Goal: Contribute content: Contribute content

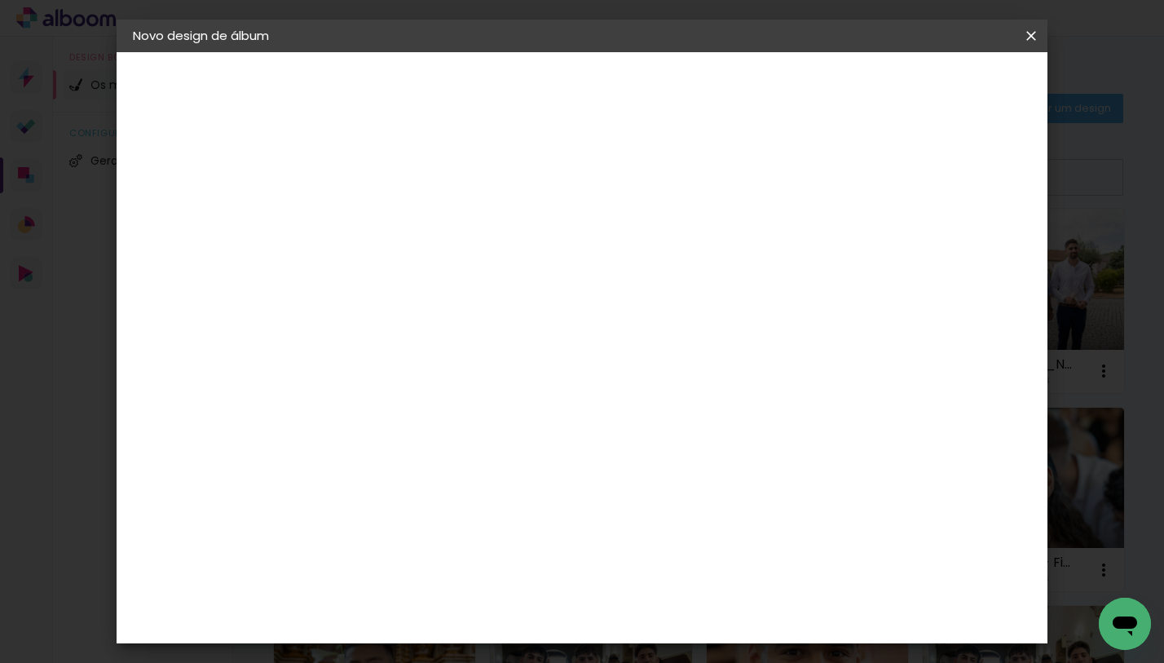
click at [1024, 36] on iron-icon at bounding box center [1032, 36] width 20 height 16
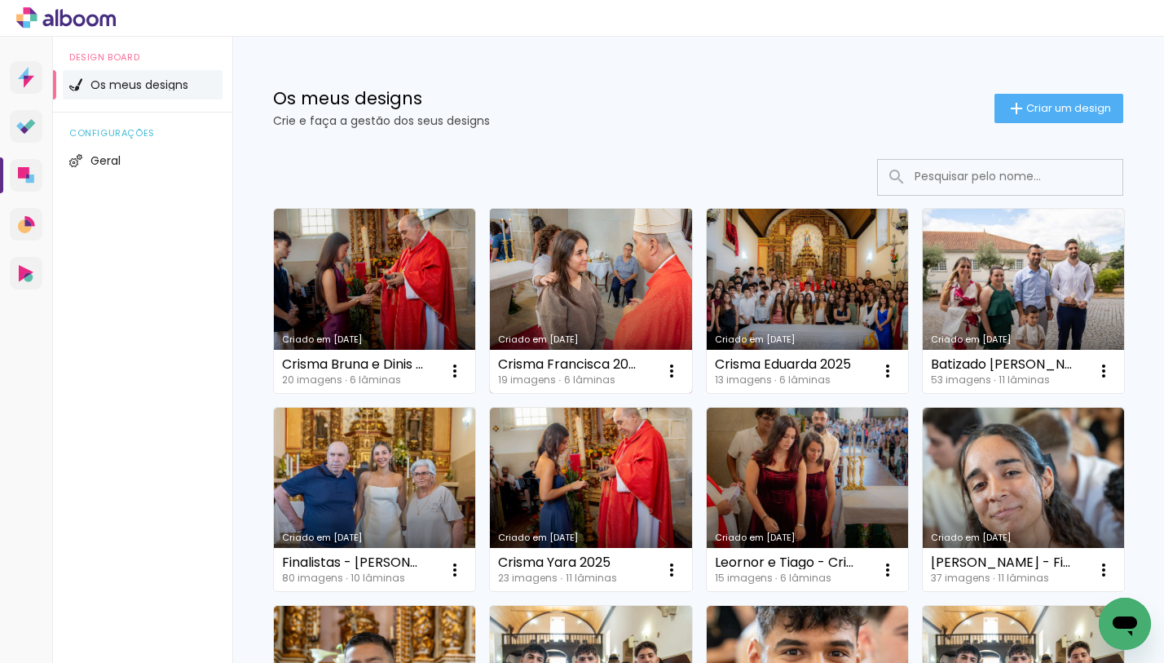
click at [616, 260] on link "Criado em [DATE]" at bounding box center [590, 301] width 201 height 184
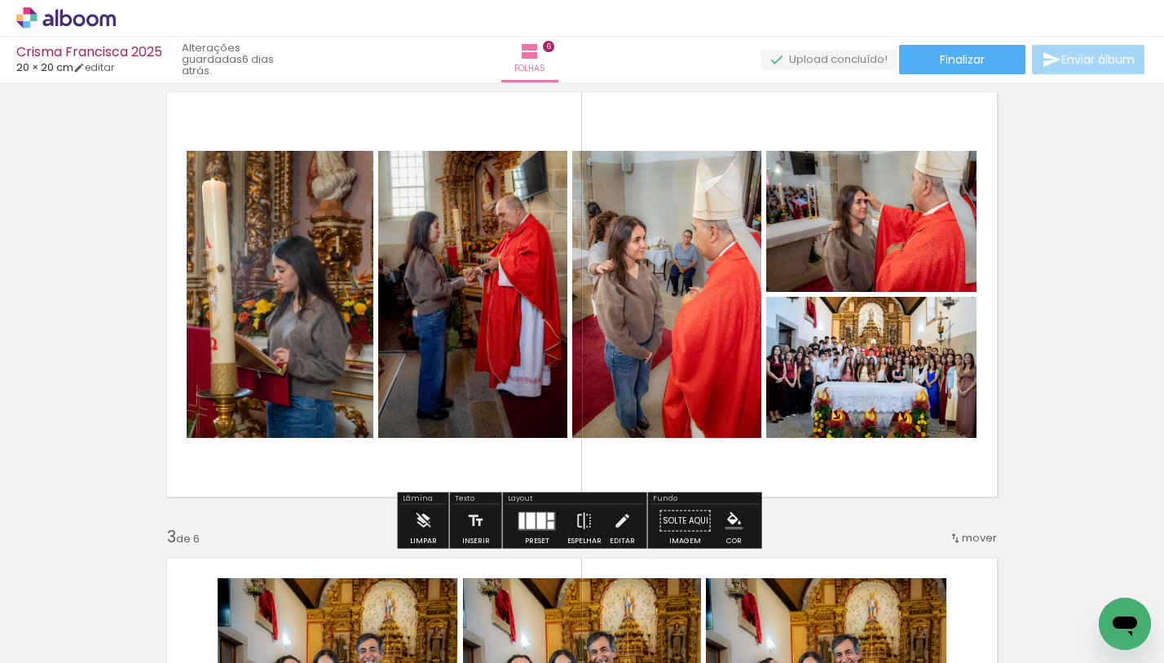
scroll to position [679, 0]
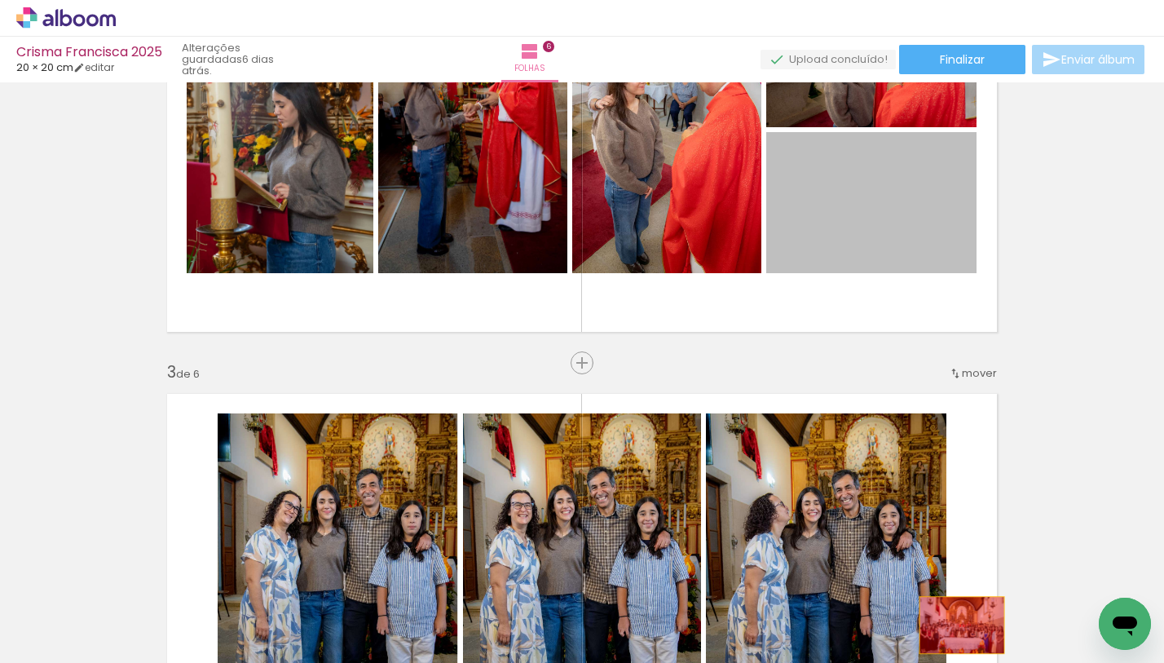
drag, startPoint x: 888, startPoint y: 222, endPoint x: 957, endPoint y: 625, distance: 408.7
click at [957, 625] on quentale-workspace at bounding box center [582, 331] width 1164 height 663
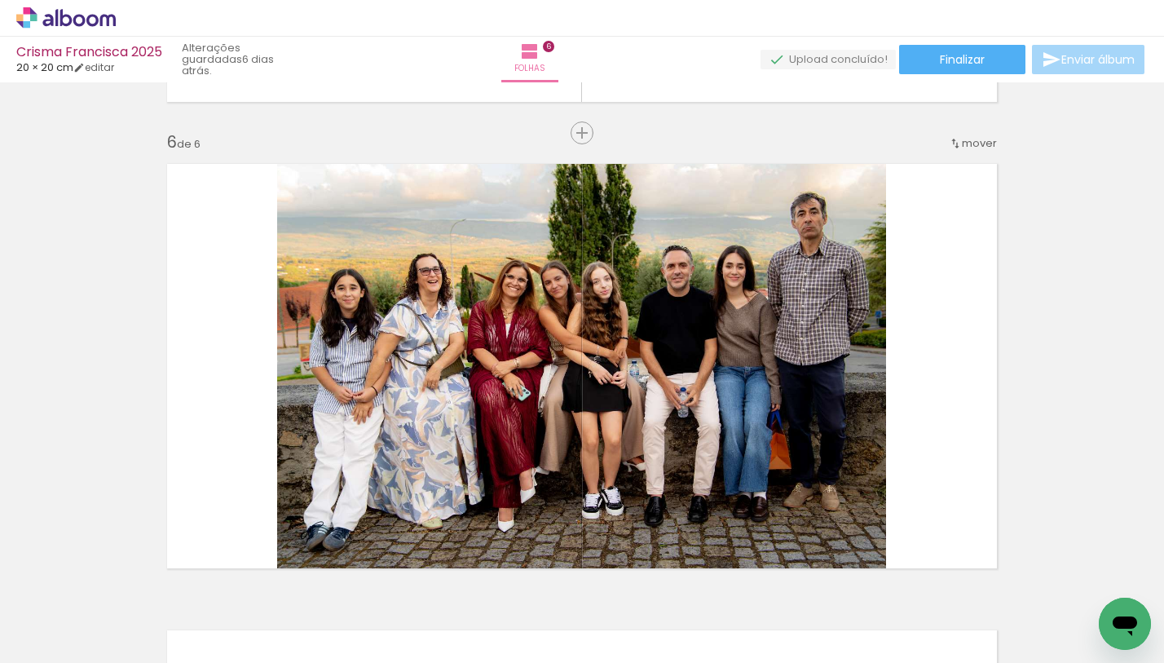
scroll to position [2309, 0]
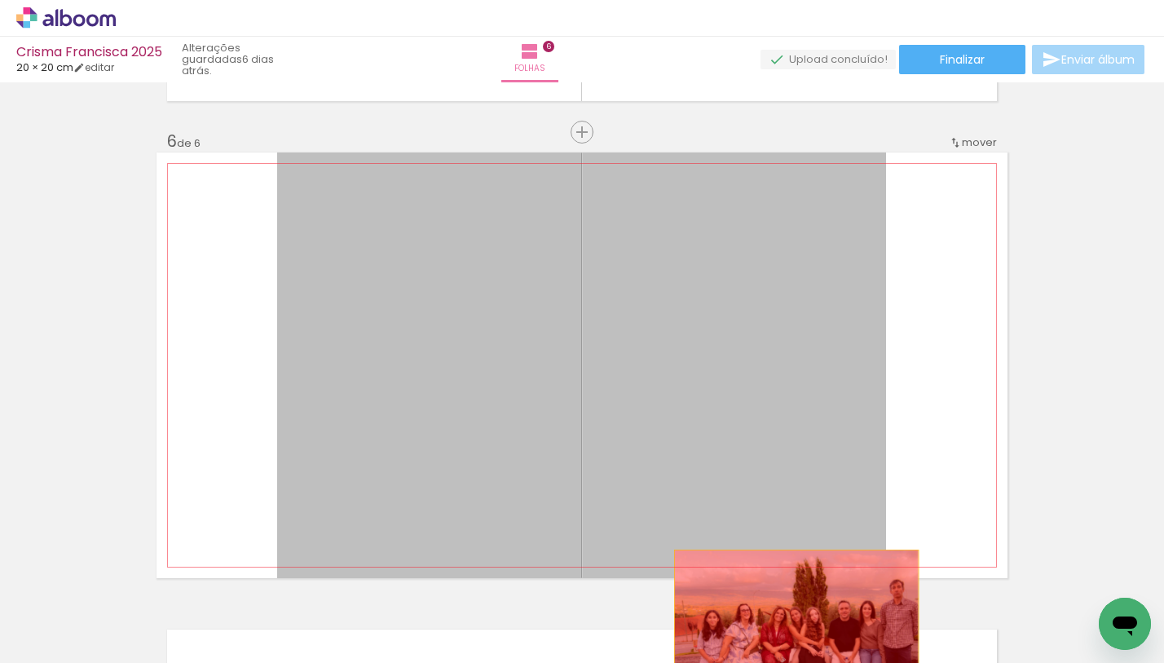
drag, startPoint x: 728, startPoint y: 349, endPoint x: 792, endPoint y: 635, distance: 293.2
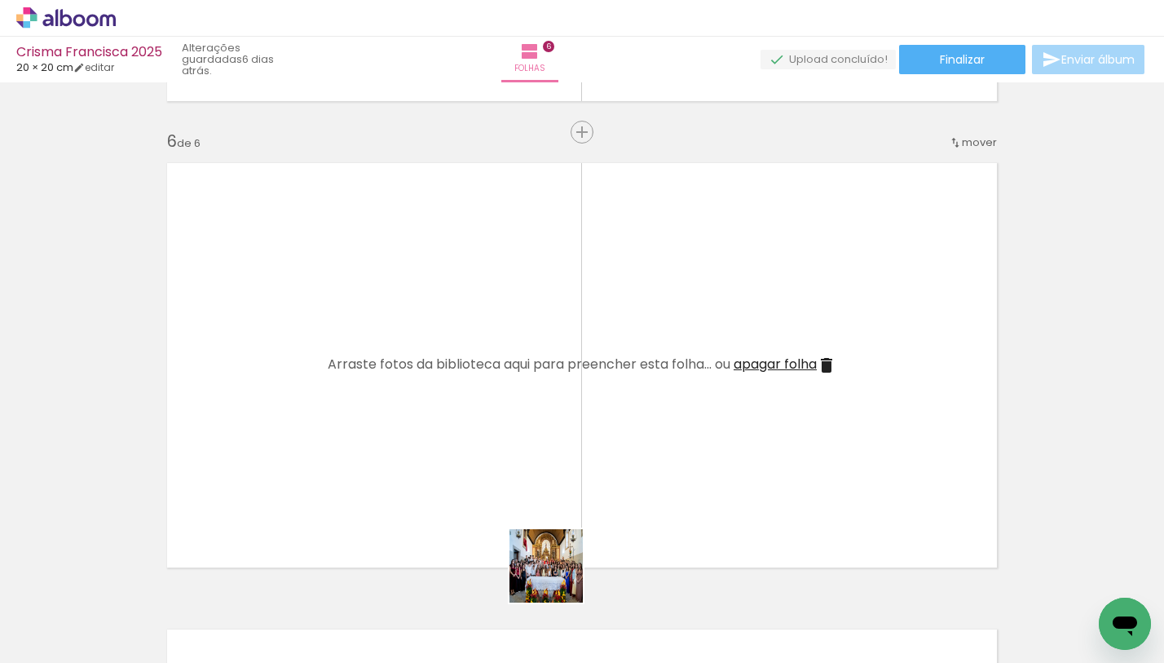
drag, startPoint x: 560, startPoint y: 602, endPoint x: 607, endPoint y: 420, distance: 187.7
click at [607, 420] on quentale-workspace at bounding box center [582, 331] width 1164 height 663
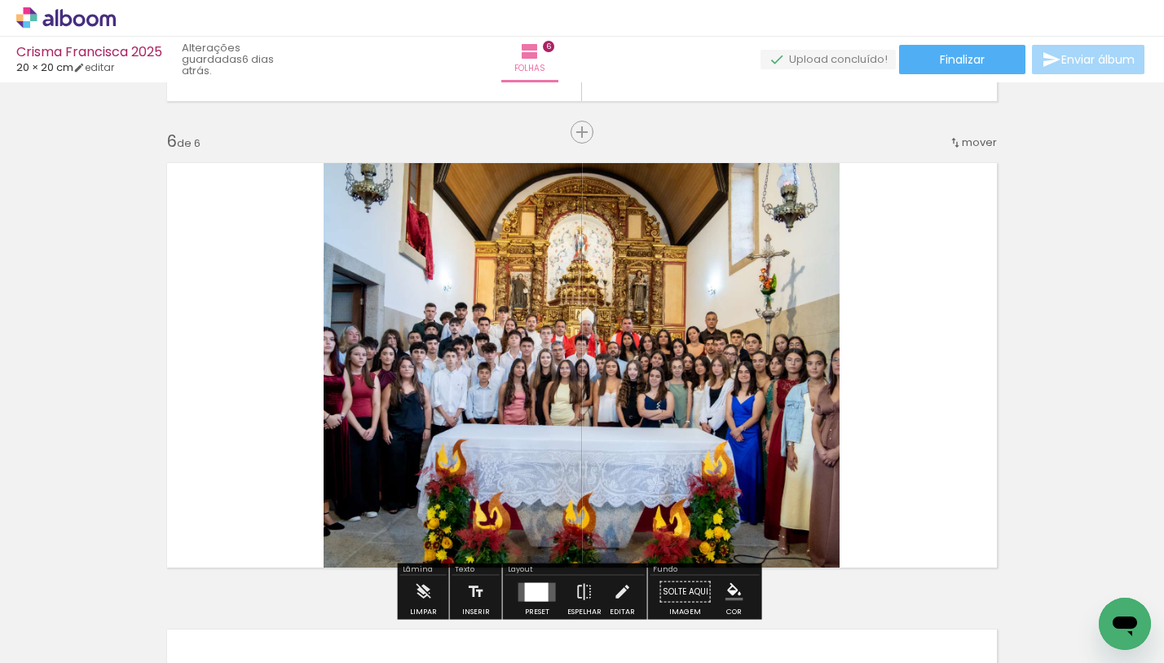
click at [673, 383] on quentale-photo at bounding box center [582, 365] width 516 height 426
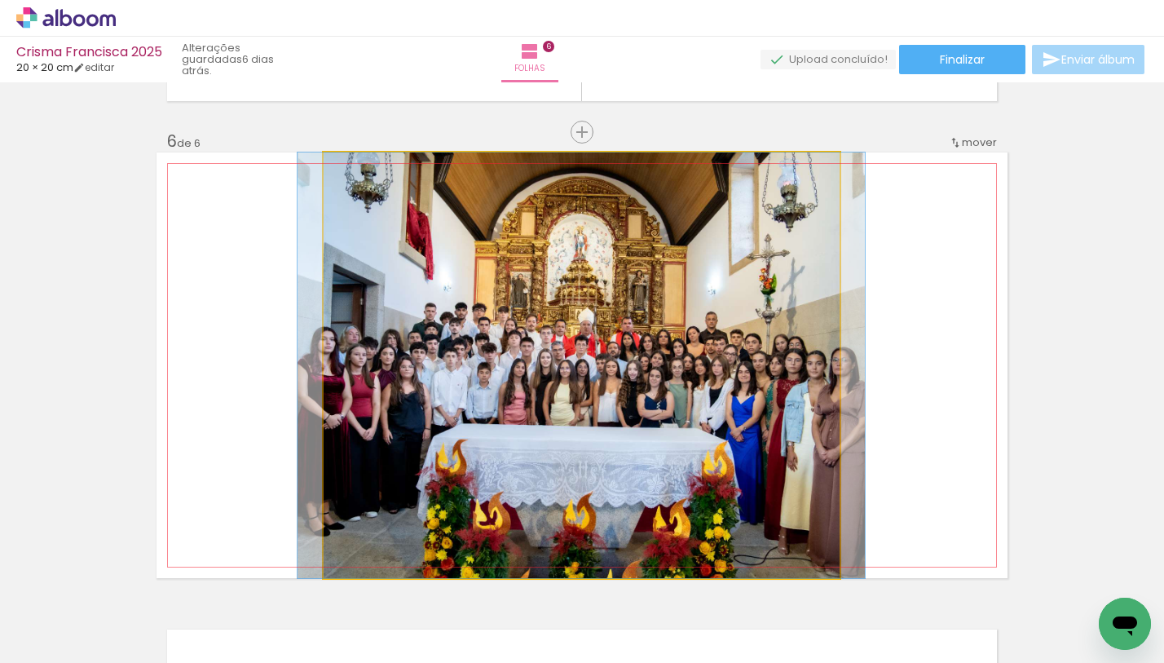
click at [815, 380] on quentale-photo at bounding box center [582, 365] width 516 height 426
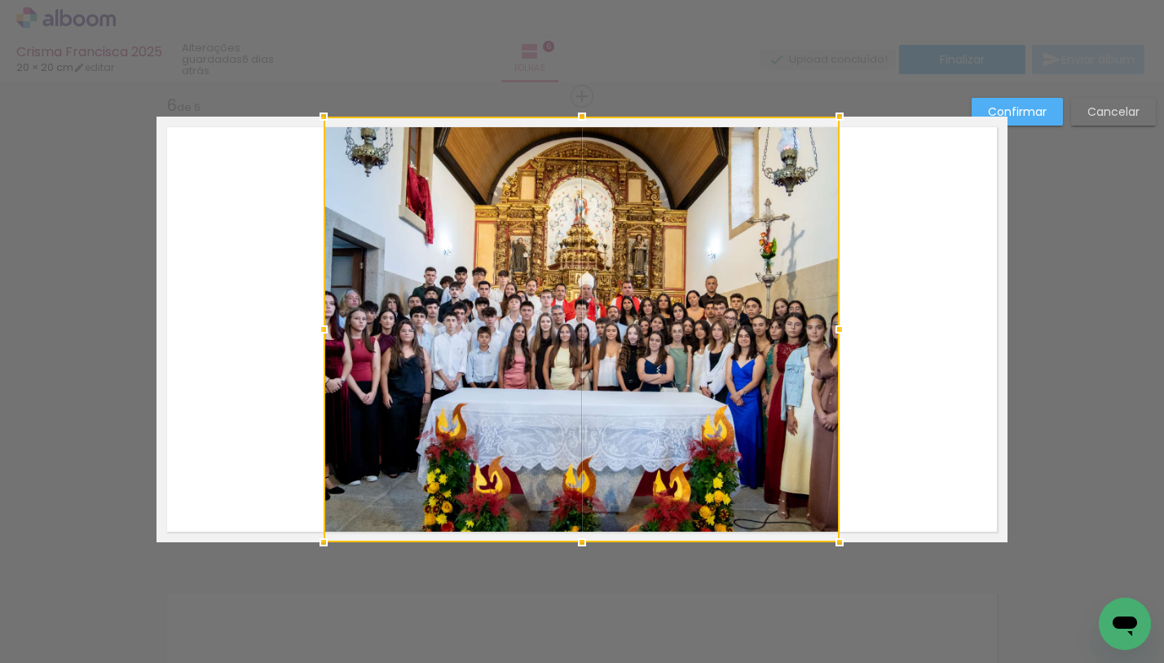
scroll to position [2353, 0]
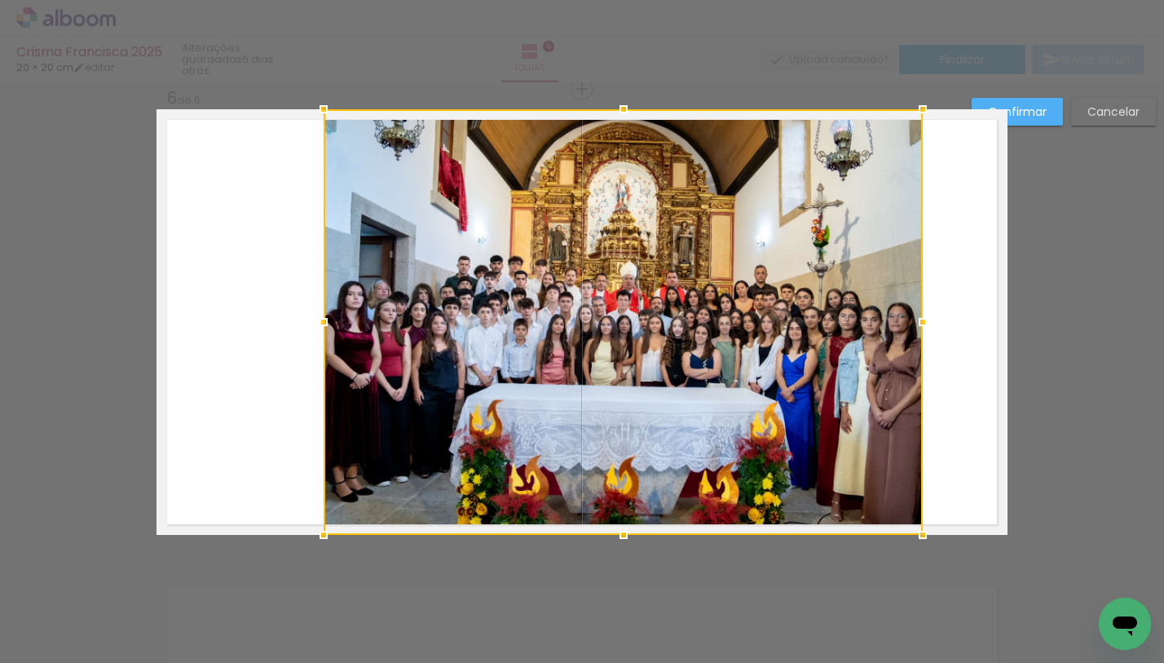
drag, startPoint x: 834, startPoint y: 322, endPoint x: 917, endPoint y: 313, distance: 83.7
click at [917, 313] on div at bounding box center [923, 322] width 33 height 33
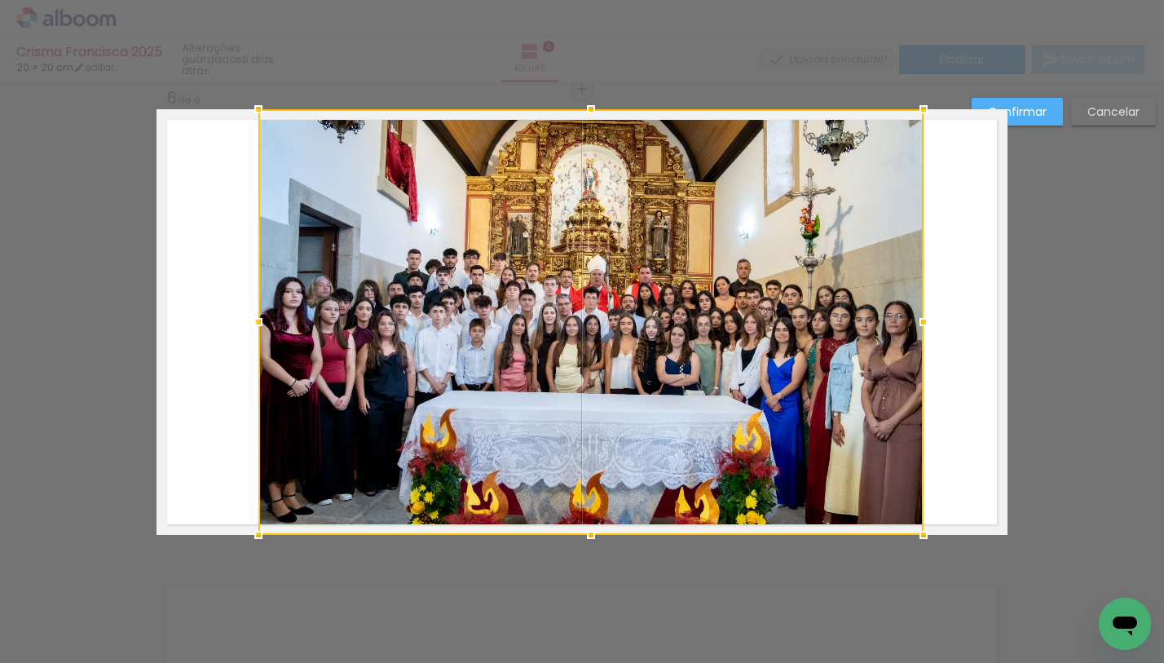
drag, startPoint x: 322, startPoint y: 320, endPoint x: 257, endPoint y: 318, distance: 65.3
click at [257, 318] on div at bounding box center [258, 322] width 33 height 33
click at [1013, 120] on paper-button "Confirmar" at bounding box center [1017, 112] width 91 height 28
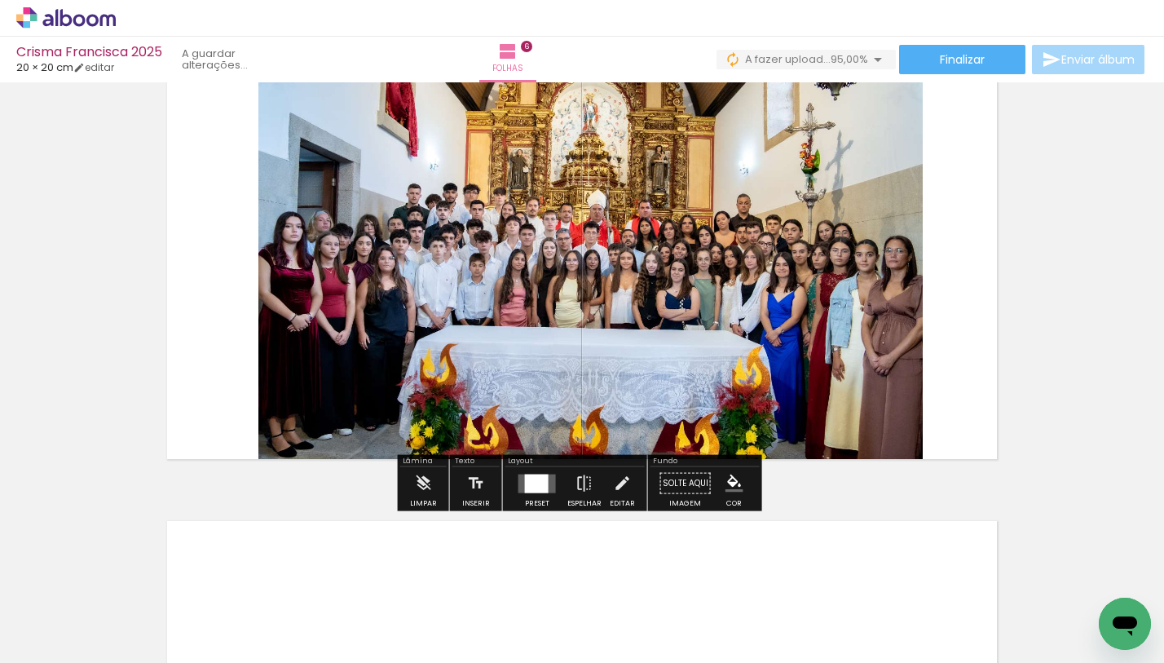
scroll to position [2425, 0]
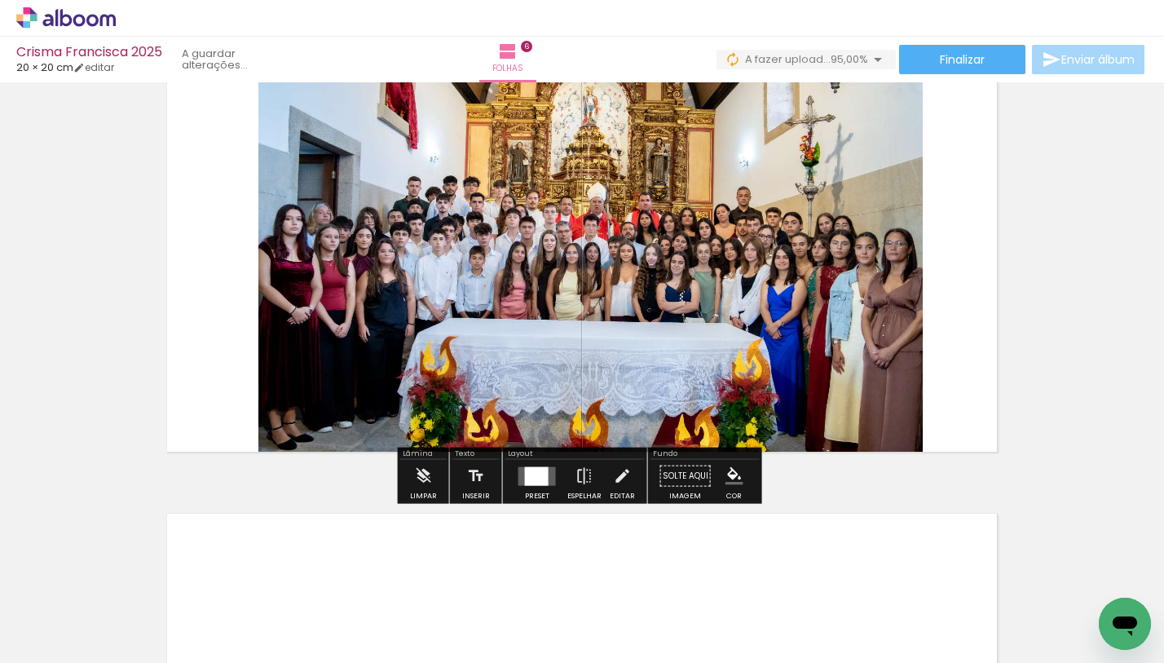
click at [676, 274] on quentale-photo at bounding box center [590, 250] width 665 height 426
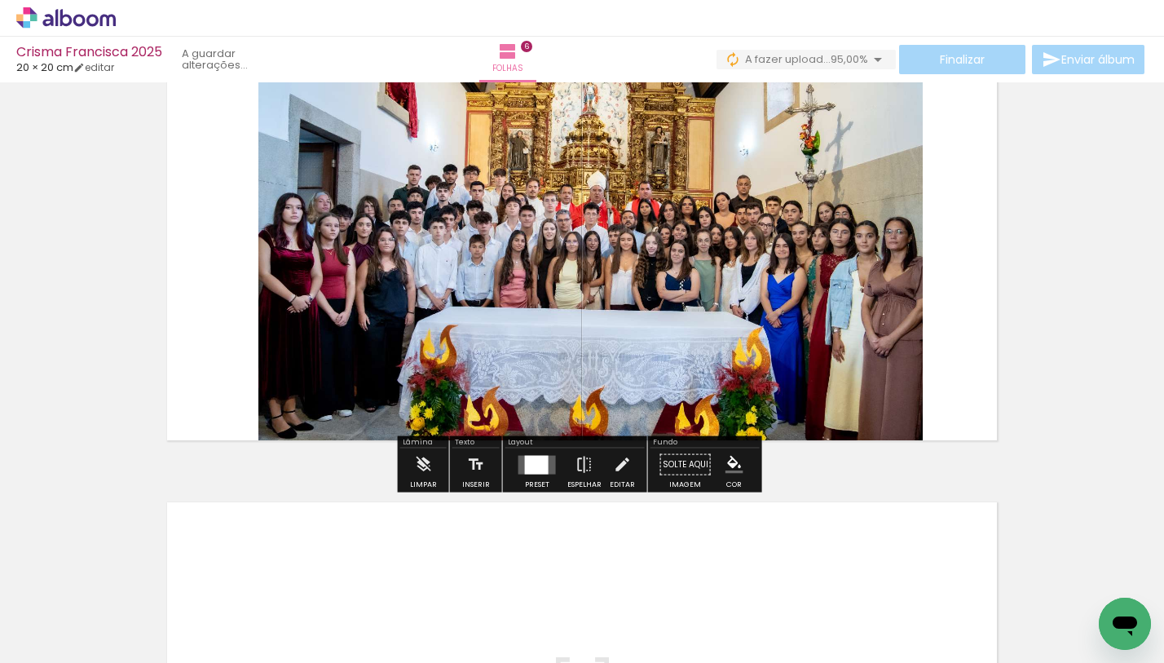
scroll to position [0, 800]
drag, startPoint x: 688, startPoint y: 656, endPoint x: 19, endPoint y: 20, distance: 923.4
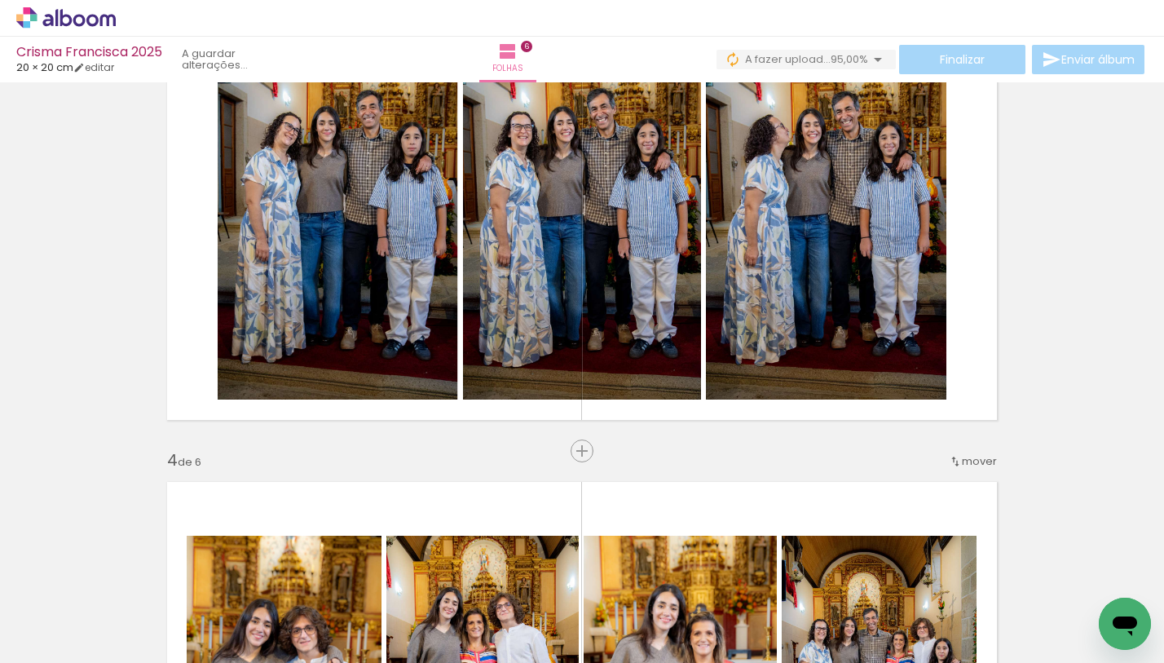
scroll to position [1191, 0]
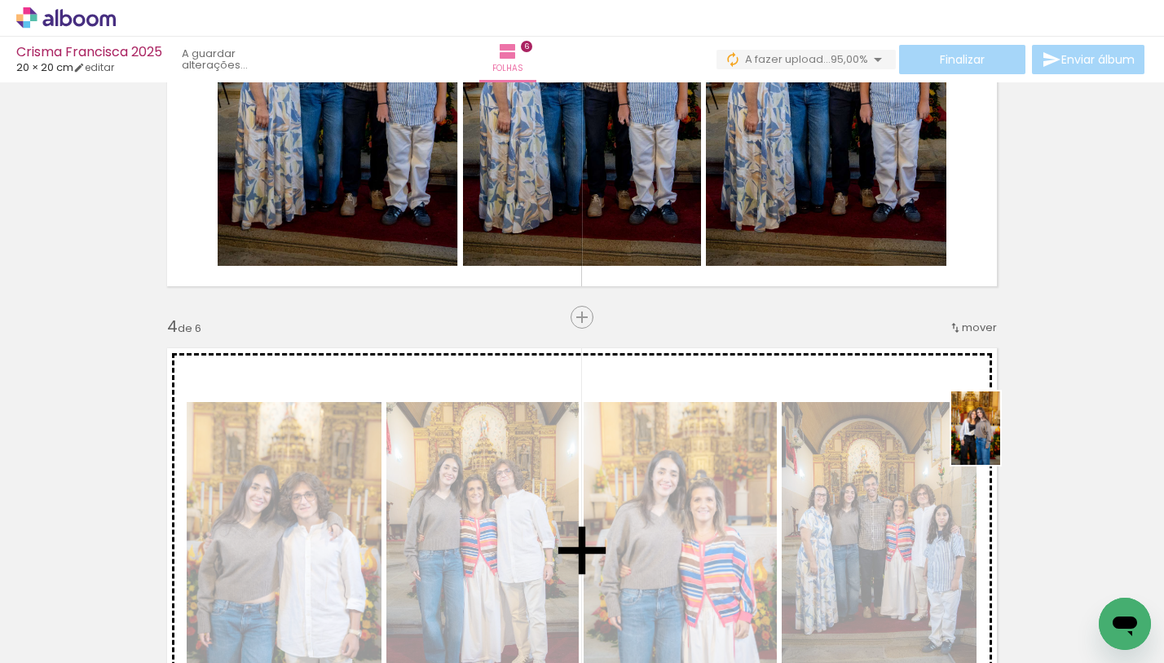
drag, startPoint x: 1078, startPoint y: 535, endPoint x: 1001, endPoint y: 440, distance: 122.3
click at [1001, 440] on quentale-workspace at bounding box center [582, 331] width 1164 height 663
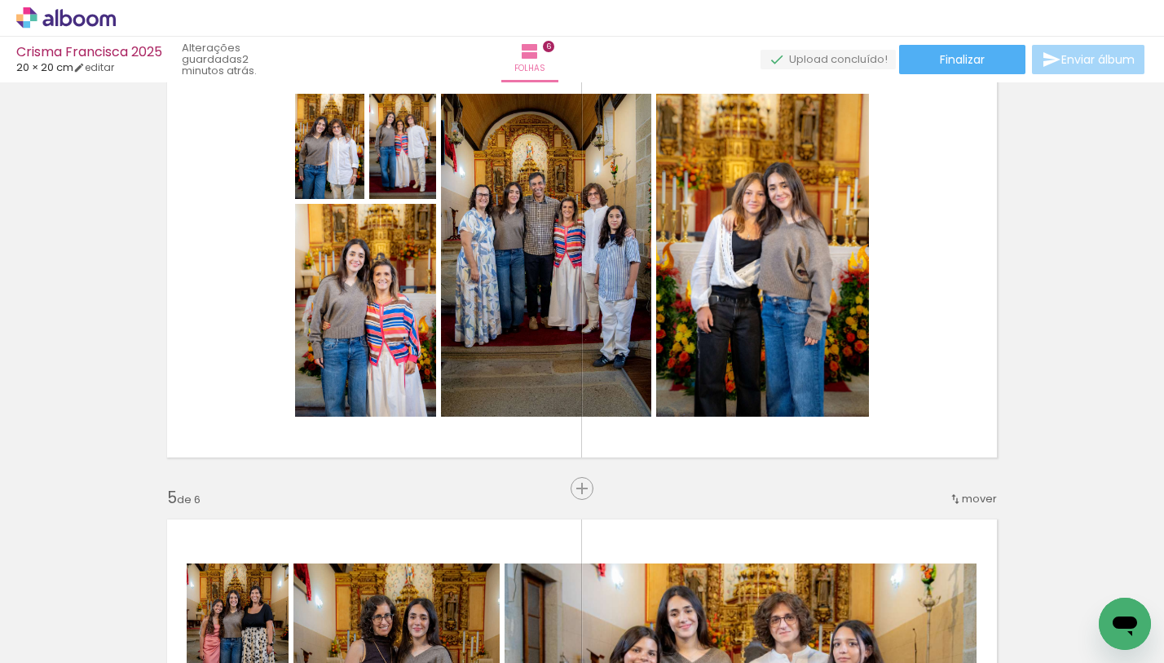
scroll to position [1487, 0]
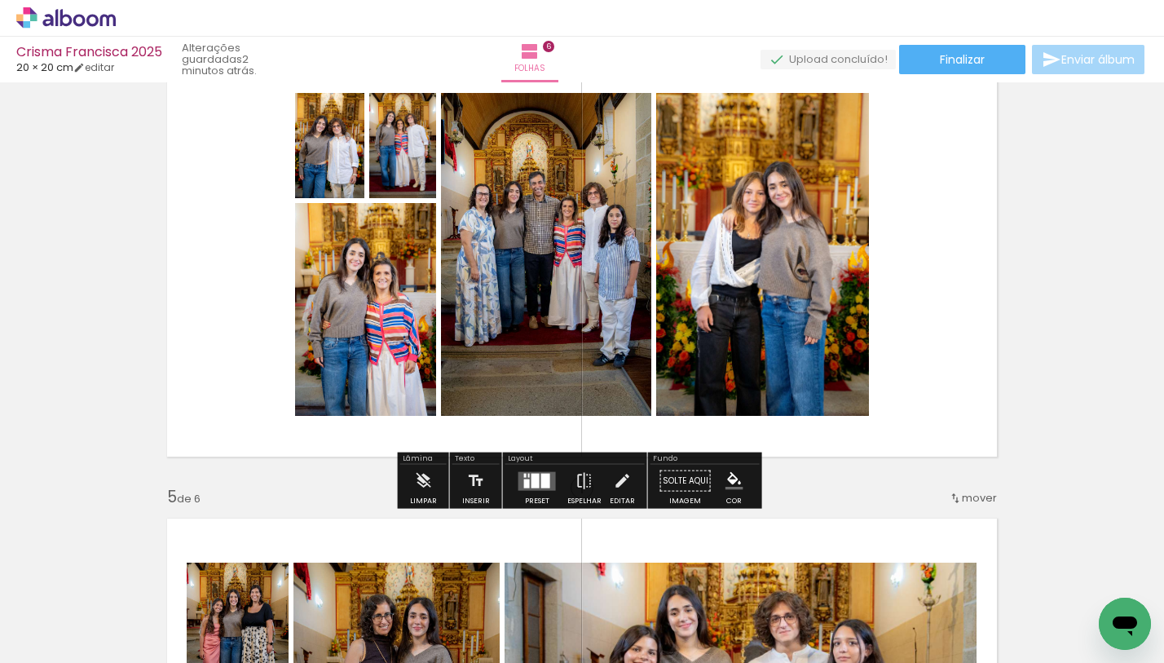
click at [535, 488] on quentale-layouter at bounding box center [538, 480] width 38 height 19
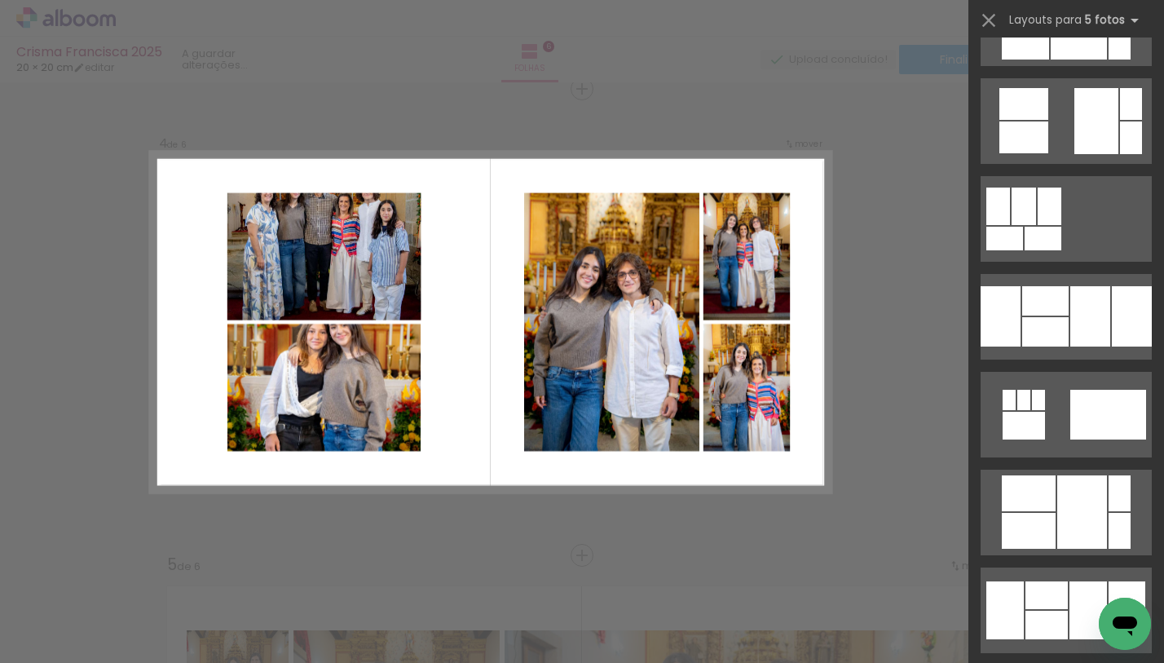
scroll to position [12987, 0]
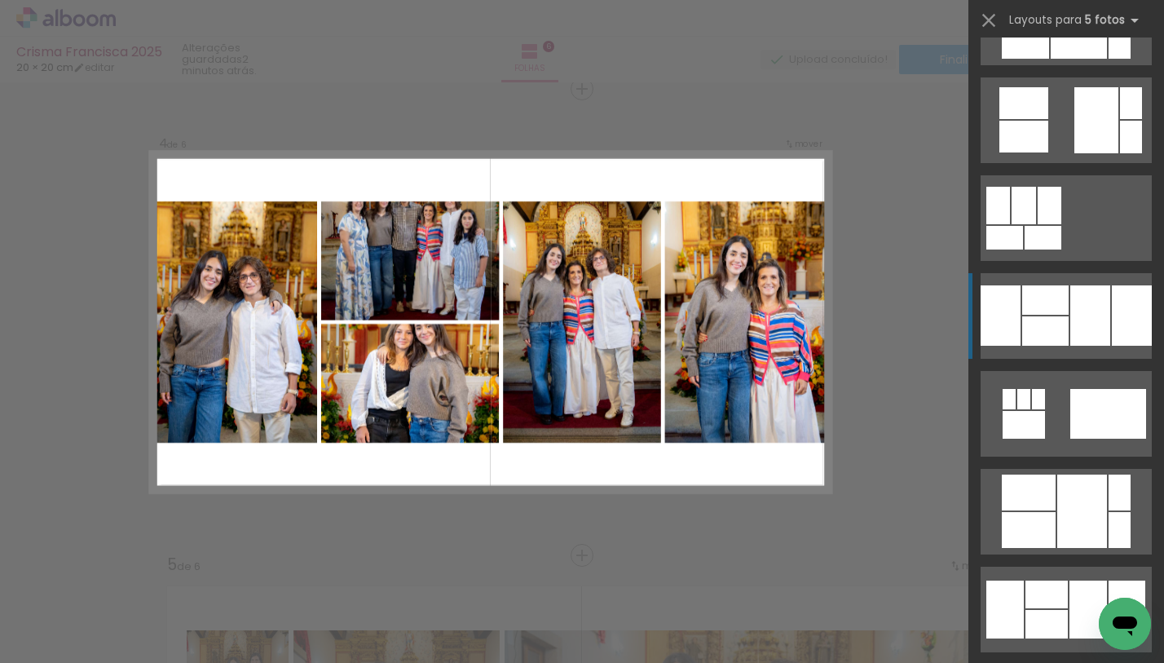
click at [1071, 334] on div at bounding box center [1091, 315] width 40 height 60
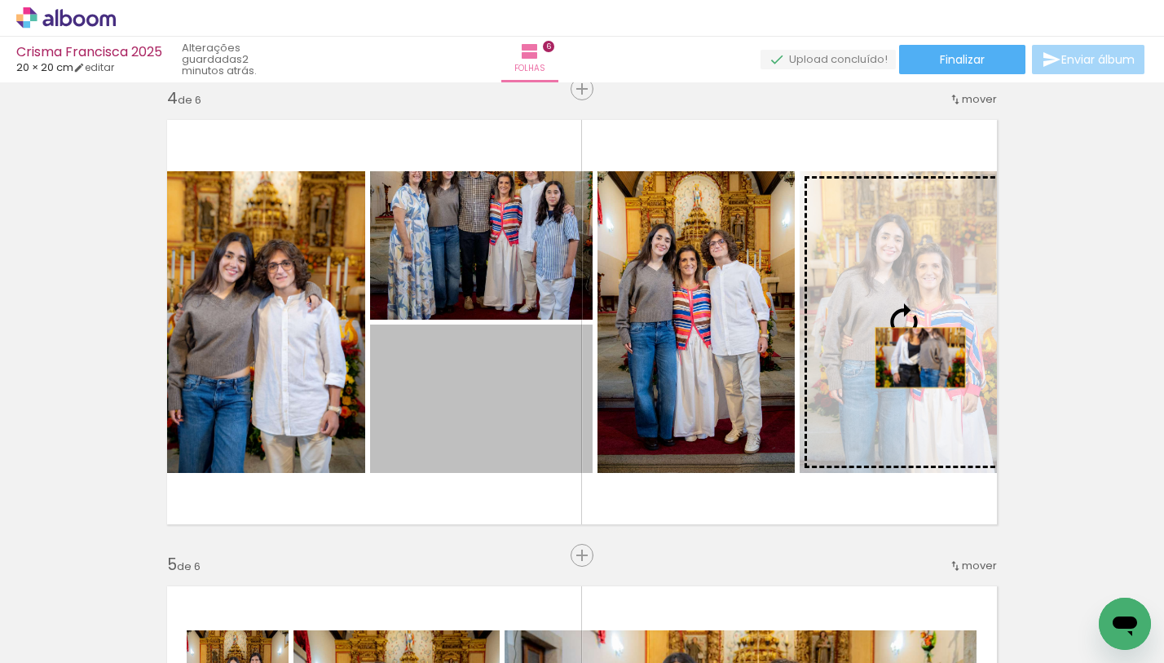
drag, startPoint x: 491, startPoint y: 402, endPoint x: 917, endPoint y: 356, distance: 428.9
click at [0, 0] on slot at bounding box center [0, 0] width 0 height 0
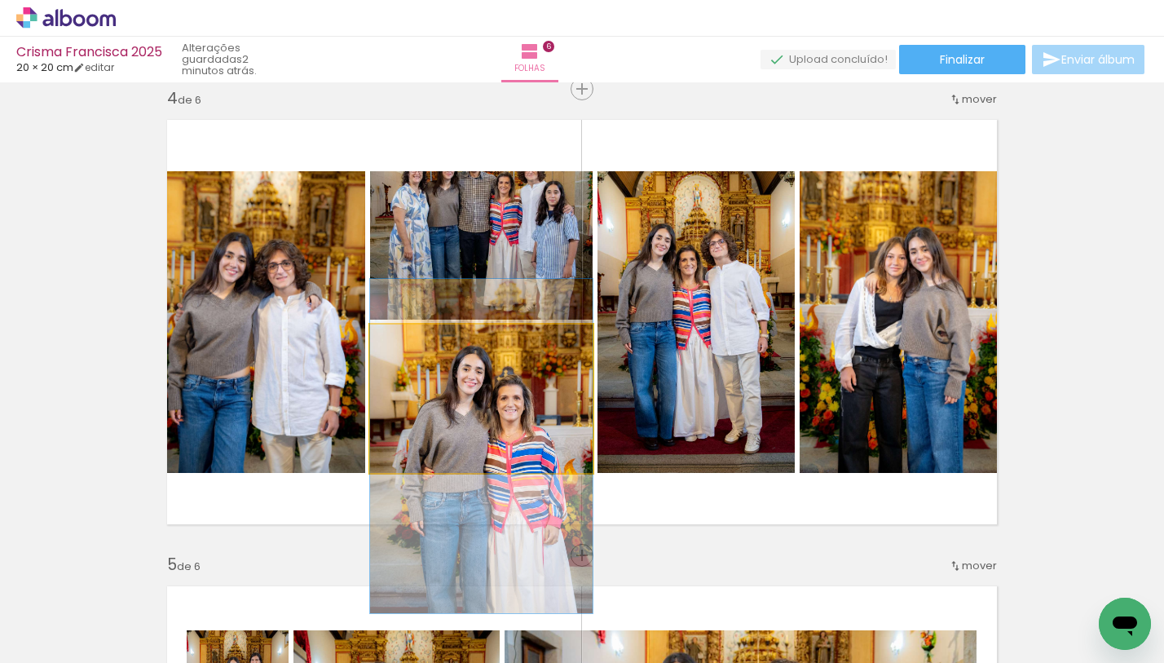
drag, startPoint x: 505, startPoint y: 360, endPoint x: 505, endPoint y: 407, distance: 47.3
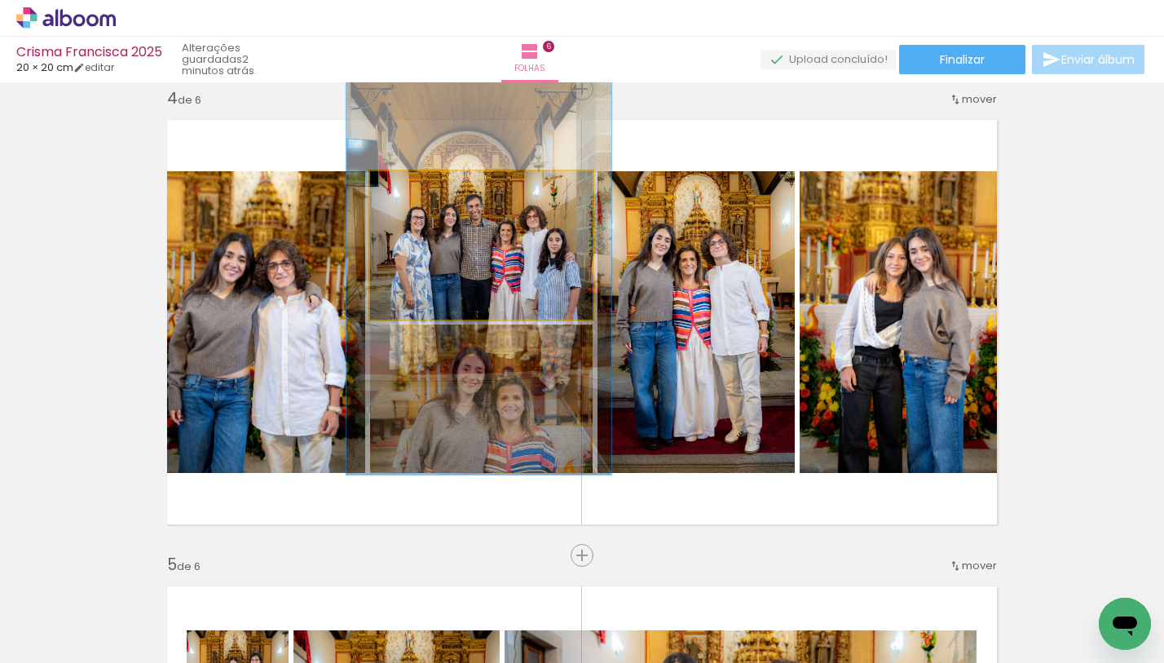
drag, startPoint x: 549, startPoint y: 243, endPoint x: 550, endPoint y: 290, distance: 47.3
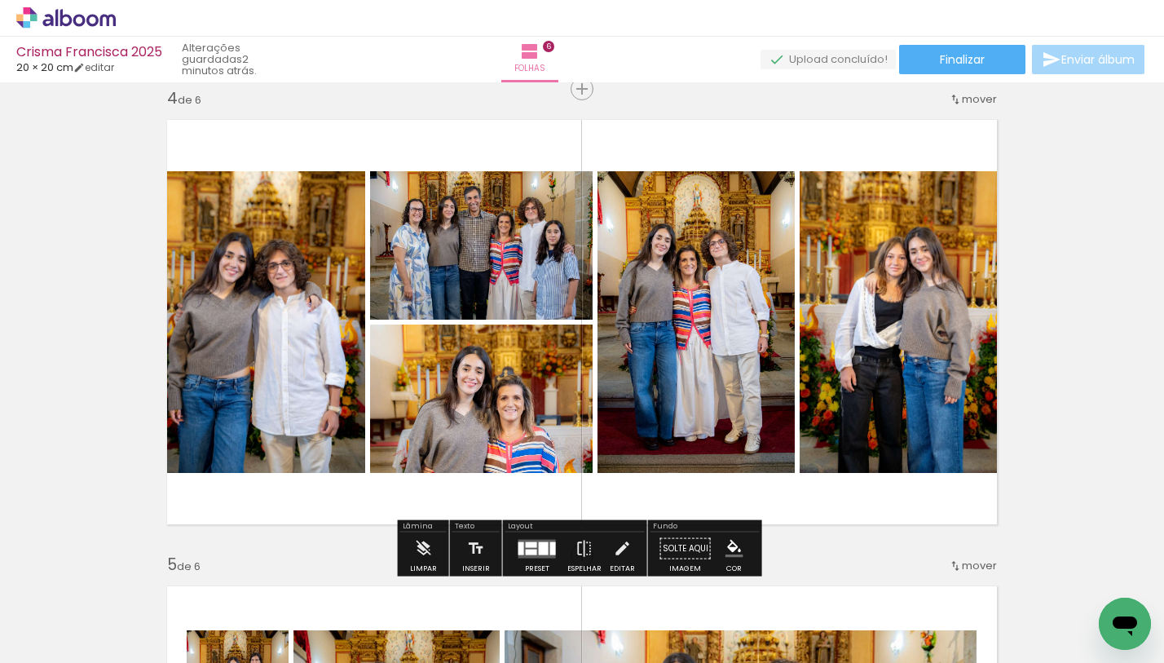
click at [1094, 257] on div "Inserir folha 1 de 6 Inserir folha 2 de 6 Inserir folha 3 de 6 Inserir folha 4 …" at bounding box center [582, 301] width 1164 height 3266
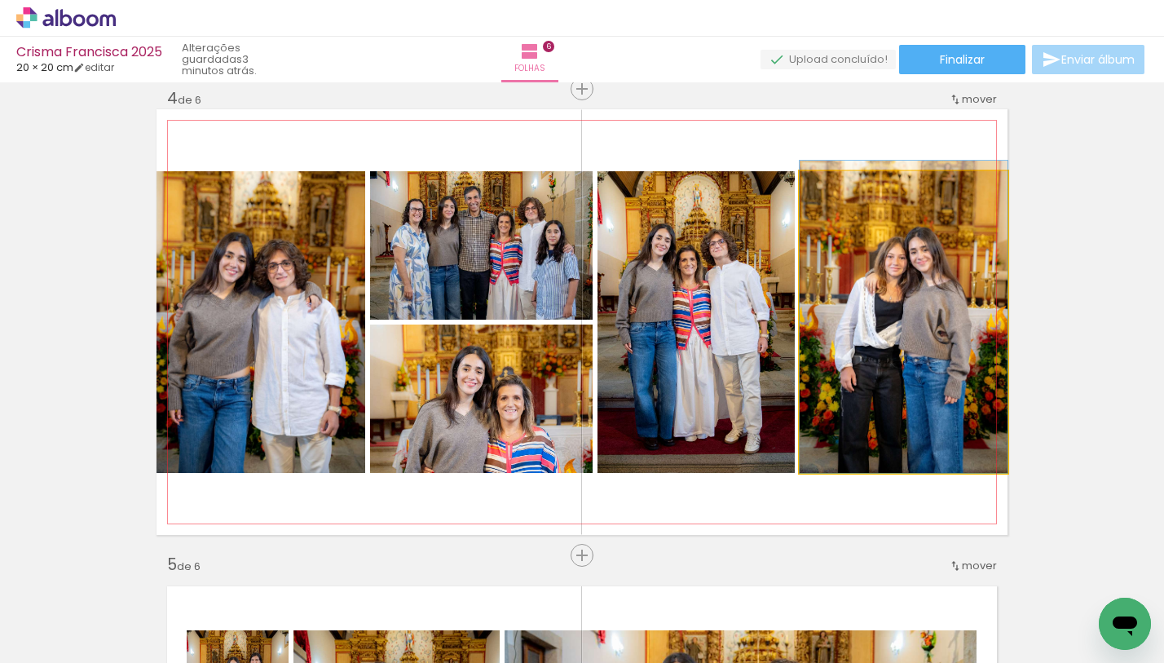
drag, startPoint x: 920, startPoint y: 261, endPoint x: 909, endPoint y: 259, distance: 10.7
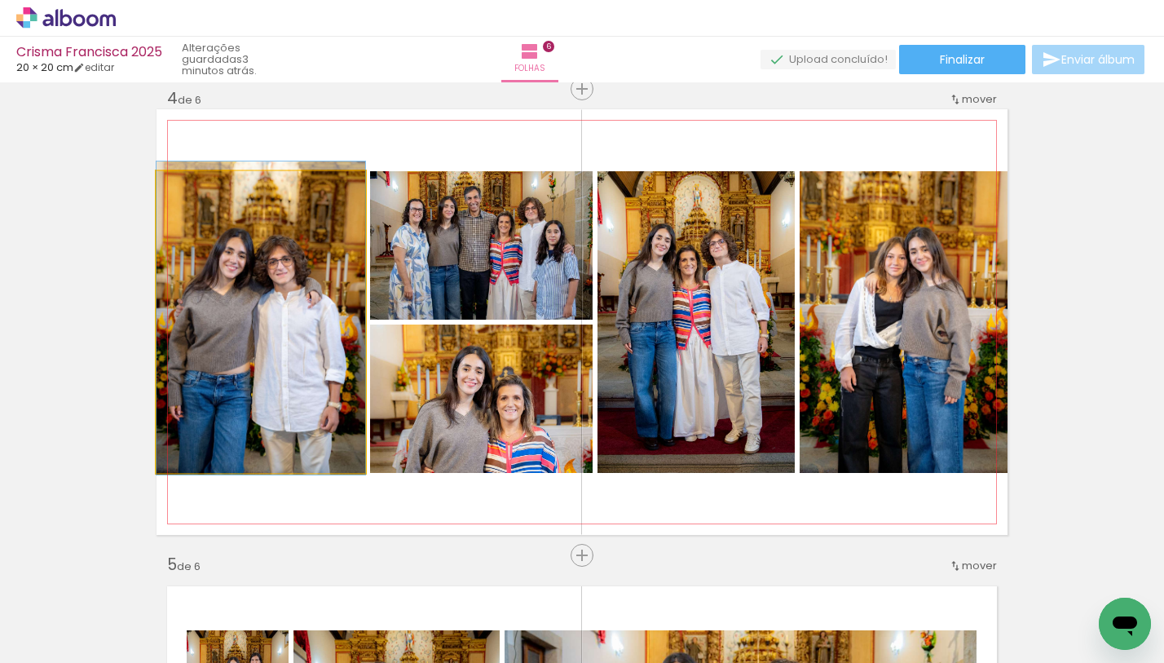
drag, startPoint x: 254, startPoint y: 313, endPoint x: 270, endPoint y: 309, distance: 16.8
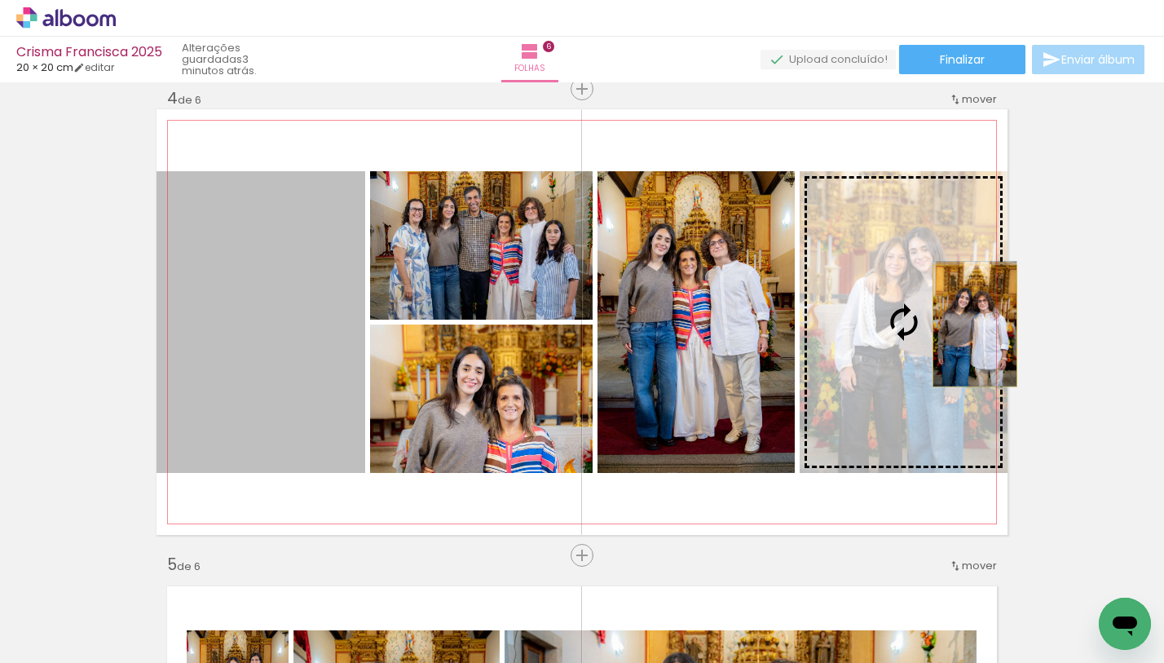
drag, startPoint x: 259, startPoint y: 313, endPoint x: 915, endPoint y: 318, distance: 655.6
click at [0, 0] on slot at bounding box center [0, 0] width 0 height 0
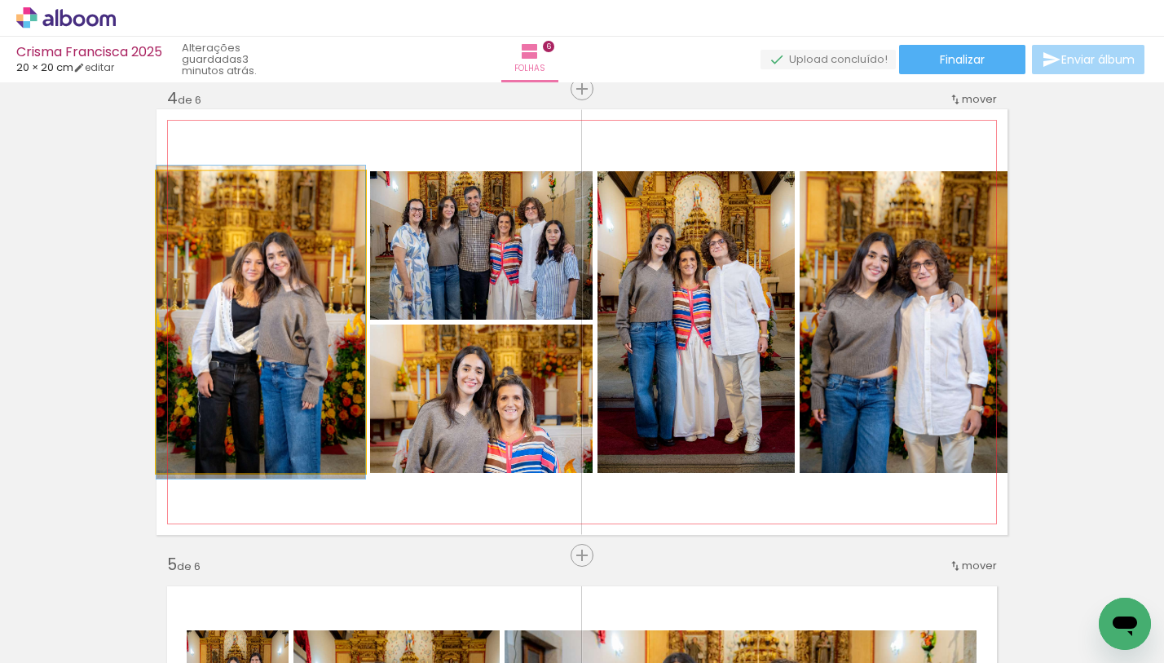
click at [252, 324] on quentale-photo at bounding box center [261, 322] width 209 height 302
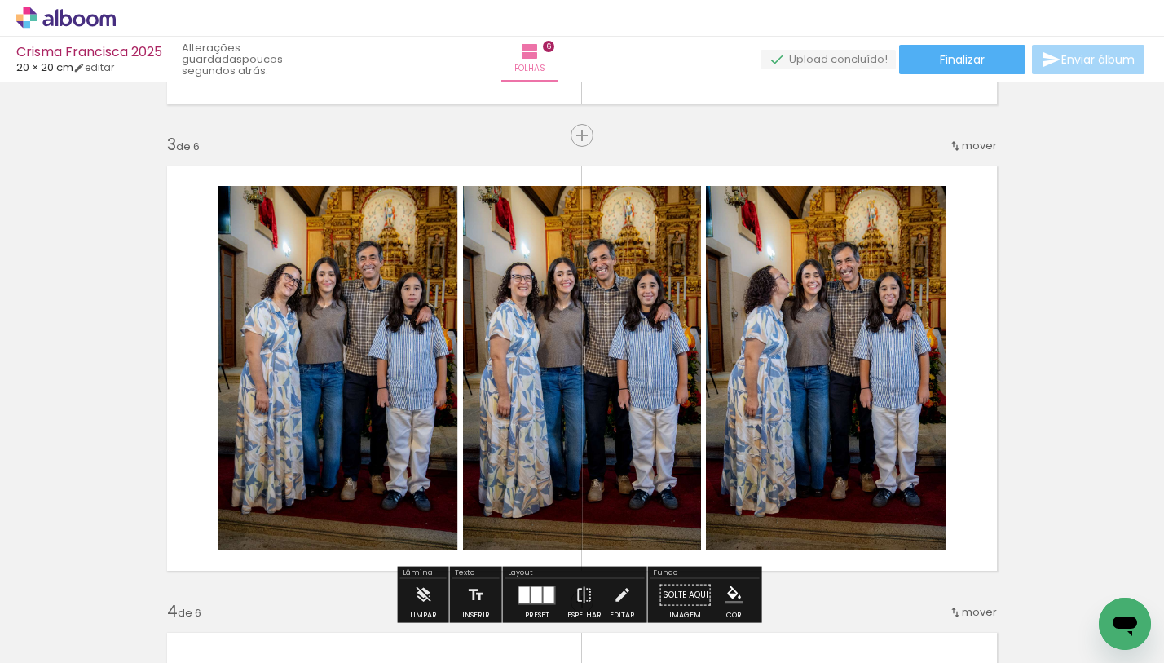
scroll to position [0, 1257]
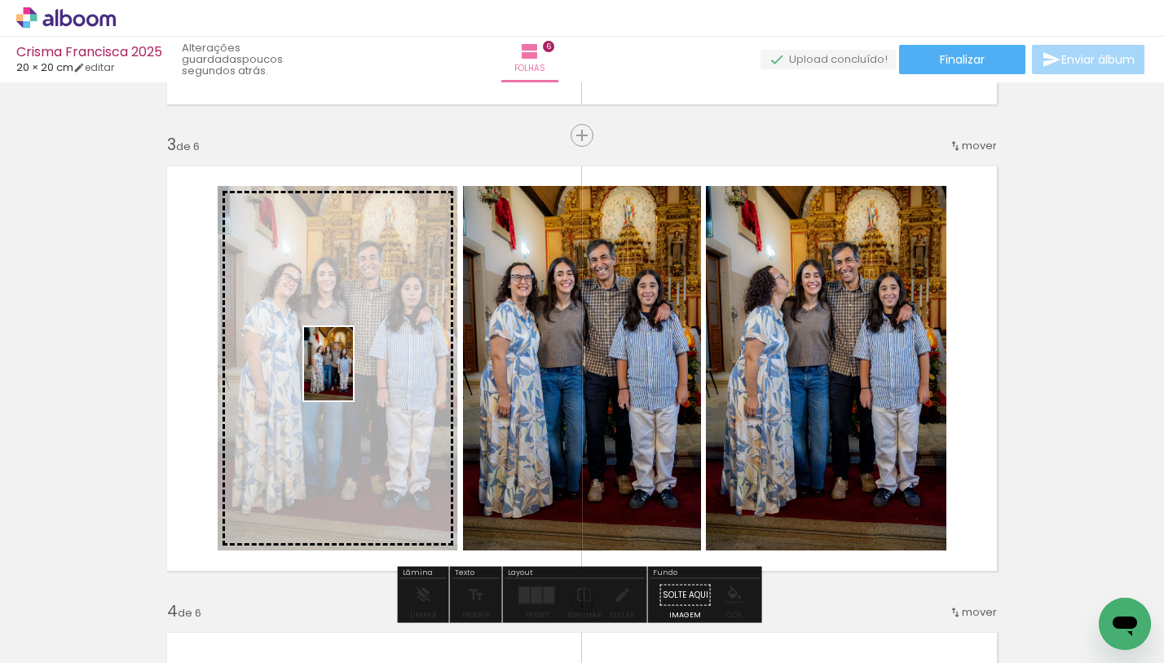
drag, startPoint x: 749, startPoint y: 608, endPoint x: 353, endPoint y: 376, distance: 458.7
click at [353, 376] on quentale-workspace at bounding box center [582, 331] width 1164 height 663
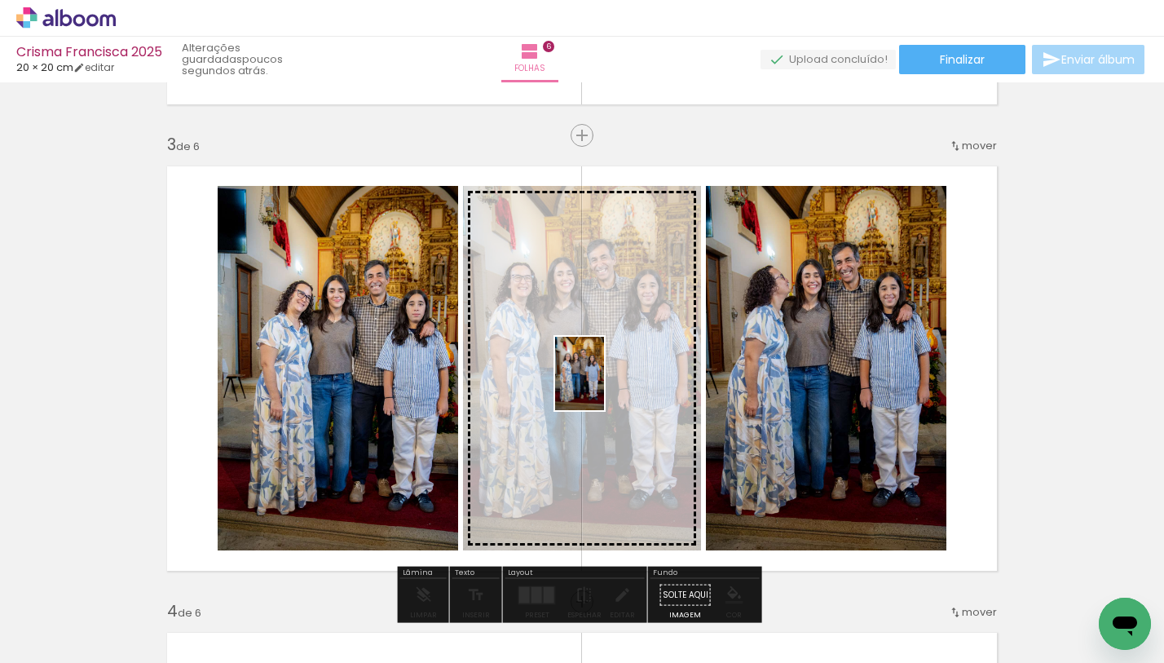
drag, startPoint x: 842, startPoint y: 608, endPoint x: 604, endPoint y: 386, distance: 326.0
click at [604, 386] on quentale-workspace at bounding box center [582, 331] width 1164 height 663
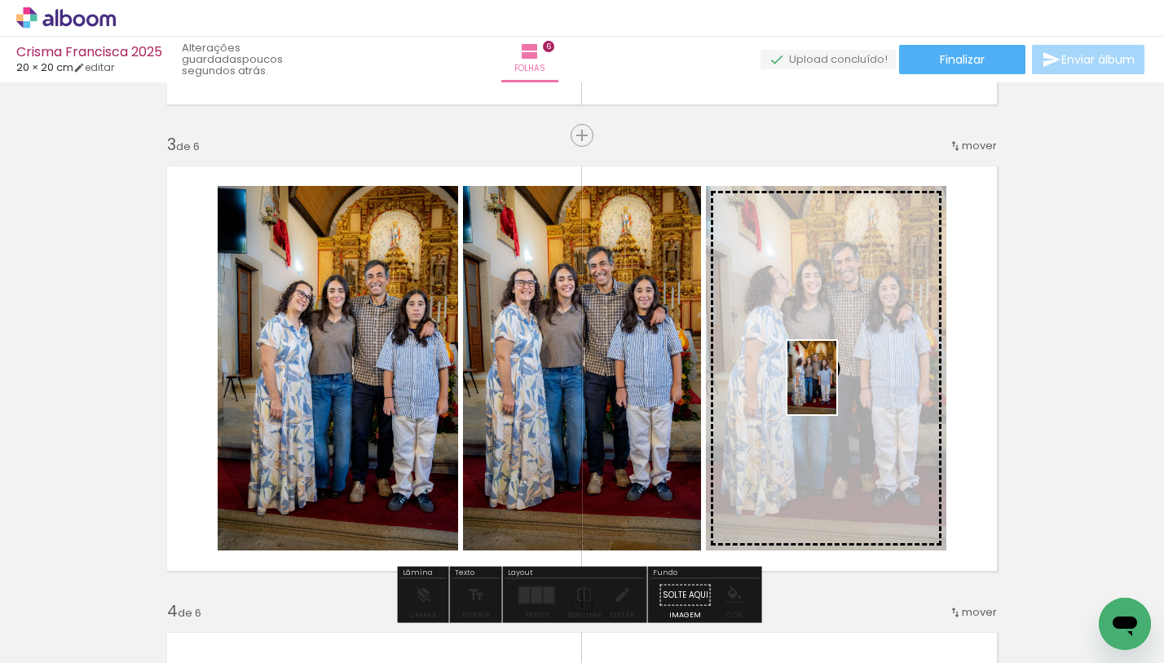
drag, startPoint x: 916, startPoint y: 617, endPoint x: 837, endPoint y: 390, distance: 240.9
click at [837, 390] on quentale-workspace at bounding box center [582, 331] width 1164 height 663
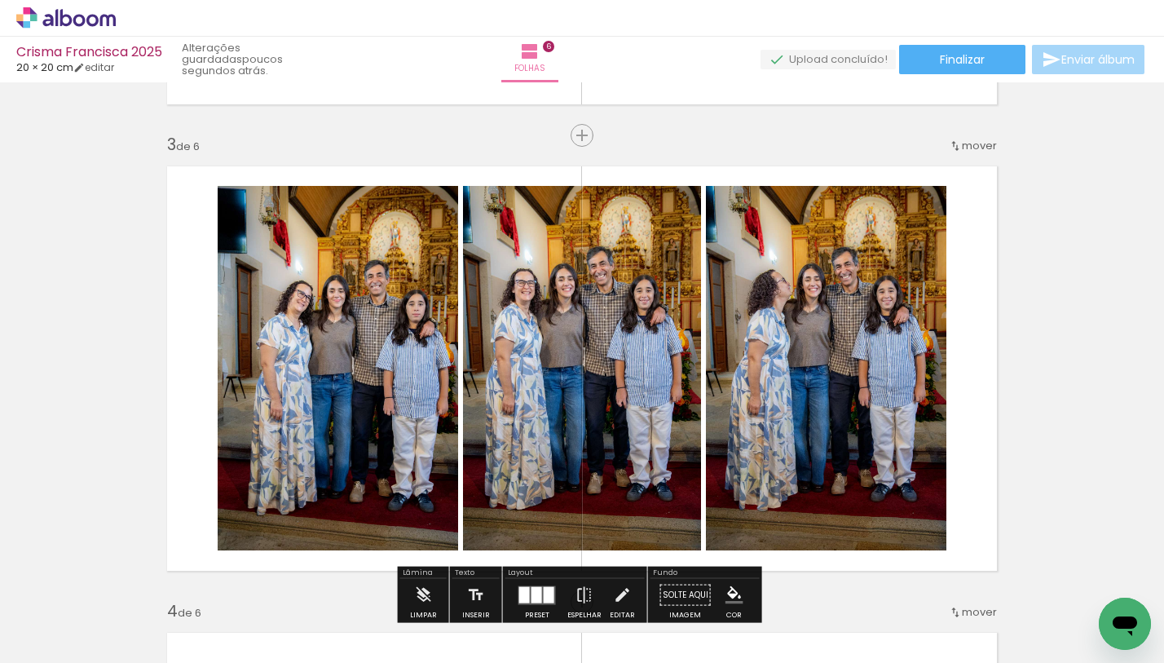
click at [334, 373] on quentale-photo at bounding box center [338, 368] width 241 height 365
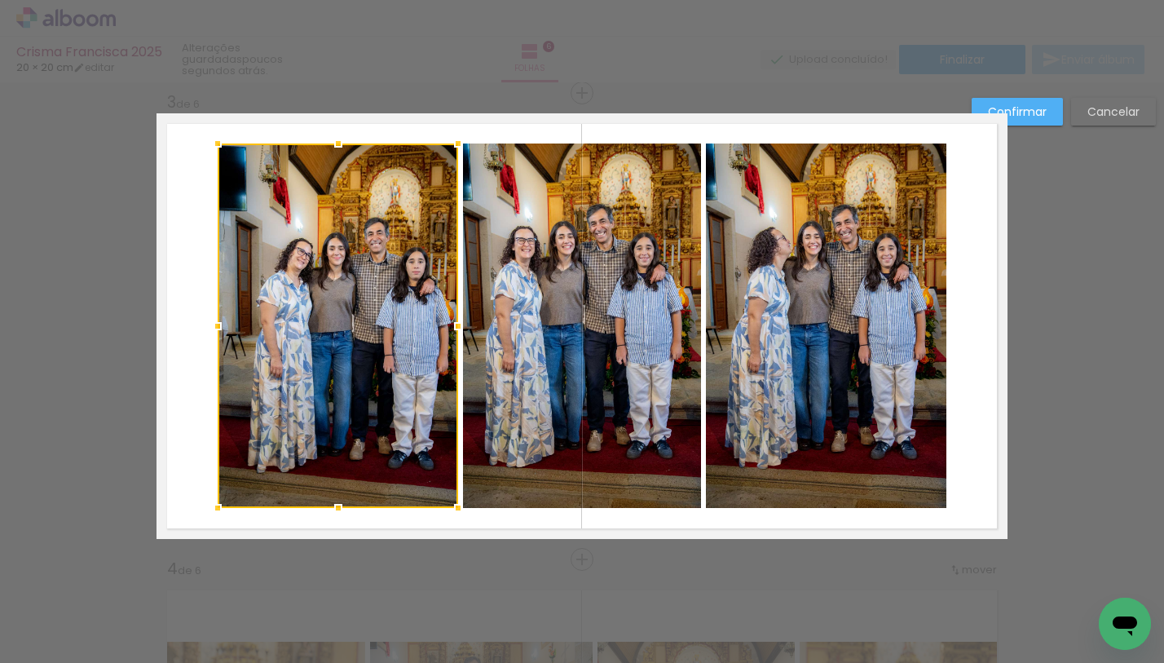
scroll to position [953, 0]
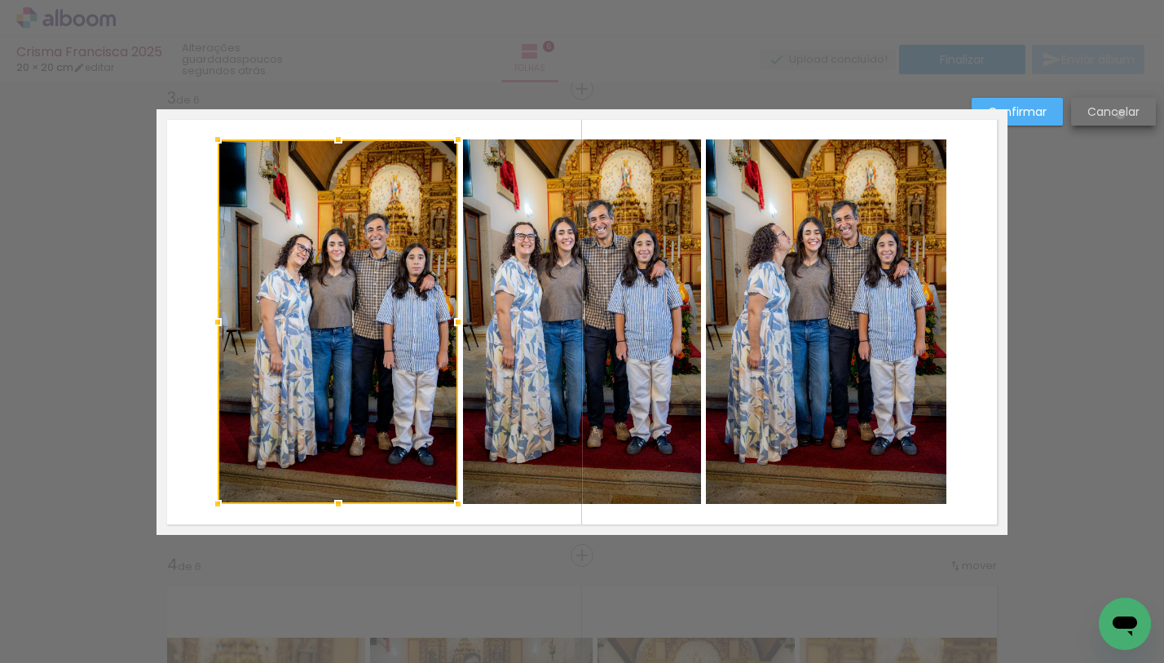
click at [0, 0] on slot "Cancelar" at bounding box center [0, 0] width 0 height 0
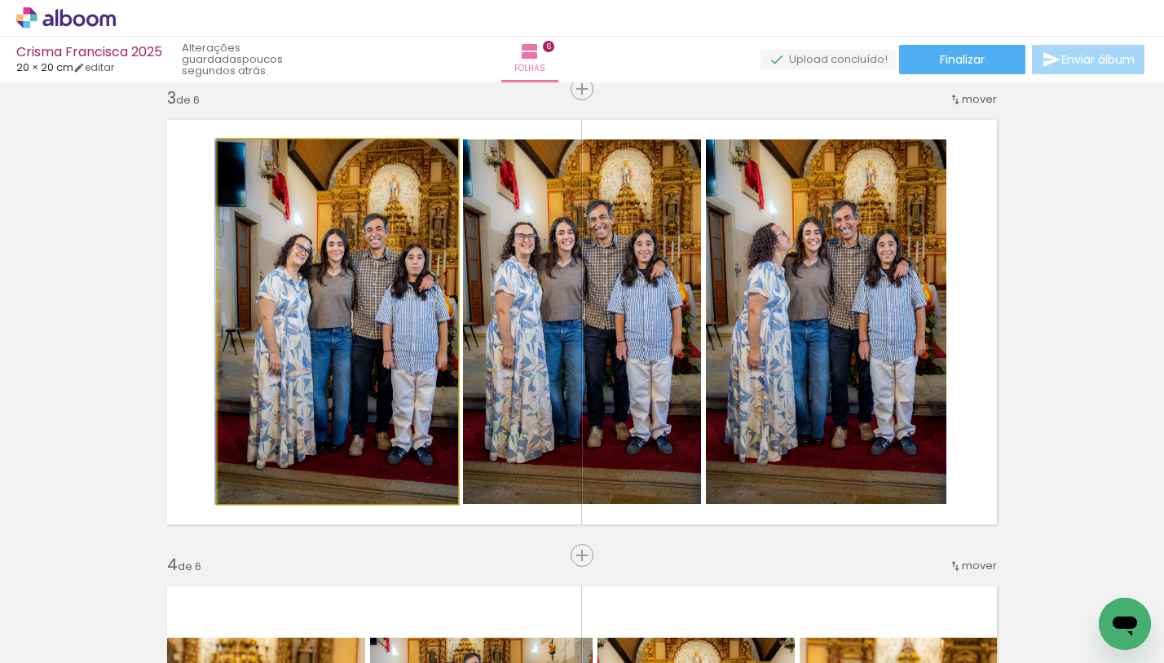
drag, startPoint x: 375, startPoint y: 360, endPoint x: 353, endPoint y: 360, distance: 22.0
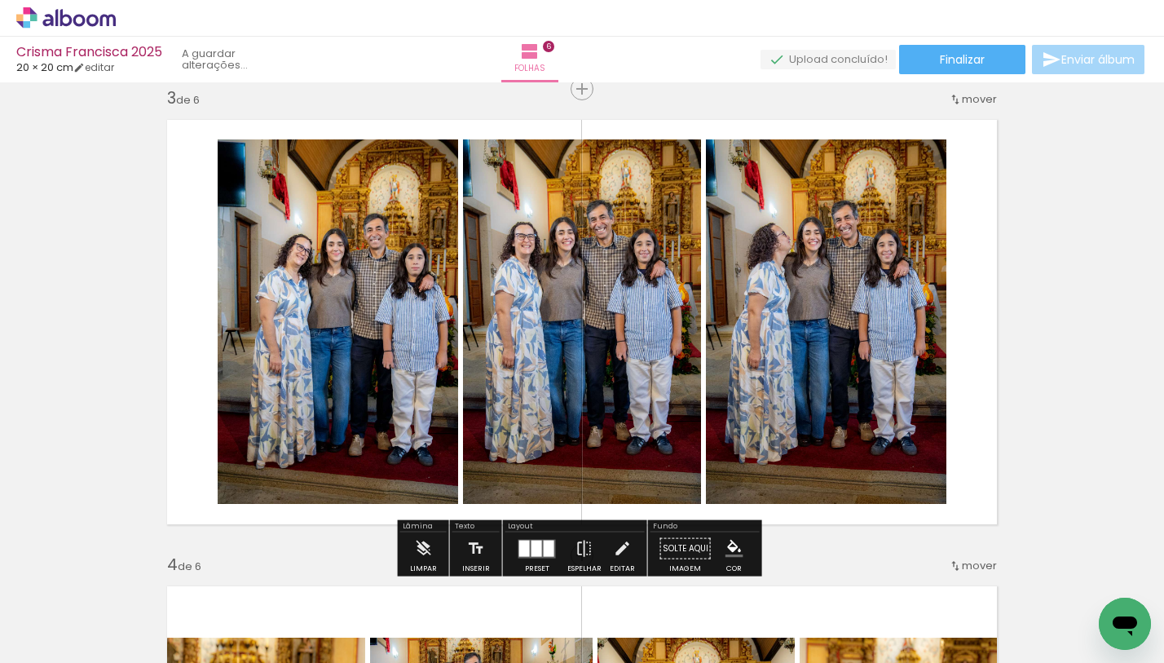
click at [231, 472] on quentale-photo at bounding box center [338, 321] width 241 height 365
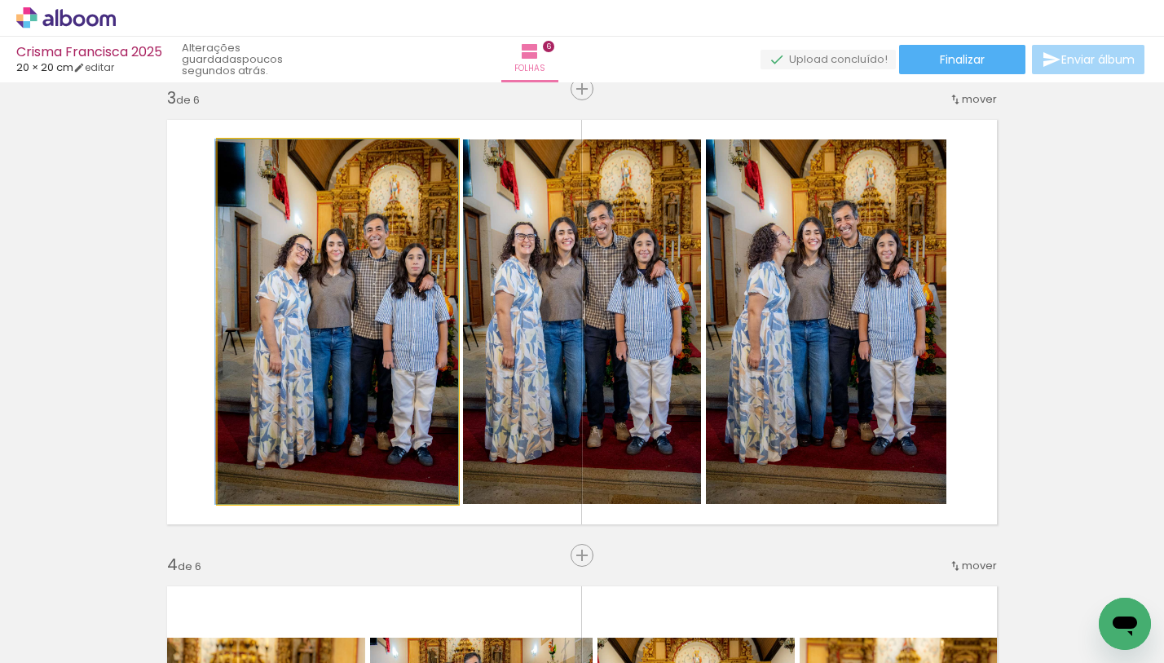
click at [241, 475] on quentale-photo at bounding box center [338, 321] width 241 height 365
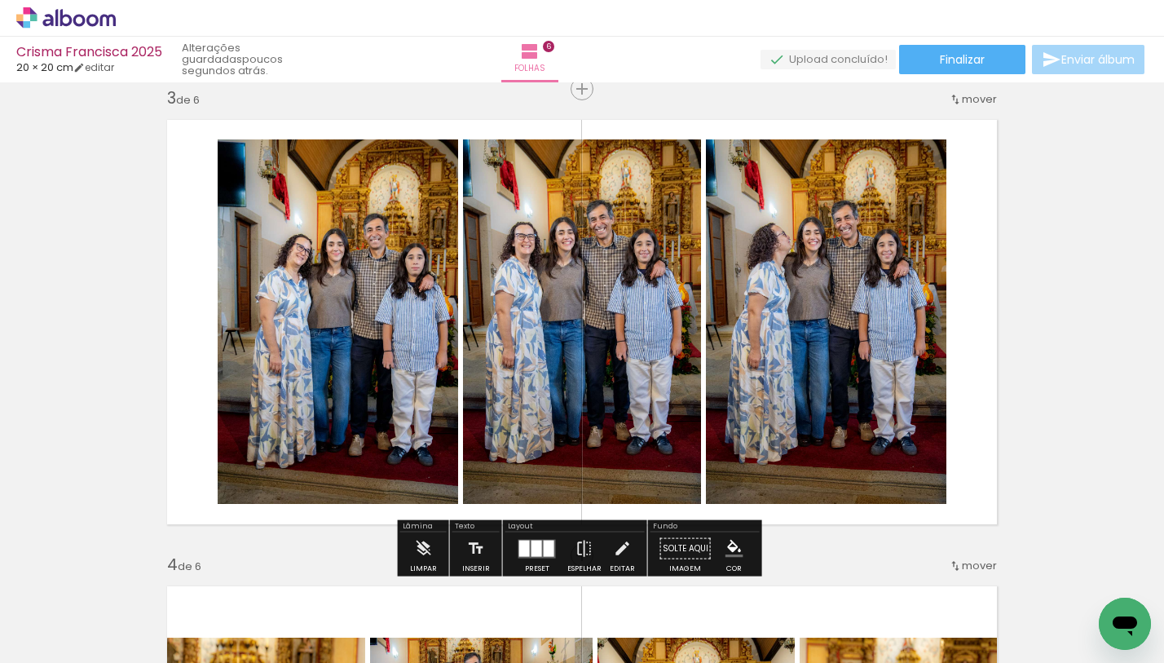
click at [272, 248] on quentale-photo at bounding box center [338, 321] width 241 height 365
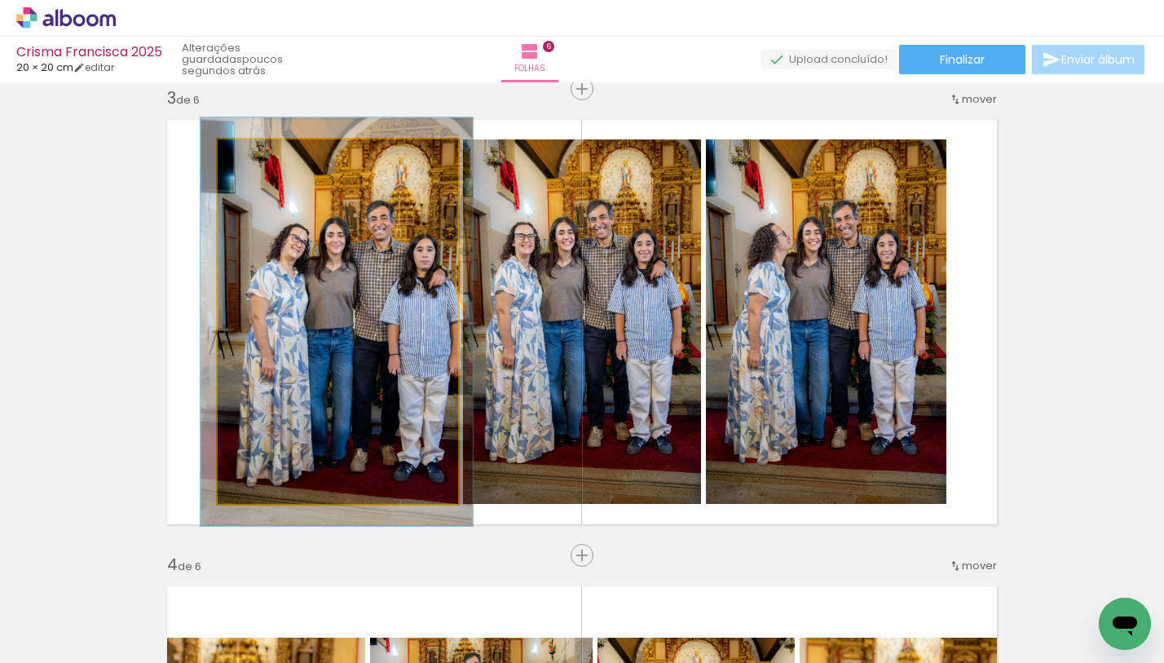
drag, startPoint x: 250, startPoint y: 156, endPoint x: 258, endPoint y: 152, distance: 8.8
type paper-slider "113"
click at [258, 153] on div at bounding box center [262, 156] width 15 height 15
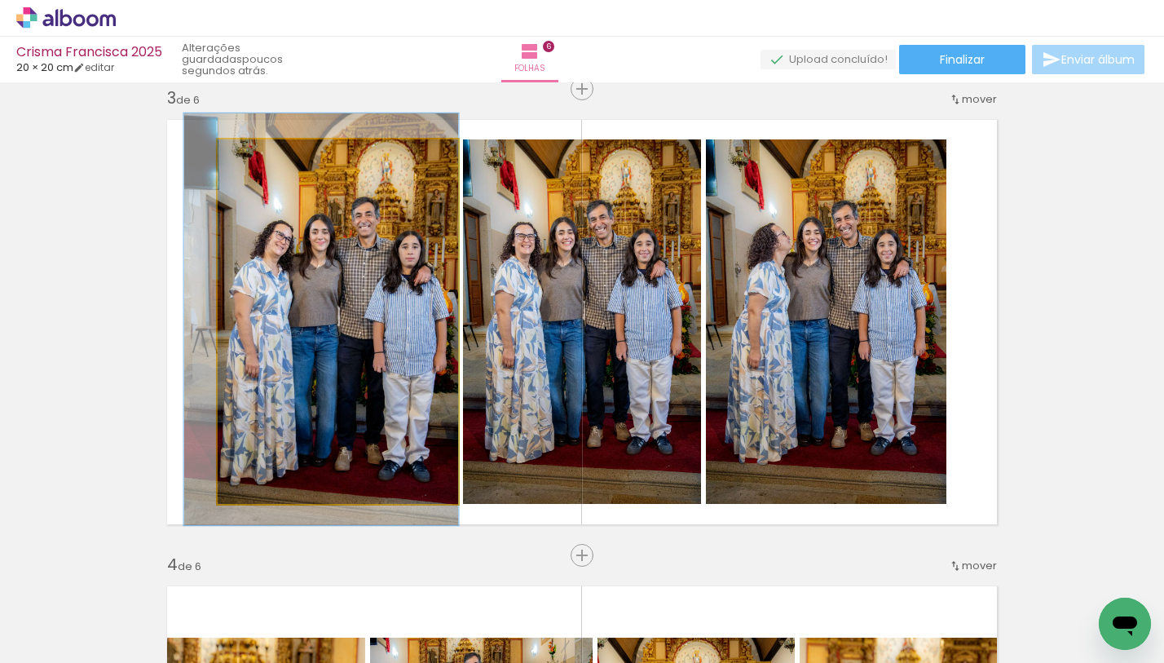
drag, startPoint x: 344, startPoint y: 209, endPoint x: 329, endPoint y: 206, distance: 15.7
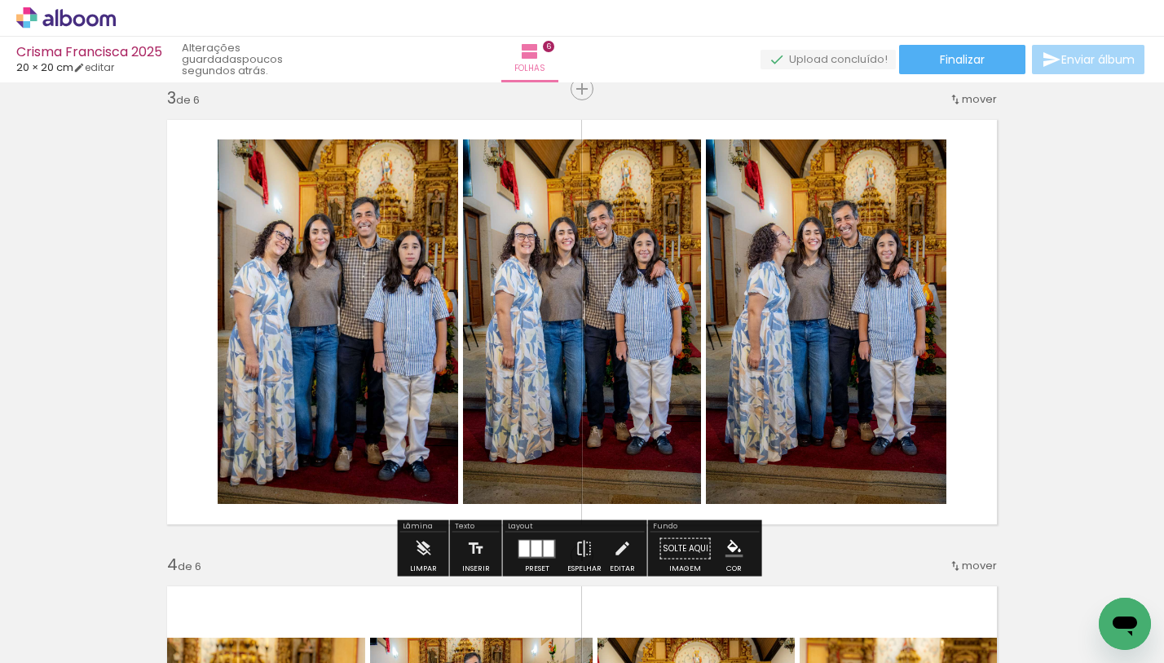
click at [973, 284] on quentale-layouter at bounding box center [582, 322] width 851 height 426
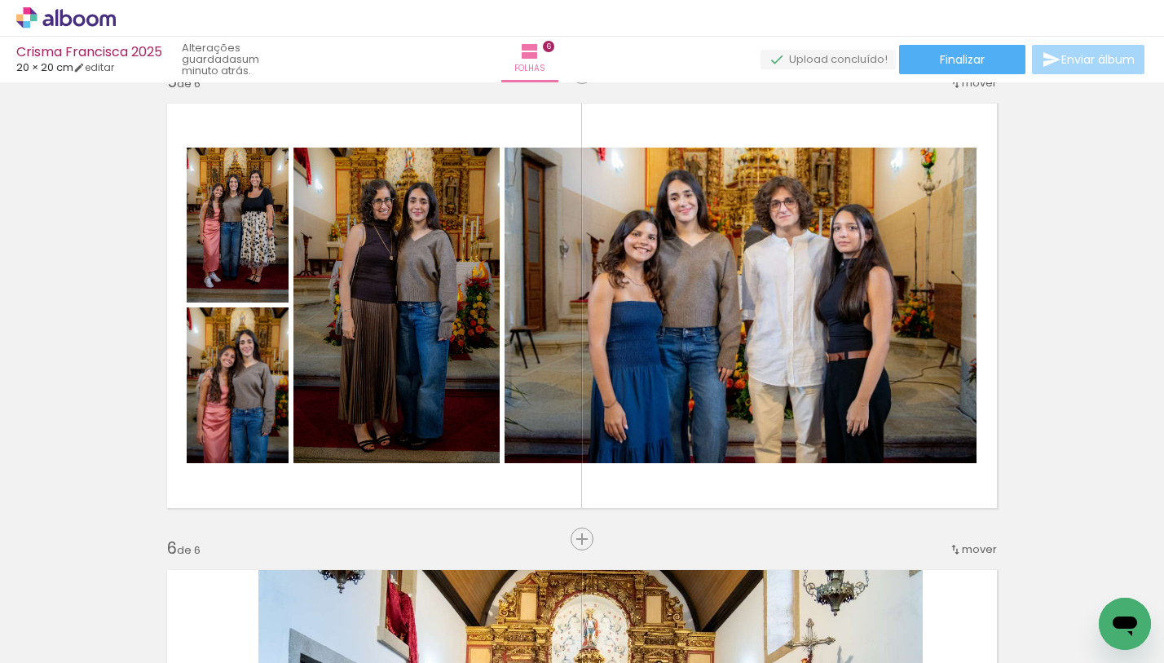
scroll to position [1902, 0]
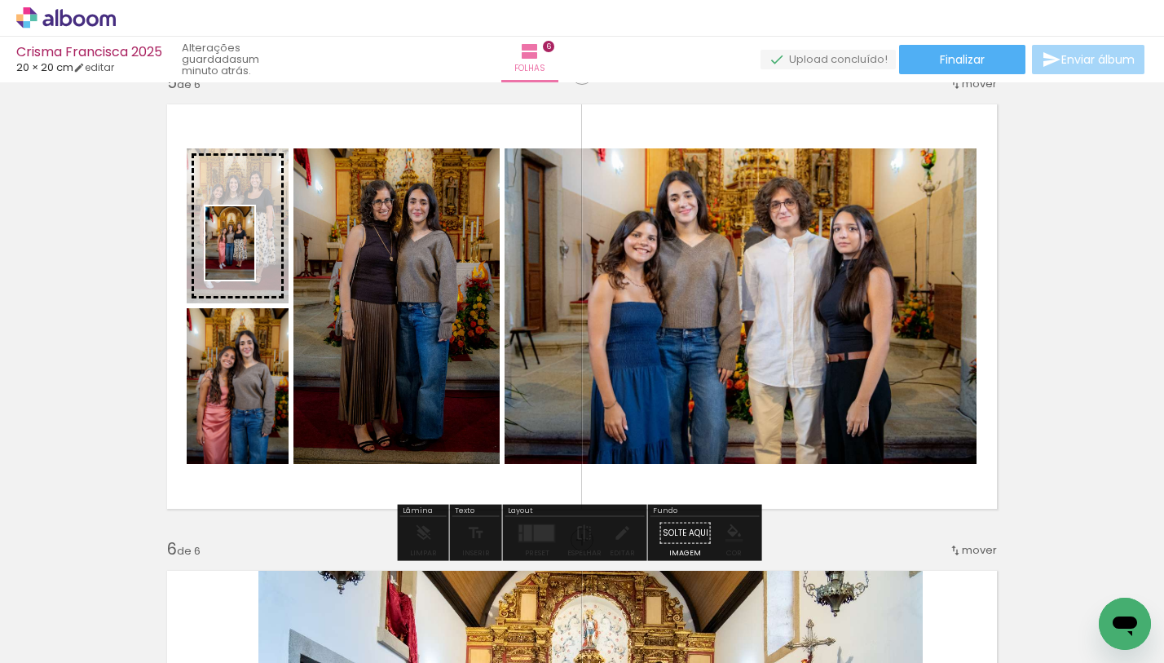
drag, startPoint x: 1012, startPoint y: 612, endPoint x: 254, endPoint y: 255, distance: 837.5
click at [254, 255] on quentale-workspace at bounding box center [582, 331] width 1164 height 663
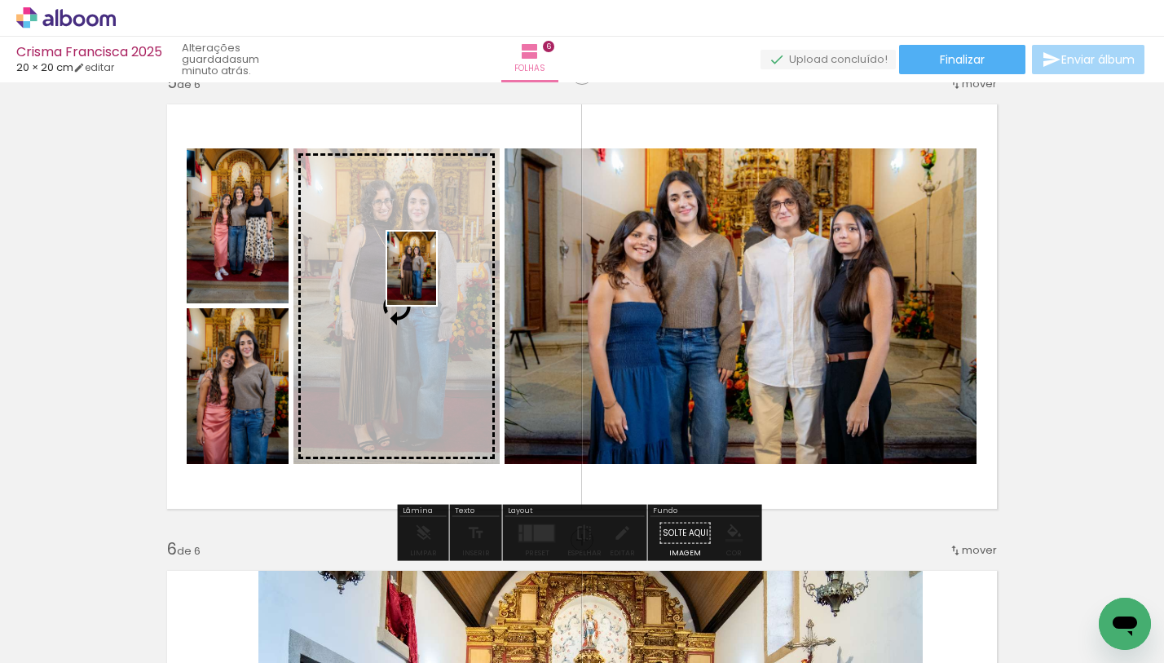
drag, startPoint x: 1090, startPoint y: 594, endPoint x: 436, endPoint y: 281, distance: 725.4
click at [436, 281] on quentale-workspace at bounding box center [582, 331] width 1164 height 663
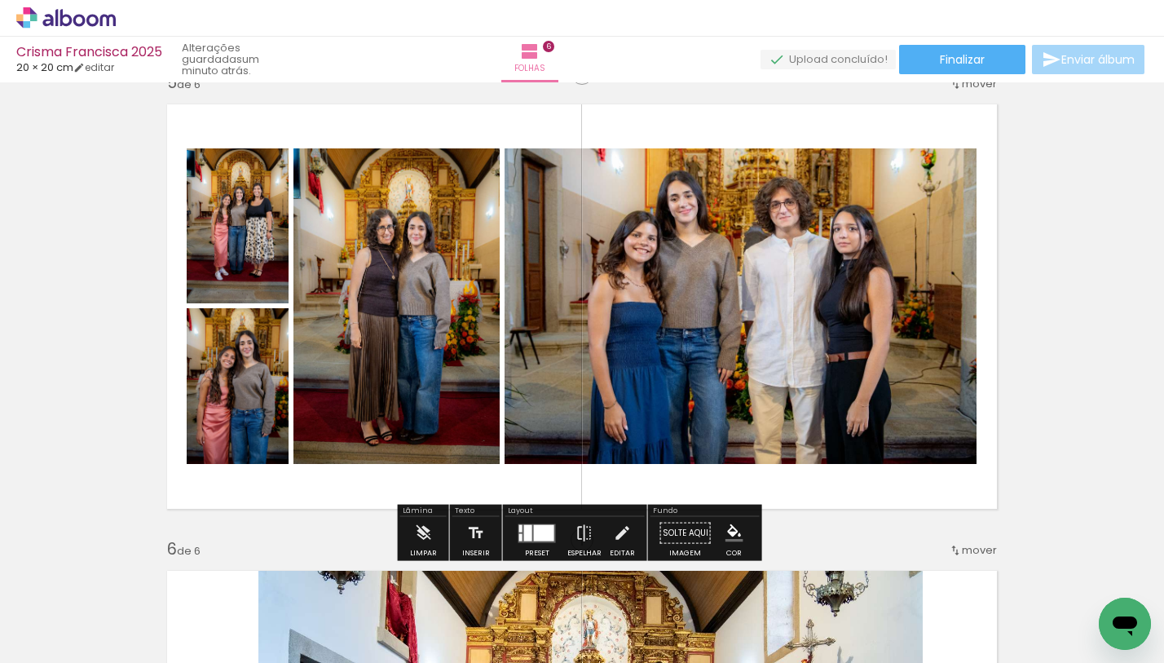
click at [363, 192] on quentale-photo at bounding box center [397, 306] width 206 height 316
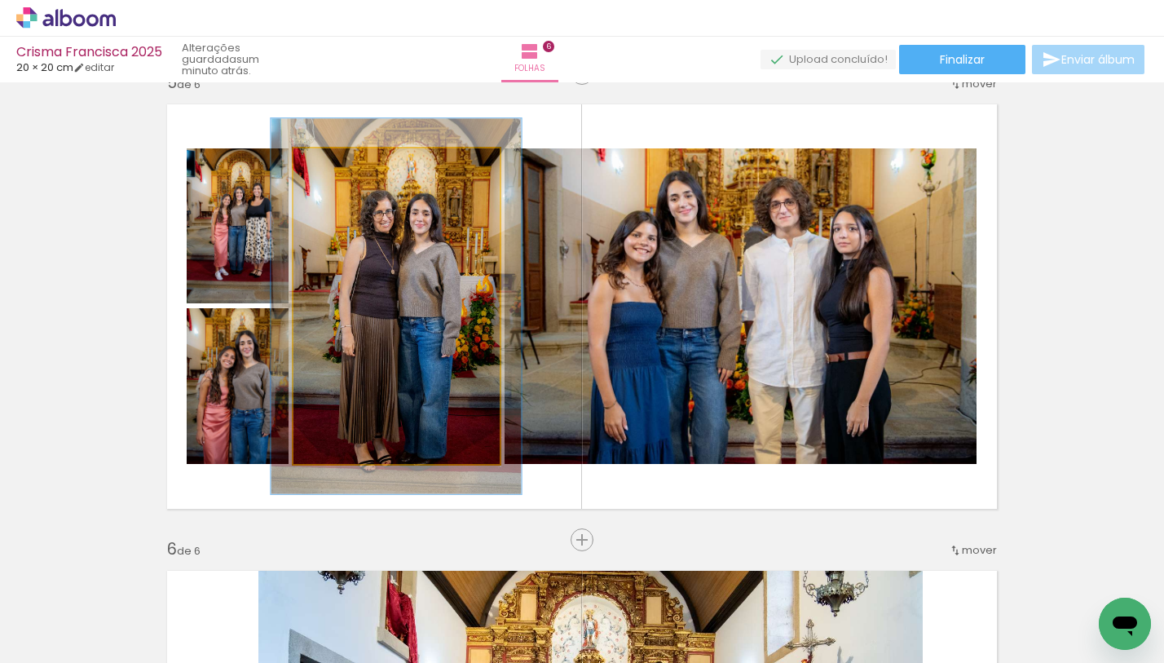
drag, startPoint x: 329, startPoint y: 166, endPoint x: 341, endPoint y: 163, distance: 11.9
type paper-slider "120"
click at [341, 163] on div at bounding box center [342, 165] width 15 height 15
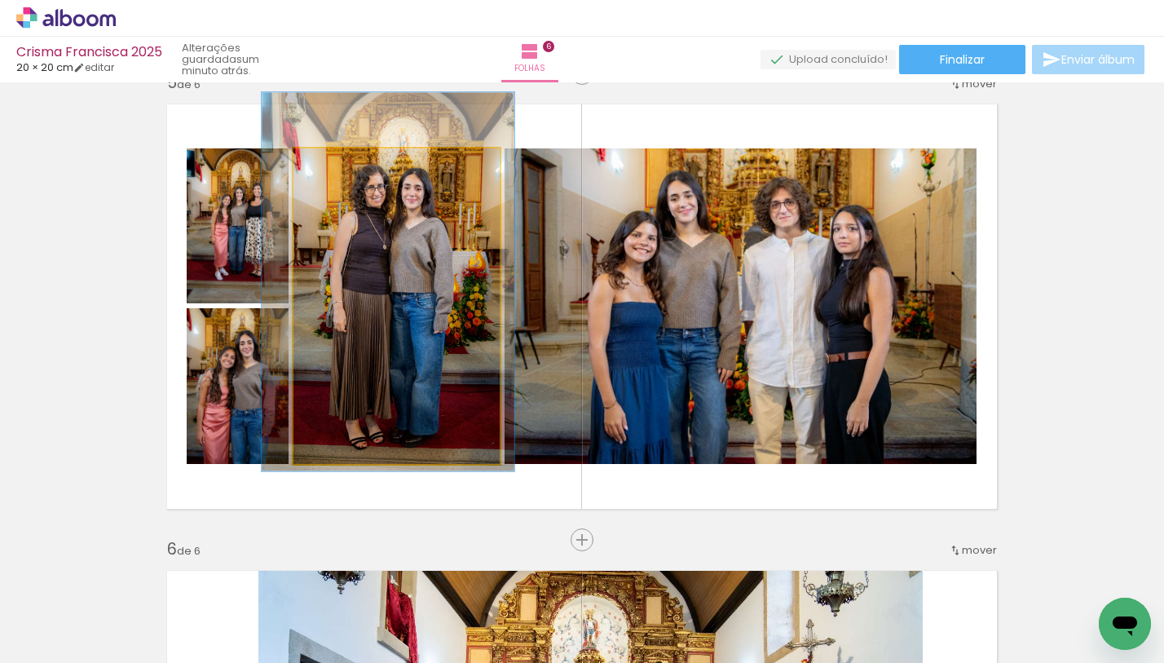
drag, startPoint x: 407, startPoint y: 262, endPoint x: 400, endPoint y: 242, distance: 20.6
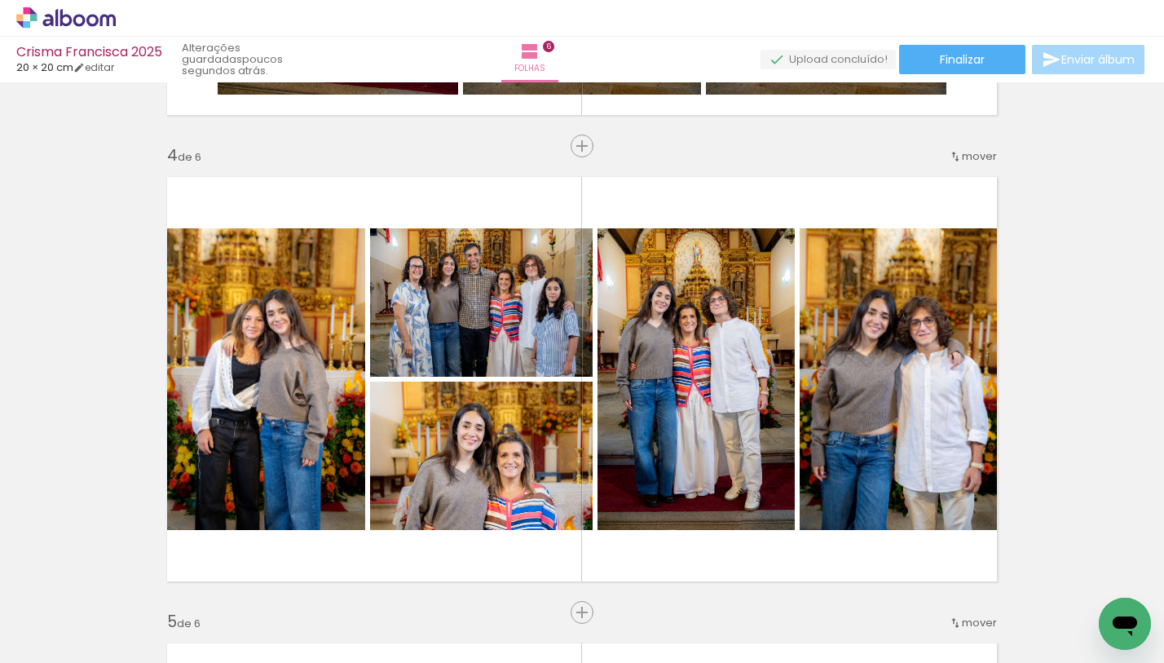
scroll to position [1394, 0]
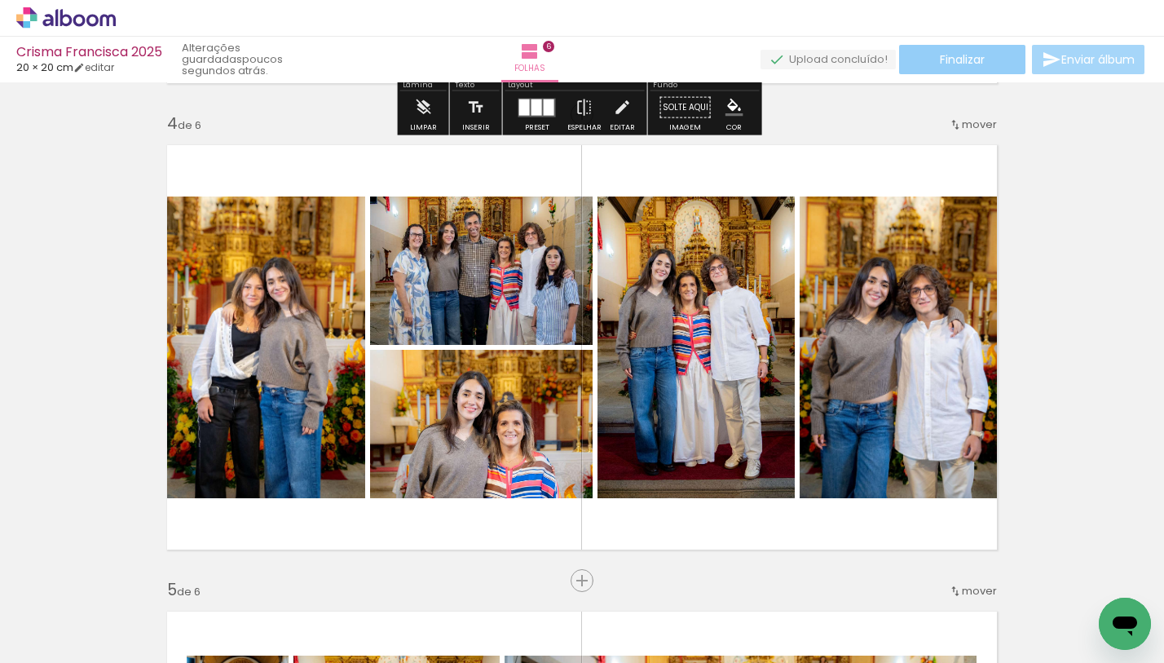
click at [961, 64] on span "Finalizar" at bounding box center [962, 59] width 45 height 11
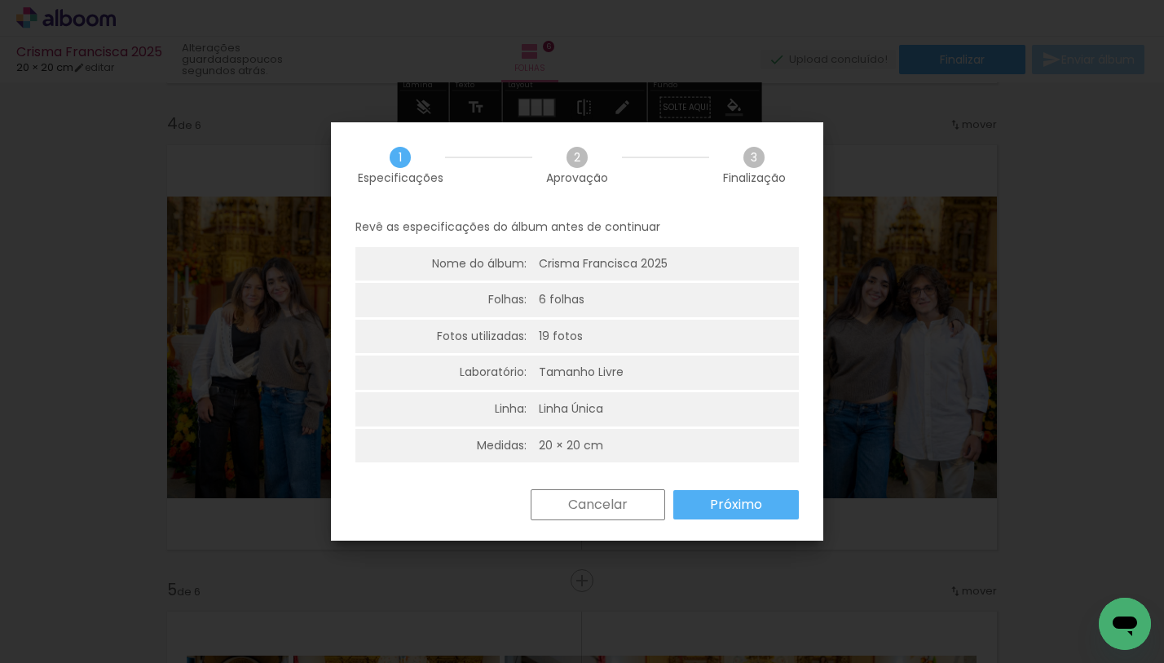
click at [0, 0] on slot "Próximo" at bounding box center [0, 0] width 0 height 0
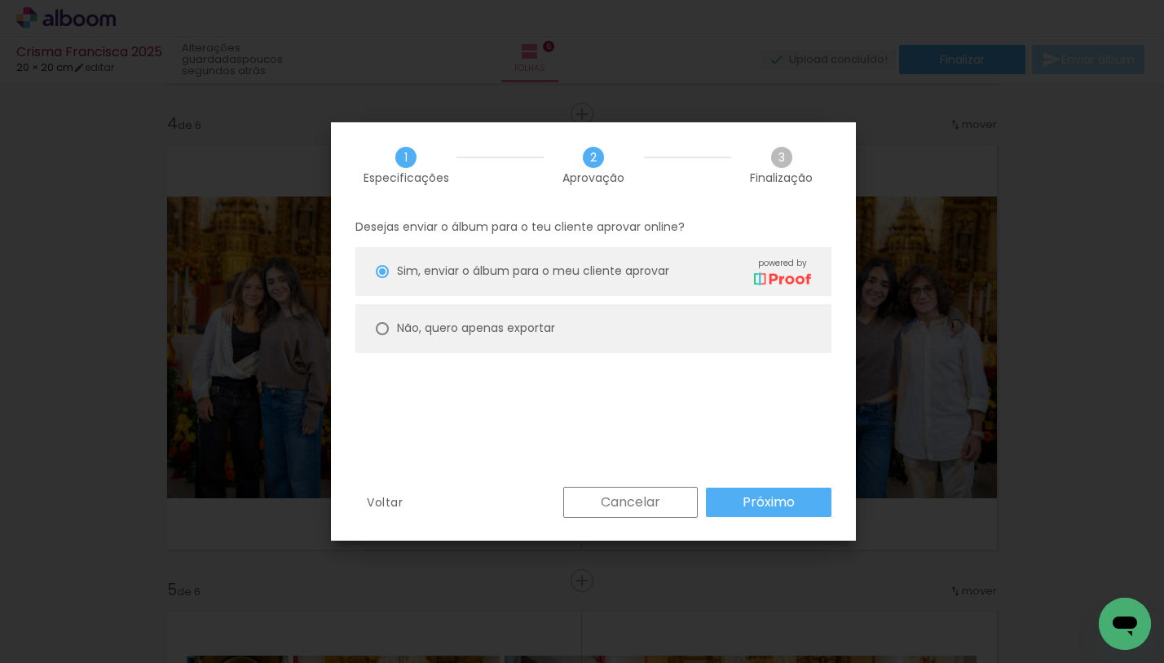
click at [590, 328] on paper-radio-button "Não, quero apenas exportar" at bounding box center [594, 328] width 476 height 49
type paper-radio-button "on"
click at [765, 517] on div "Voltar Cancelar Próximo" at bounding box center [593, 514] width 525 height 55
click at [767, 513] on paper-button "Próximo" at bounding box center [769, 502] width 126 height 29
type input "Alta, 300 DPI"
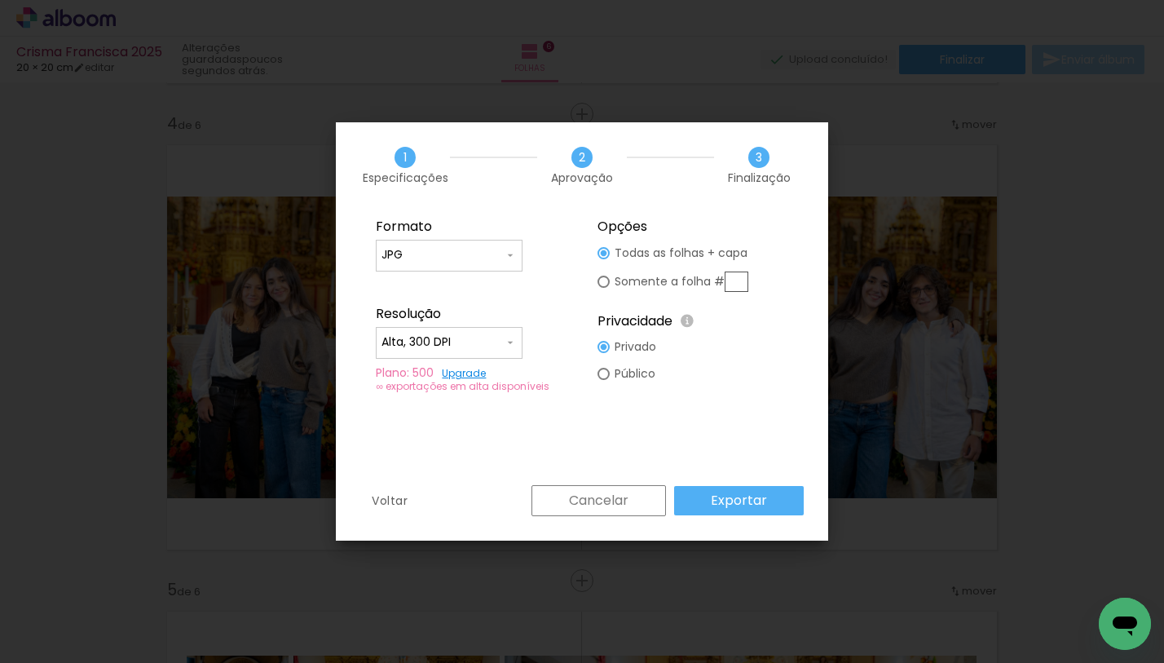
click at [0, 0] on slot "Exportar" at bounding box center [0, 0] width 0 height 0
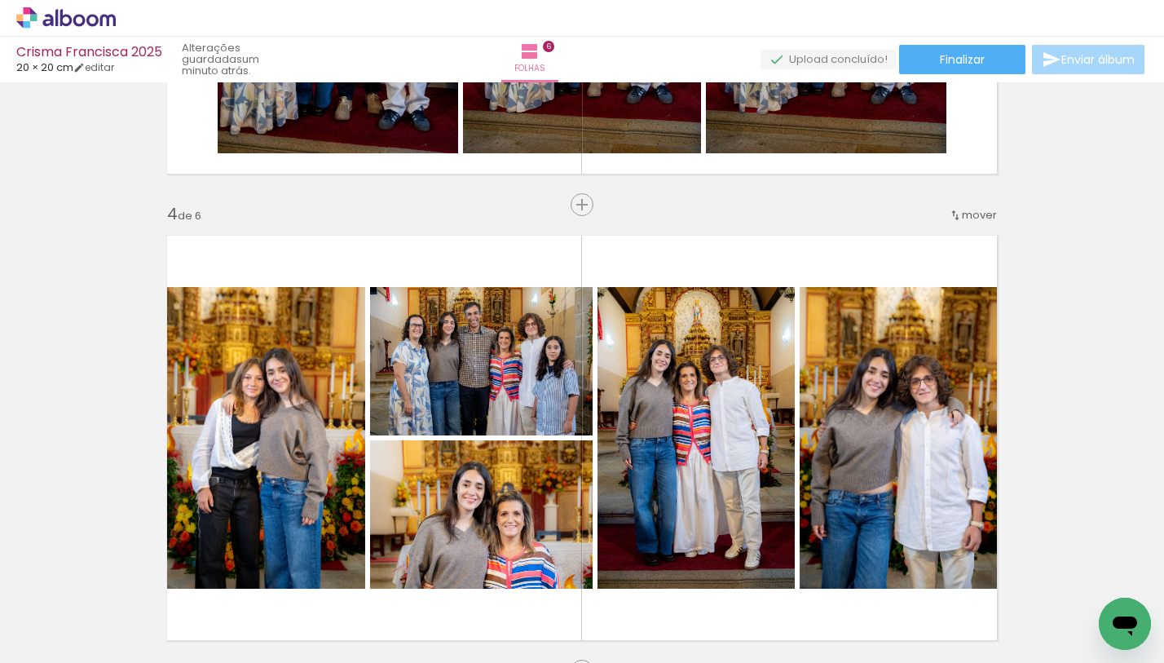
scroll to position [1301, 0]
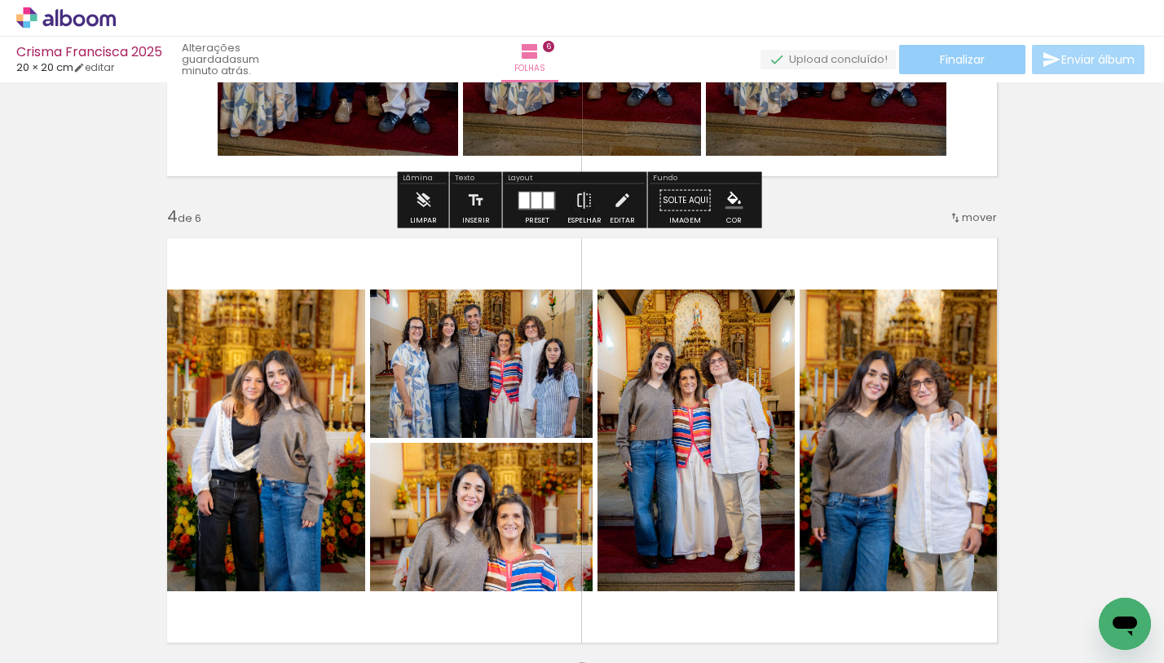
click at [959, 55] on span "Finalizar" at bounding box center [962, 59] width 45 height 11
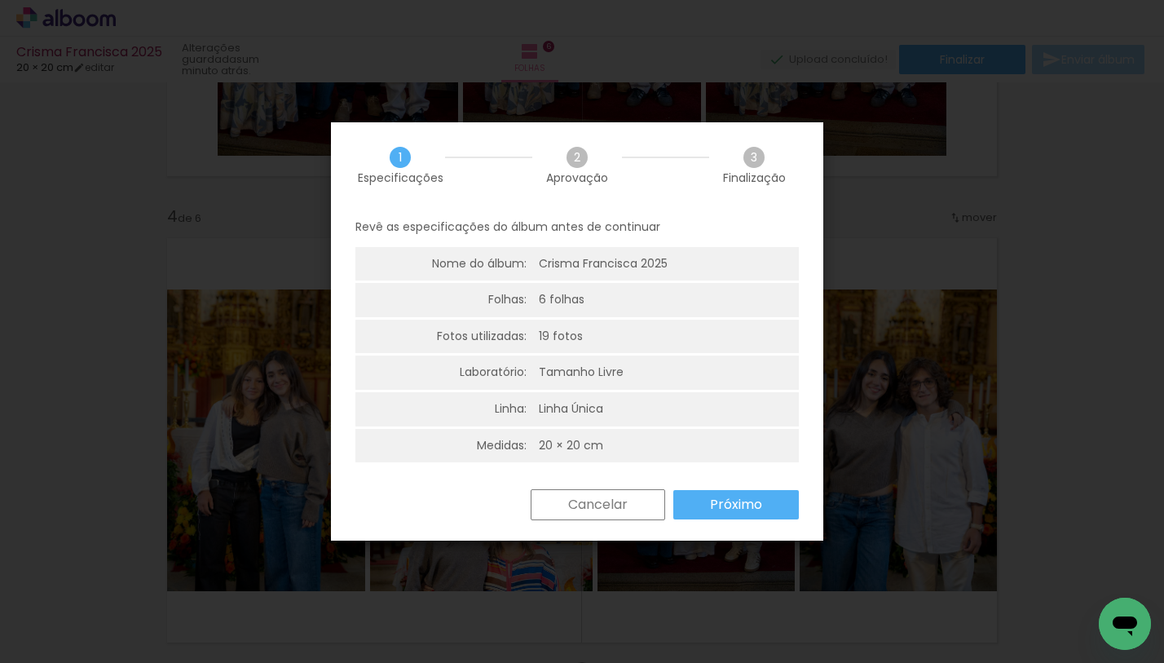
click at [0, 0] on slot "Próximo" at bounding box center [0, 0] width 0 height 0
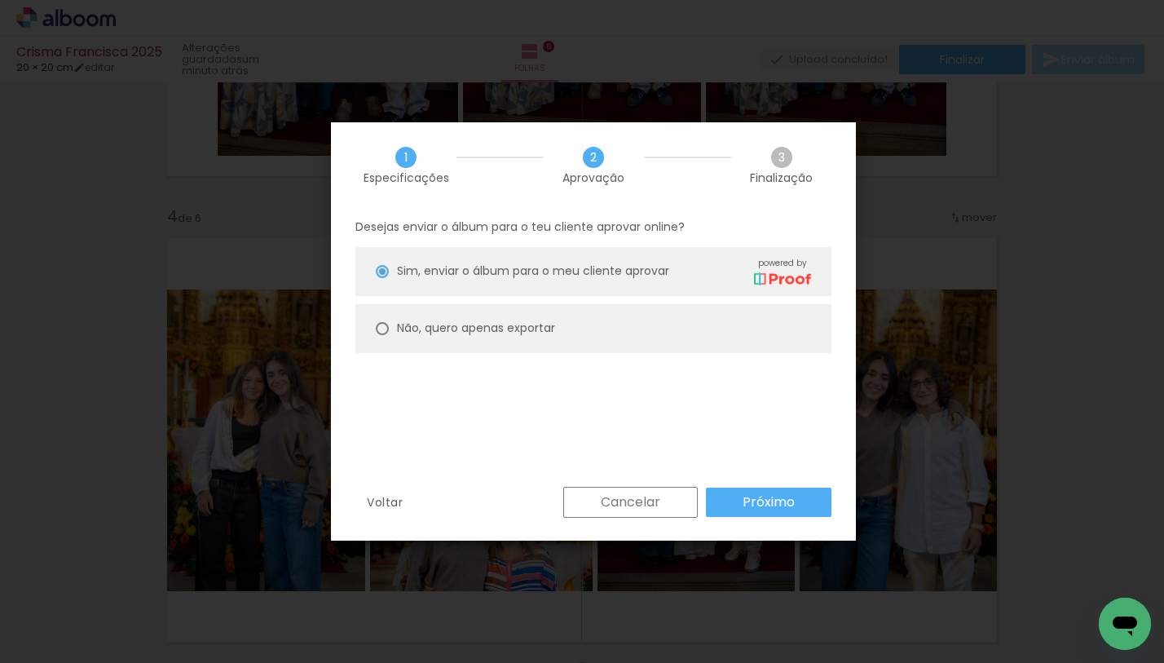
click at [653, 302] on paper-radio-group "Sim, enviar o álbum para o meu cliente aprovar powered by Não, quero apenas exp…" at bounding box center [594, 304] width 476 height 114
click at [744, 325] on paper-radio-button "Não, quero apenas exportar" at bounding box center [594, 328] width 476 height 49
type paper-radio-button "on"
click at [0, 0] on slot "Próximo" at bounding box center [0, 0] width 0 height 0
type input "Alta, 300 DPI"
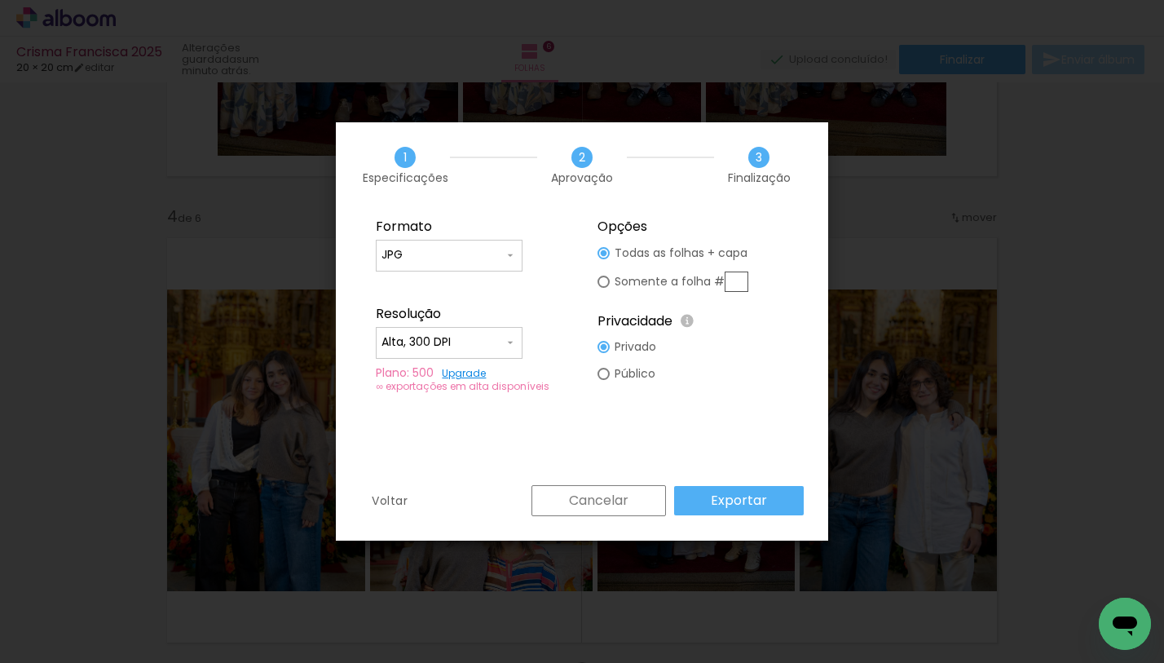
click at [0, 0] on slot "Exportar" at bounding box center [0, 0] width 0 height 0
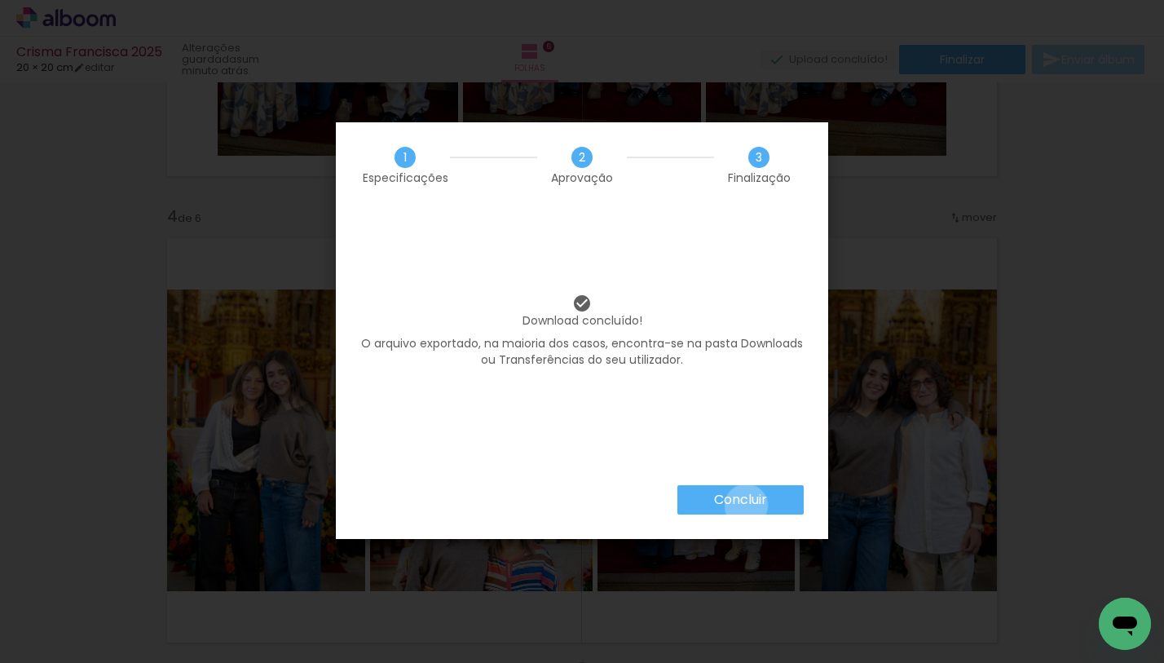
click at [0, 0] on slot "Concluir" at bounding box center [0, 0] width 0 height 0
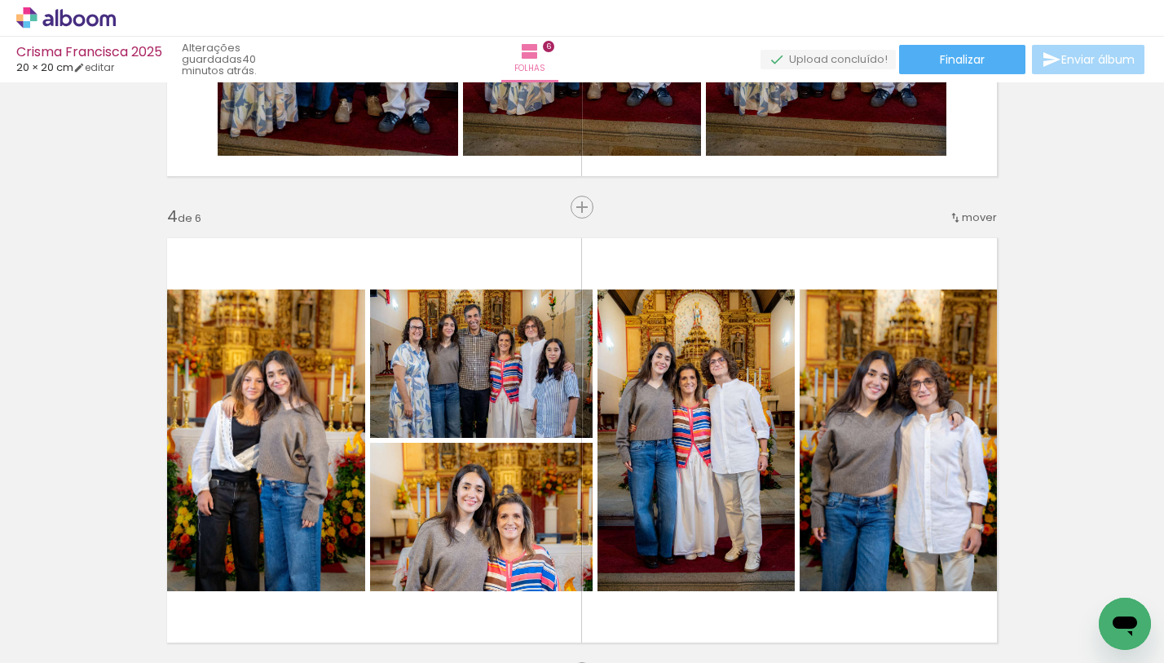
click at [68, 14] on icon at bounding box center [65, 17] width 99 height 21
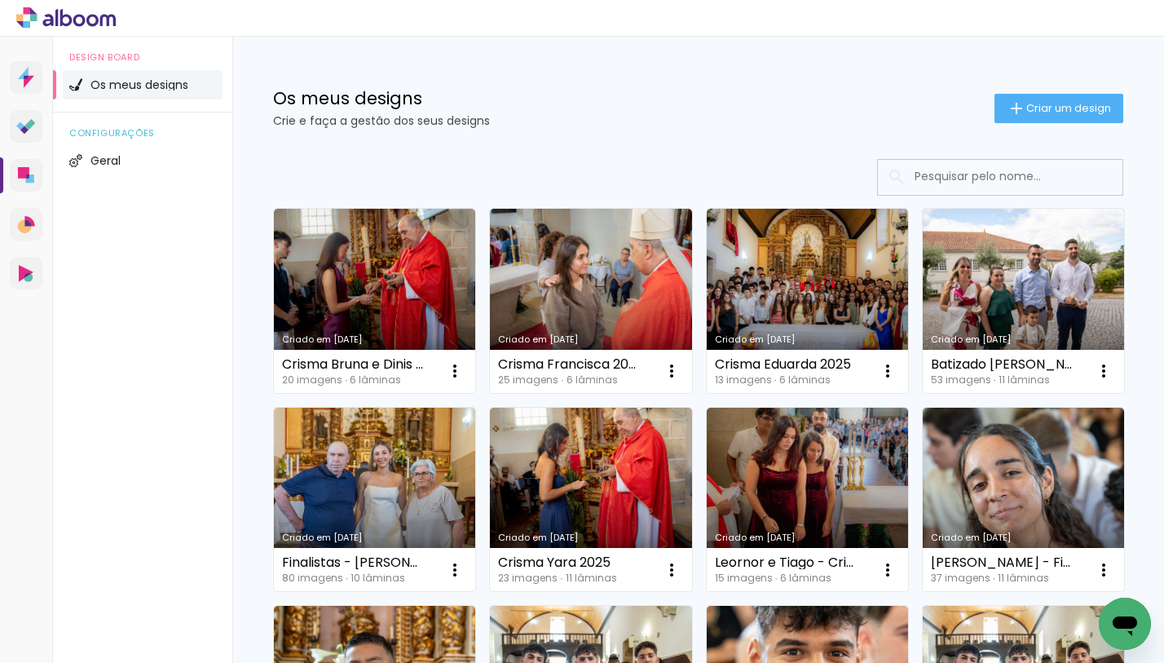
click at [1027, 112] on span "Criar um design" at bounding box center [1069, 108] width 85 height 11
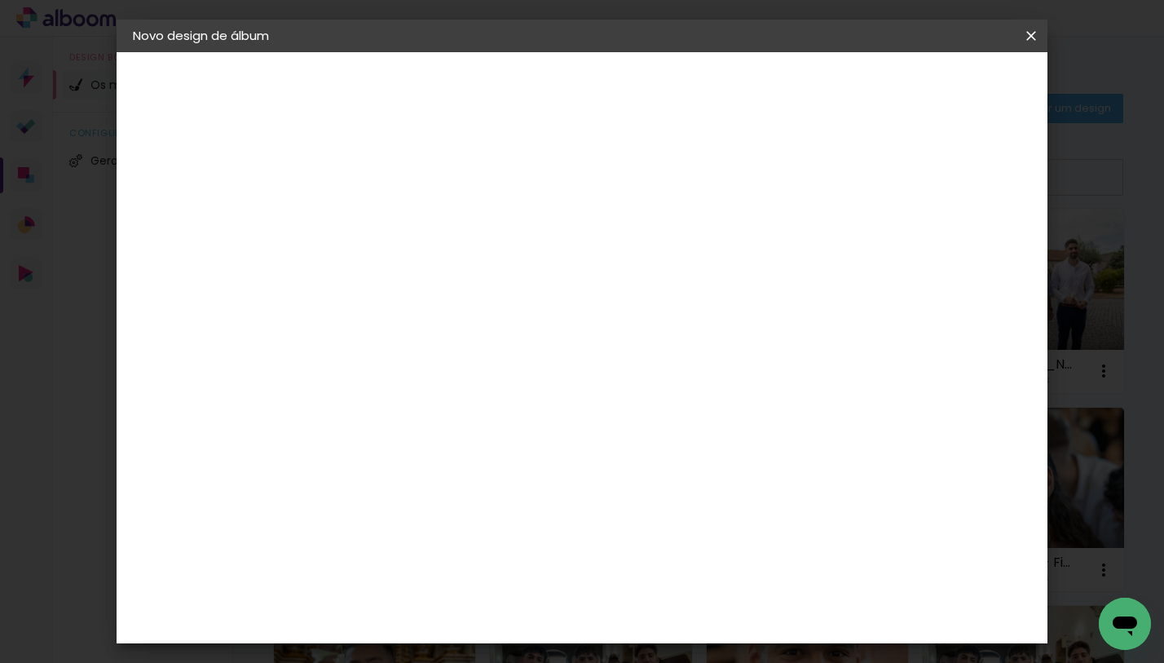
click at [400, 228] on input at bounding box center [400, 218] width 0 height 25
type input "Afonso - Comunhão"
type paper-input "Afonso - Comunhão"
click at [567, 74] on paper-button "Avançar" at bounding box center [527, 87] width 80 height 28
click at [0, 0] on slot "Tamanho Livre" at bounding box center [0, 0] width 0 height 0
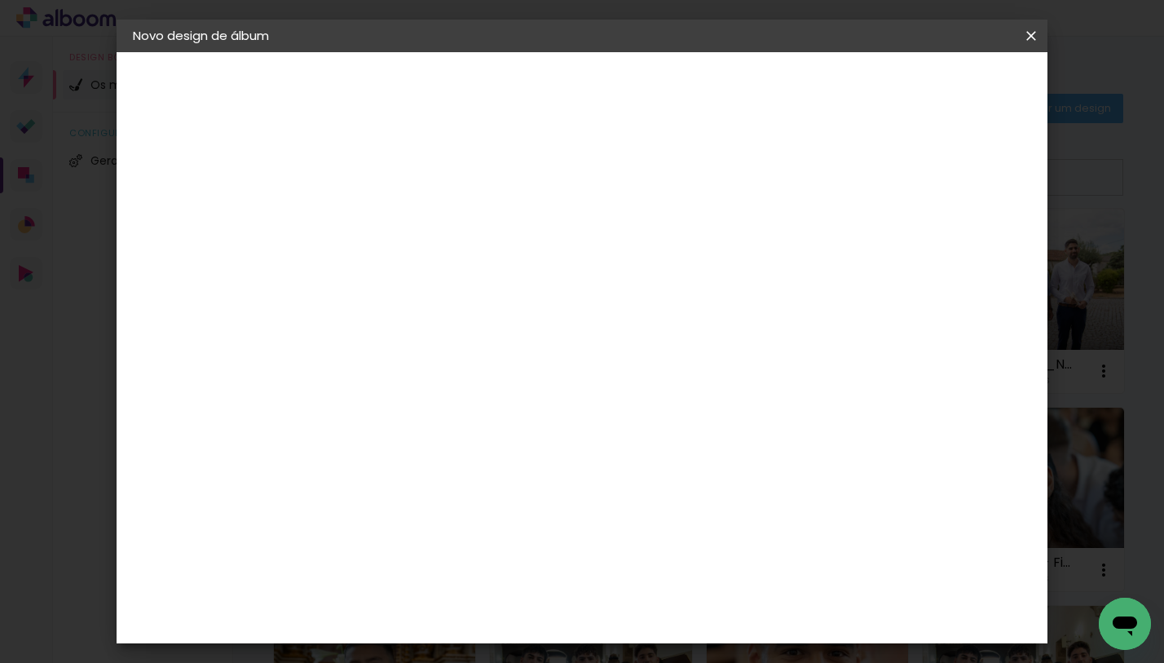
click at [0, 0] on slot "Avançar" at bounding box center [0, 0] width 0 height 0
click at [368, 420] on input "30" at bounding box center [348, 432] width 42 height 24
click at [366, 420] on input "30" at bounding box center [348, 432] width 42 height 24
click at [365, 420] on input "30" at bounding box center [348, 432] width 42 height 24
type input "20,5"
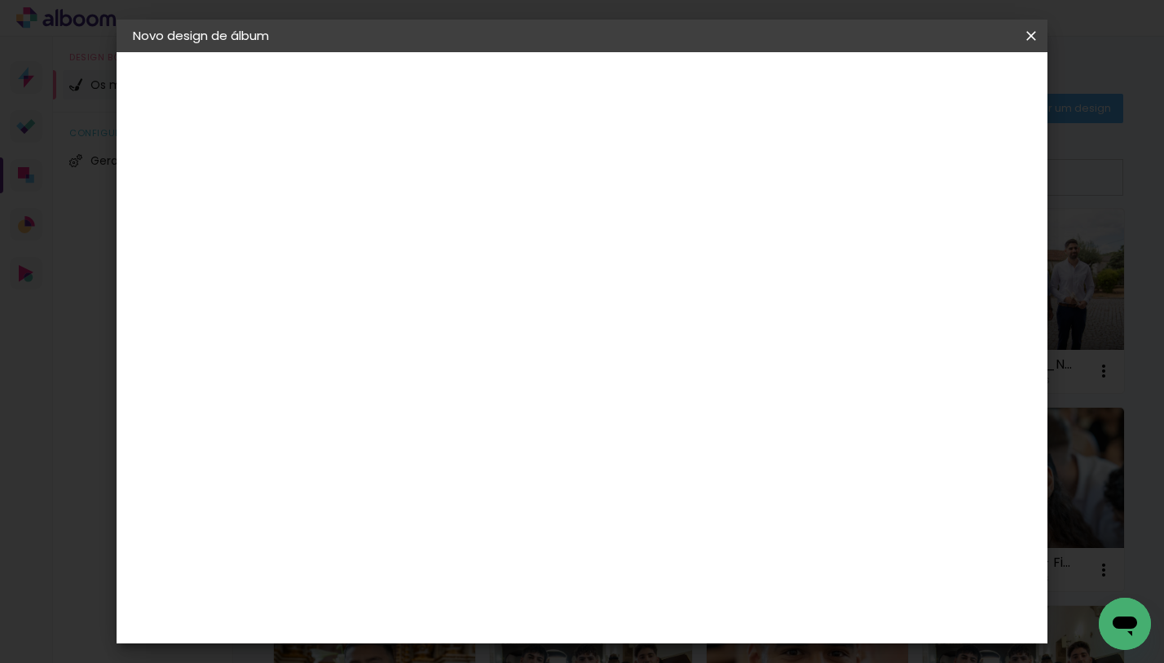
type paper-input "20,5"
click at [691, 533] on input "60" at bounding box center [673, 536] width 42 height 24
type input "41"
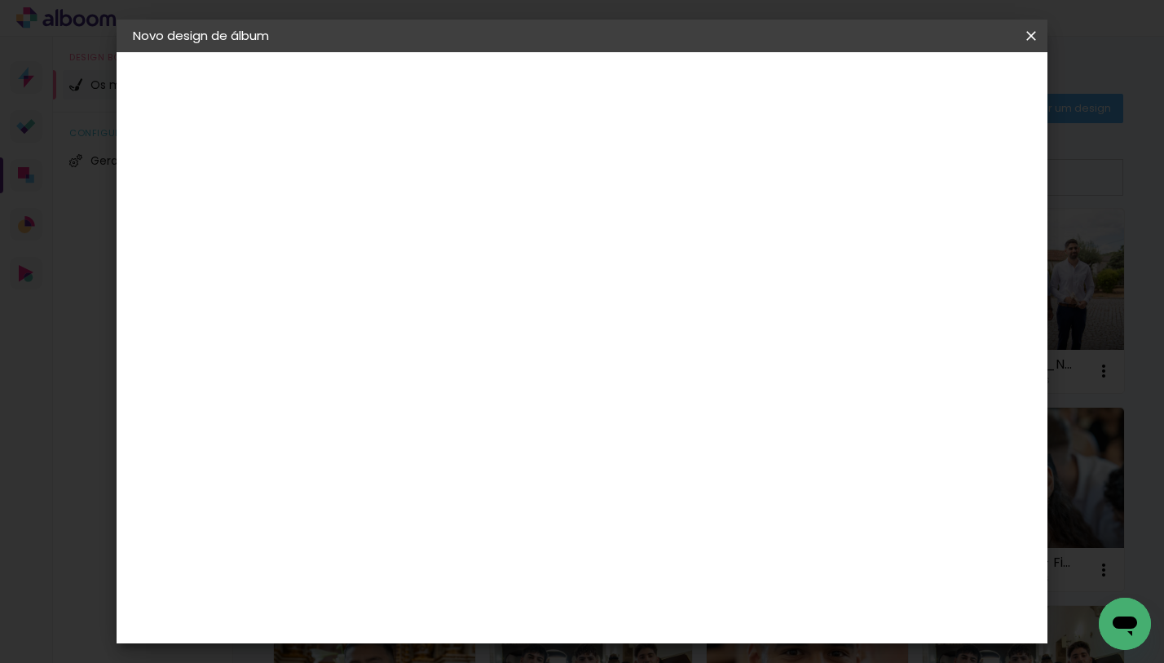
type paper-input "41"
click at [958, 101] on header "Tamanho livre Defina a largura, altura e margem das folhas. Voltar Iniciar desi…" at bounding box center [651, 94] width 644 height 84
click at [932, 84] on span "Iniciar design" at bounding box center [895, 86] width 74 height 11
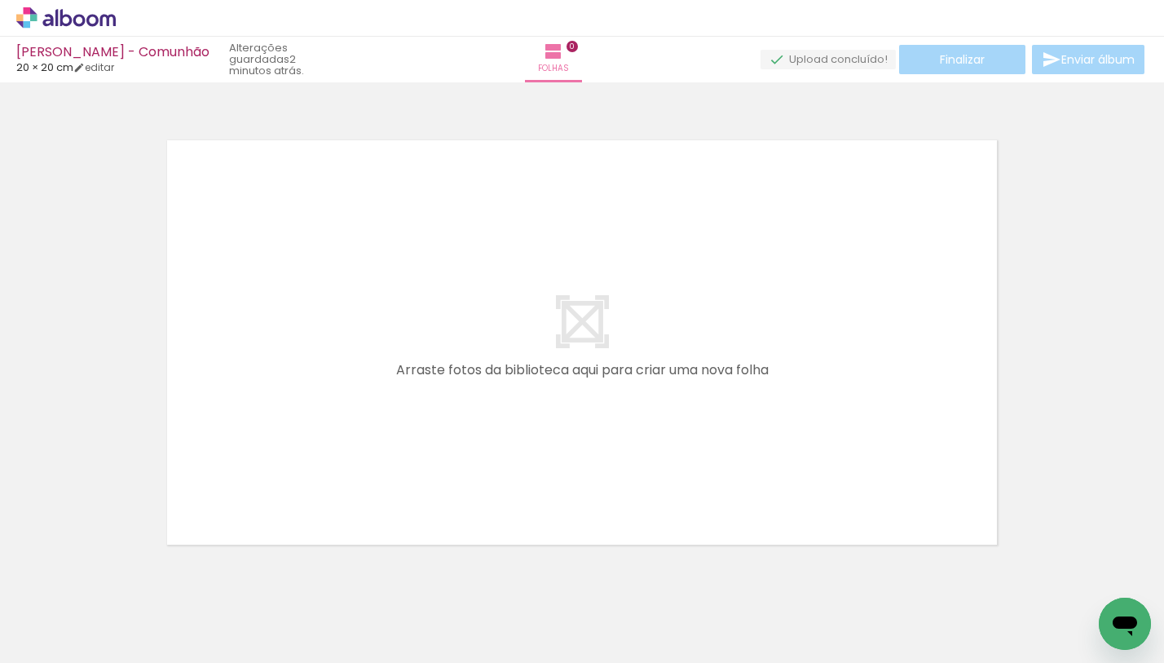
scroll to position [0, 3]
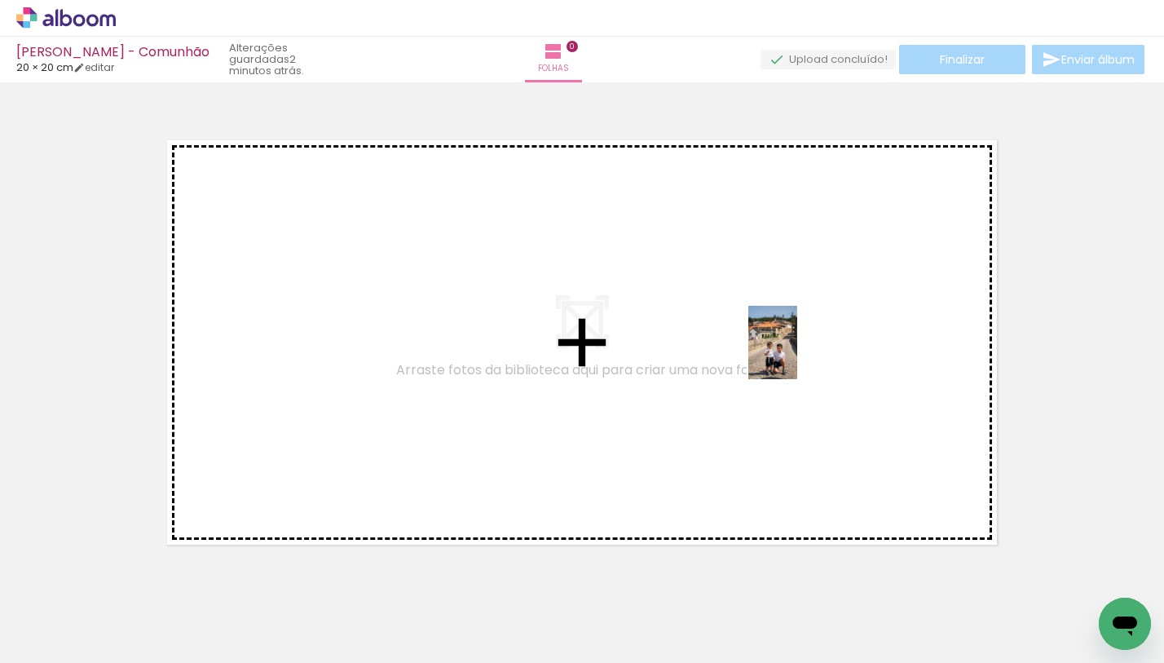
drag, startPoint x: 362, startPoint y: 609, endPoint x: 810, endPoint y: 354, distance: 515.3
click at [806, 354] on quentale-workspace at bounding box center [582, 331] width 1164 height 663
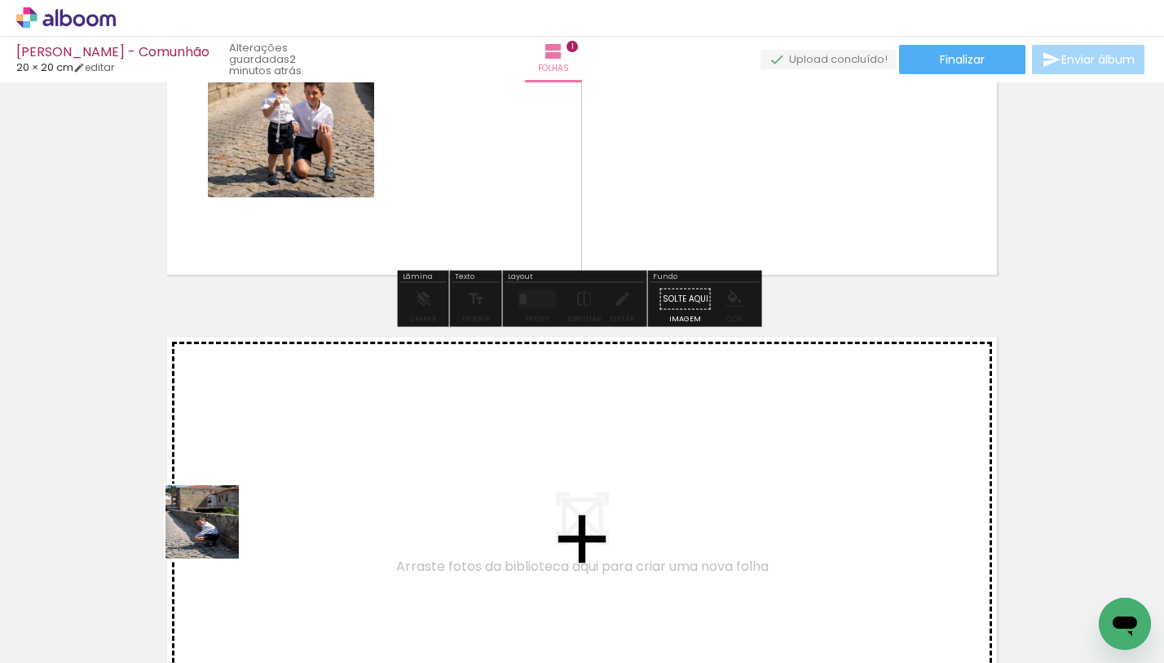
drag, startPoint x: 171, startPoint y: 605, endPoint x: 270, endPoint y: 471, distance: 166.8
click at [270, 471] on quentale-workspace at bounding box center [582, 331] width 1164 height 663
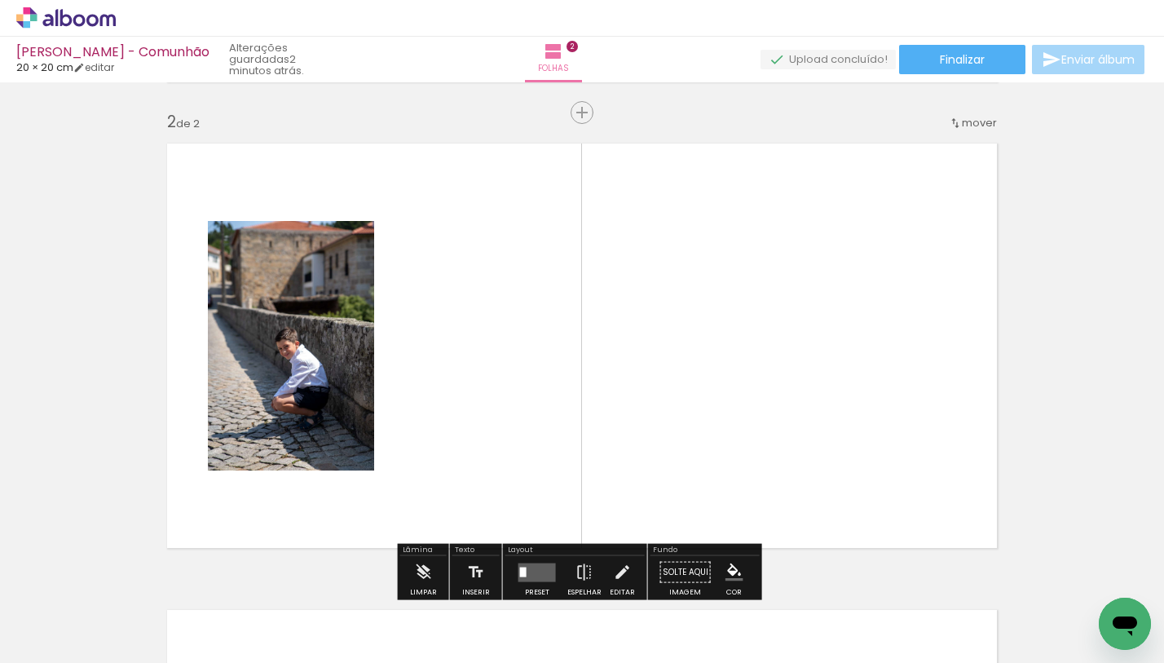
scroll to position [487, 0]
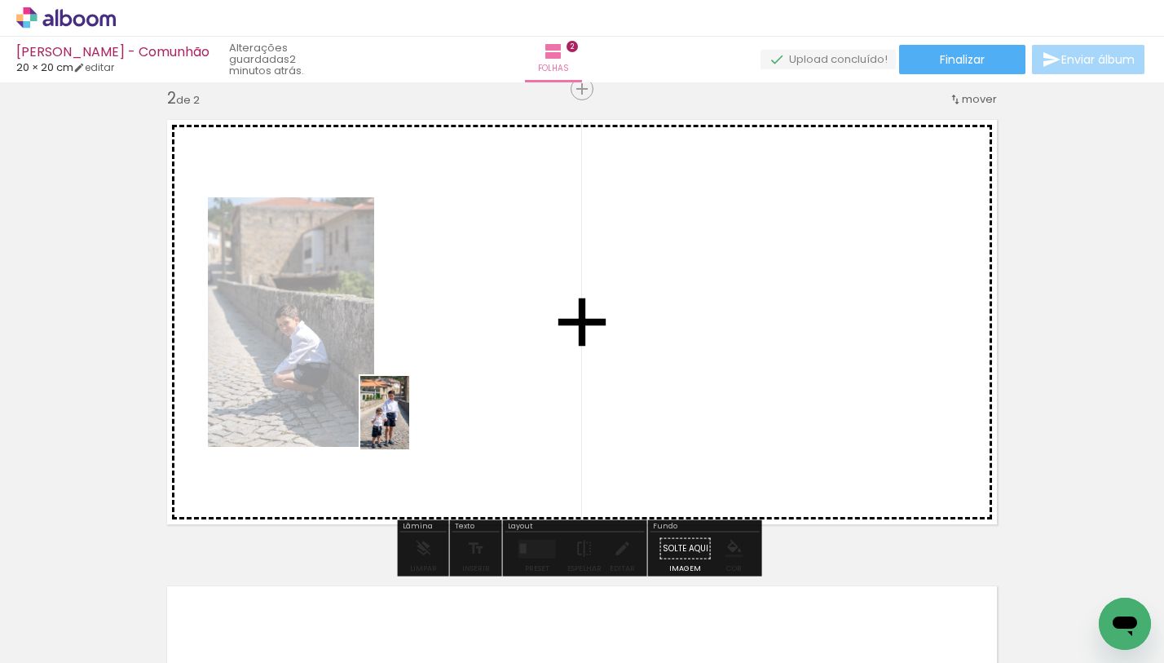
drag, startPoint x: 254, startPoint y: 616, endPoint x: 436, endPoint y: 393, distance: 288.6
click at [436, 393] on quentale-workspace at bounding box center [582, 331] width 1164 height 663
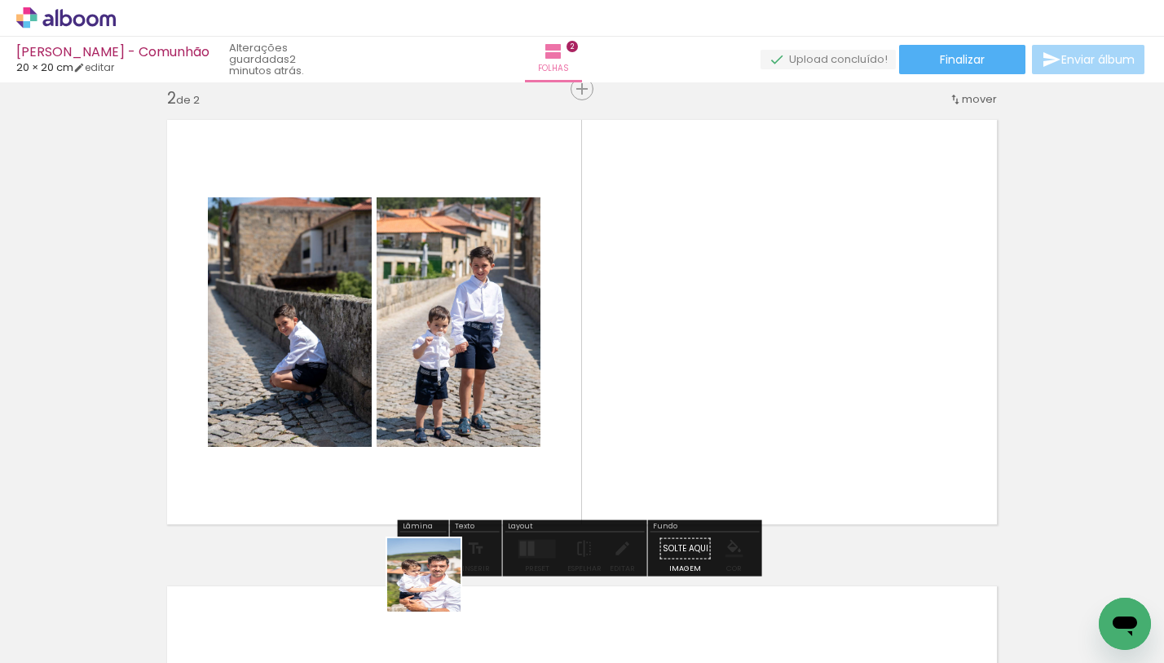
drag, startPoint x: 426, startPoint y: 597, endPoint x: 560, endPoint y: 484, distance: 175.3
click at [579, 456] on quentale-workspace at bounding box center [582, 331] width 1164 height 663
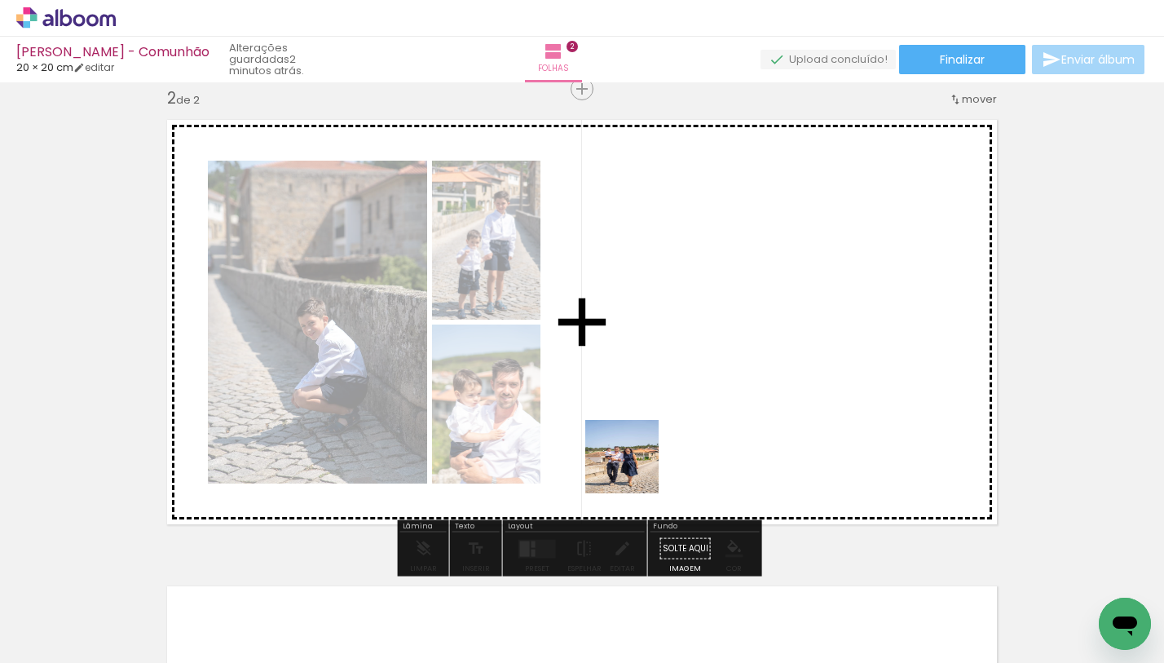
drag, startPoint x: 568, startPoint y: 562, endPoint x: 656, endPoint y: 438, distance: 152.0
click at [651, 446] on quentale-workspace at bounding box center [582, 331] width 1164 height 663
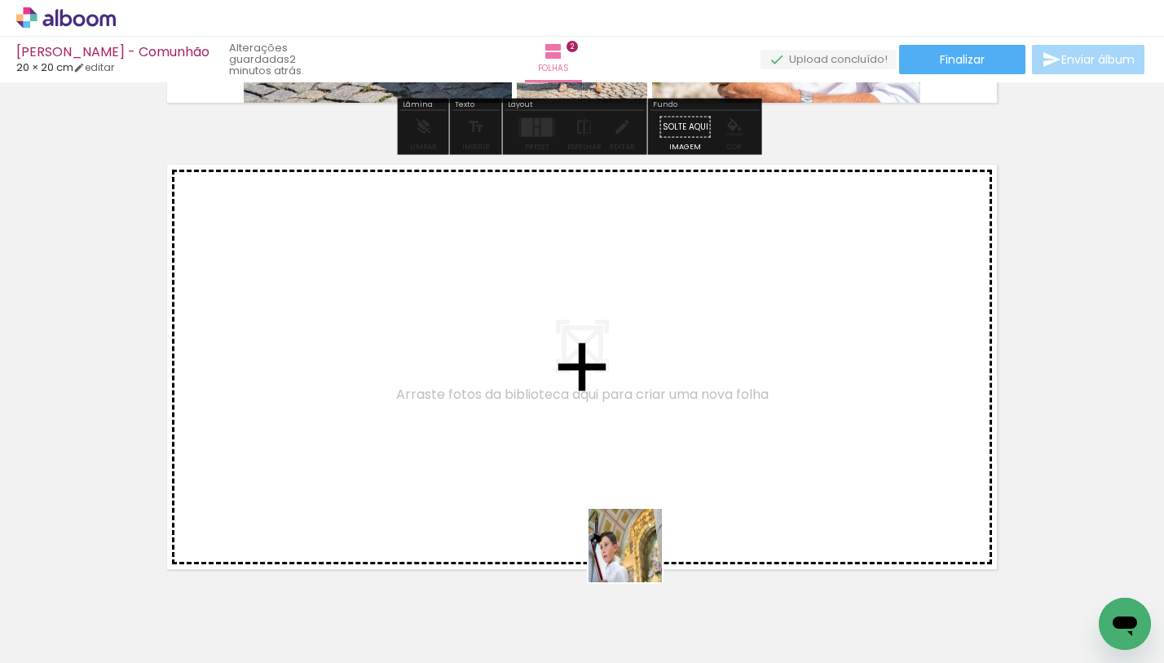
drag, startPoint x: 625, startPoint y: 603, endPoint x: 669, endPoint y: 428, distance: 179.8
click at [669, 428] on quentale-workspace at bounding box center [582, 331] width 1164 height 663
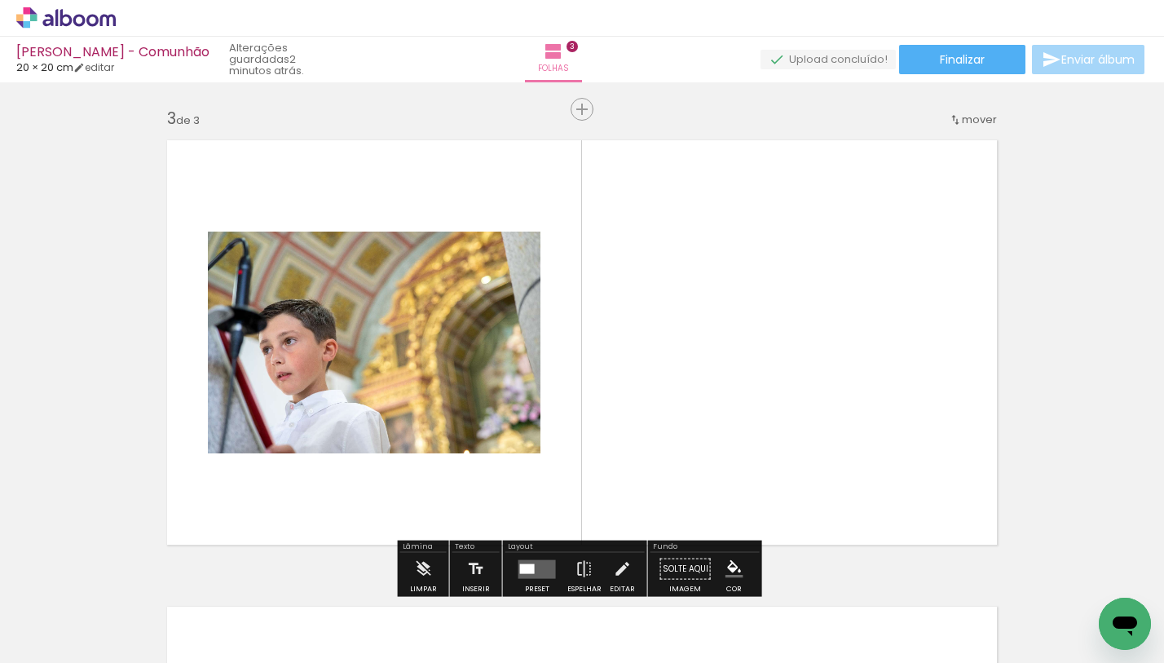
scroll to position [953, 0]
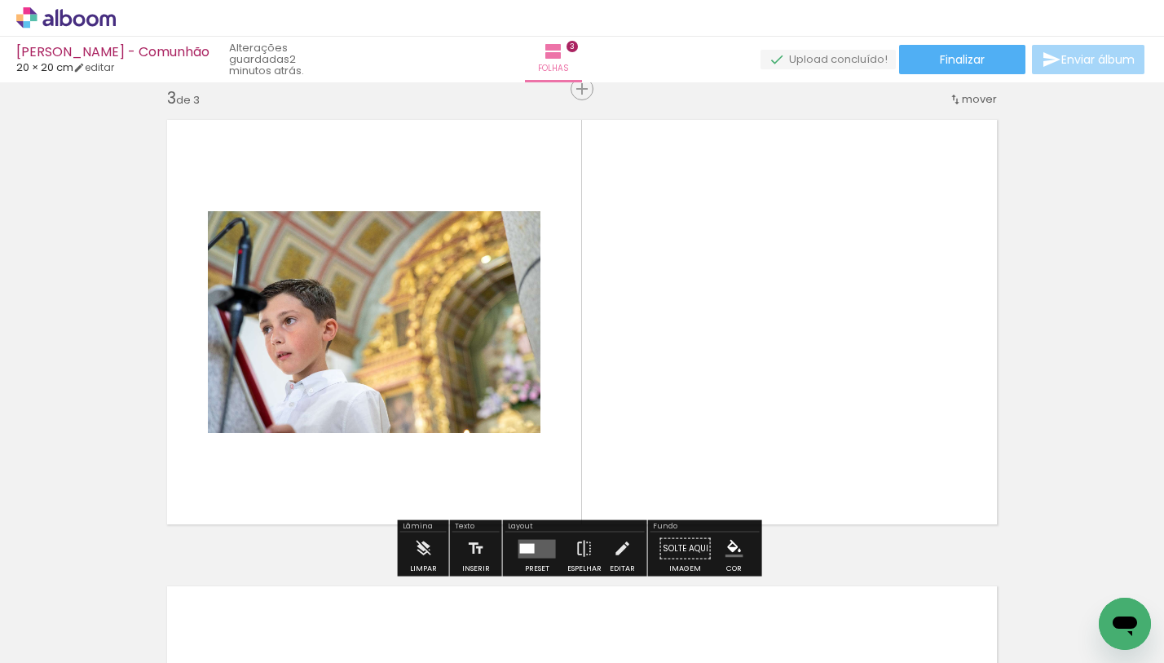
click at [772, 412] on quentale-layouter at bounding box center [582, 322] width 851 height 426
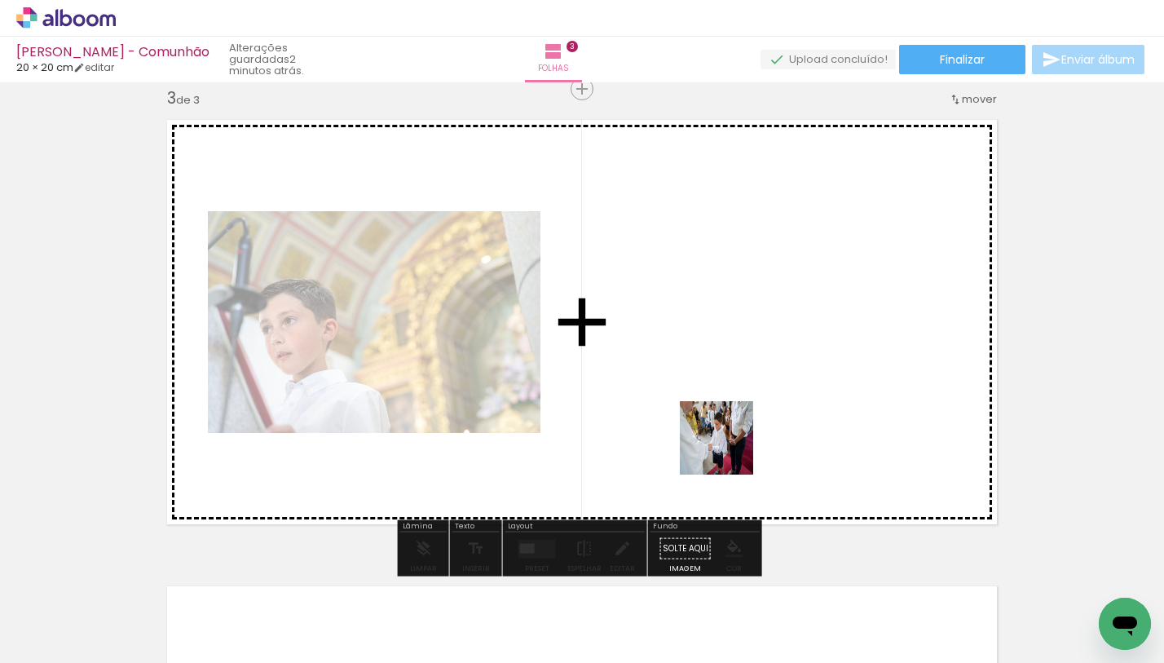
drag, startPoint x: 714, startPoint y: 590, endPoint x: 735, endPoint y: 382, distance: 209.8
click at [735, 382] on quentale-workspace at bounding box center [582, 331] width 1164 height 663
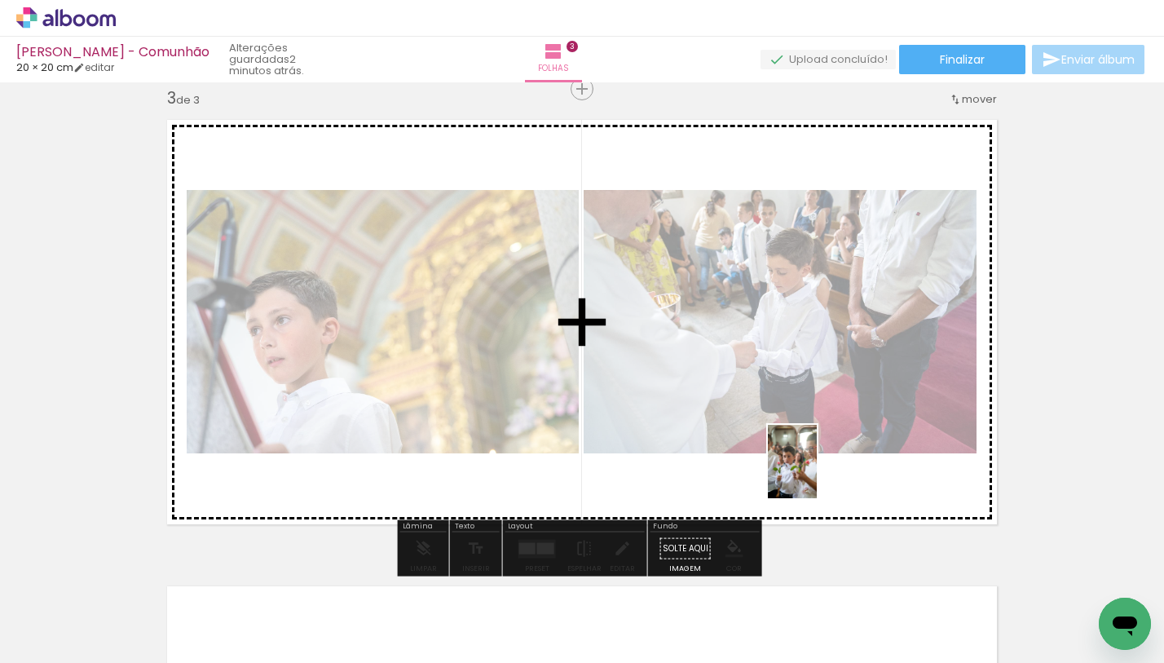
drag, startPoint x: 789, startPoint y: 595, endPoint x: 817, endPoint y: 473, distance: 125.4
click at [817, 473] on quentale-workspace at bounding box center [582, 331] width 1164 height 663
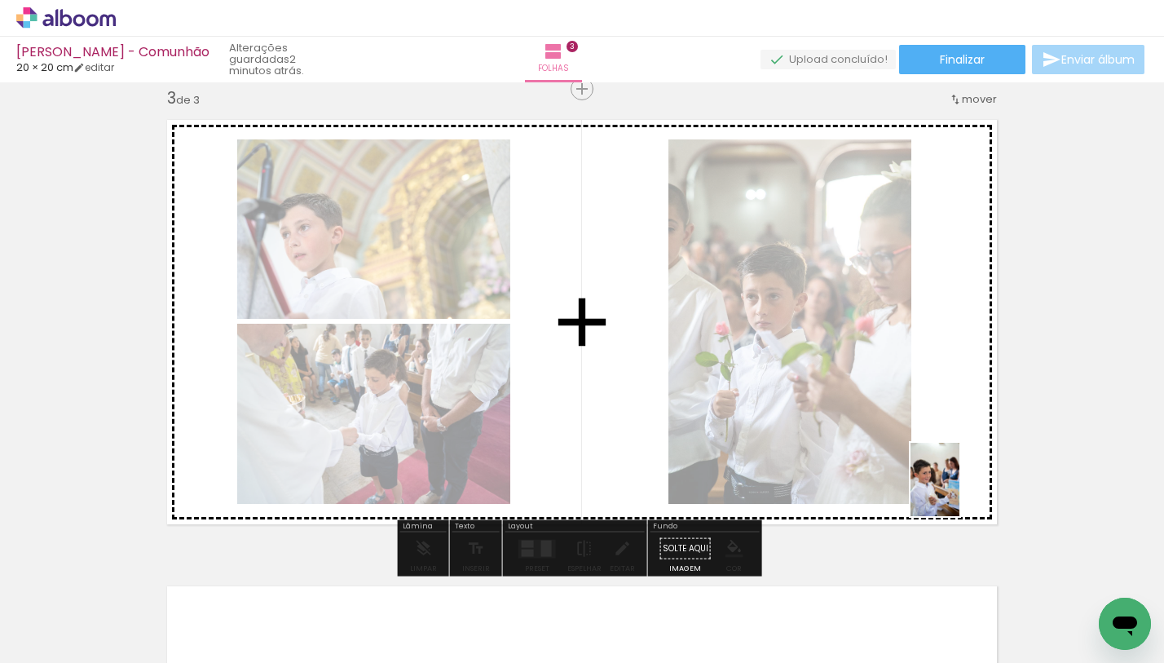
drag, startPoint x: 1068, startPoint y: 610, endPoint x: 960, endPoint y: 492, distance: 160.4
click at [960, 492] on quentale-workspace at bounding box center [582, 331] width 1164 height 663
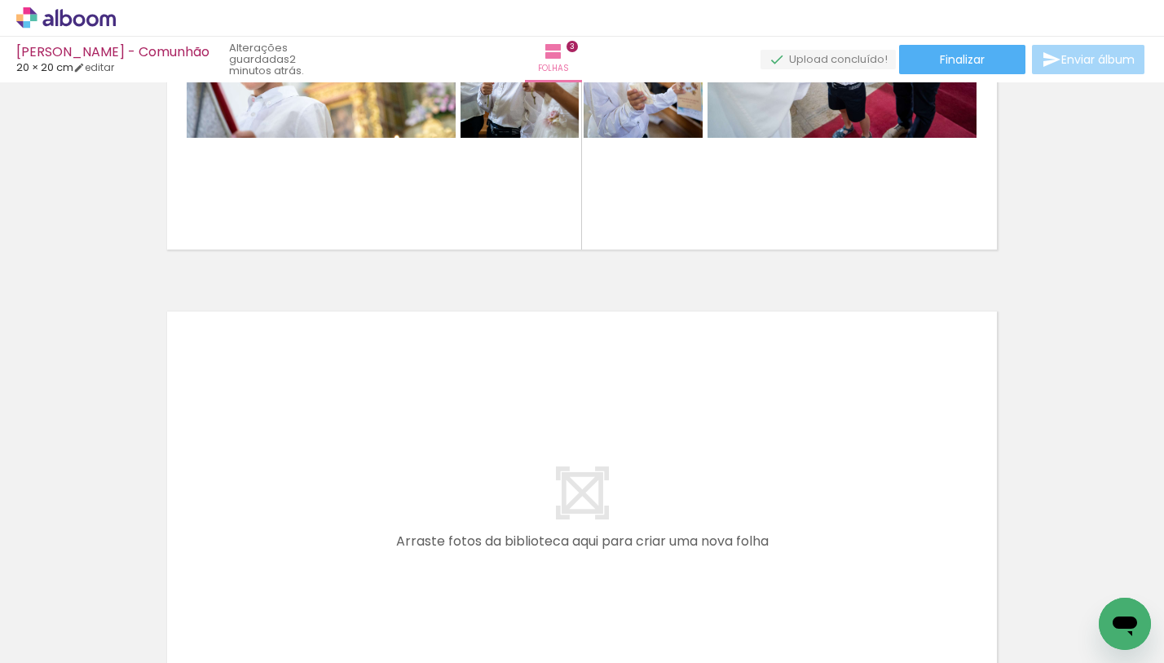
scroll to position [0, 479]
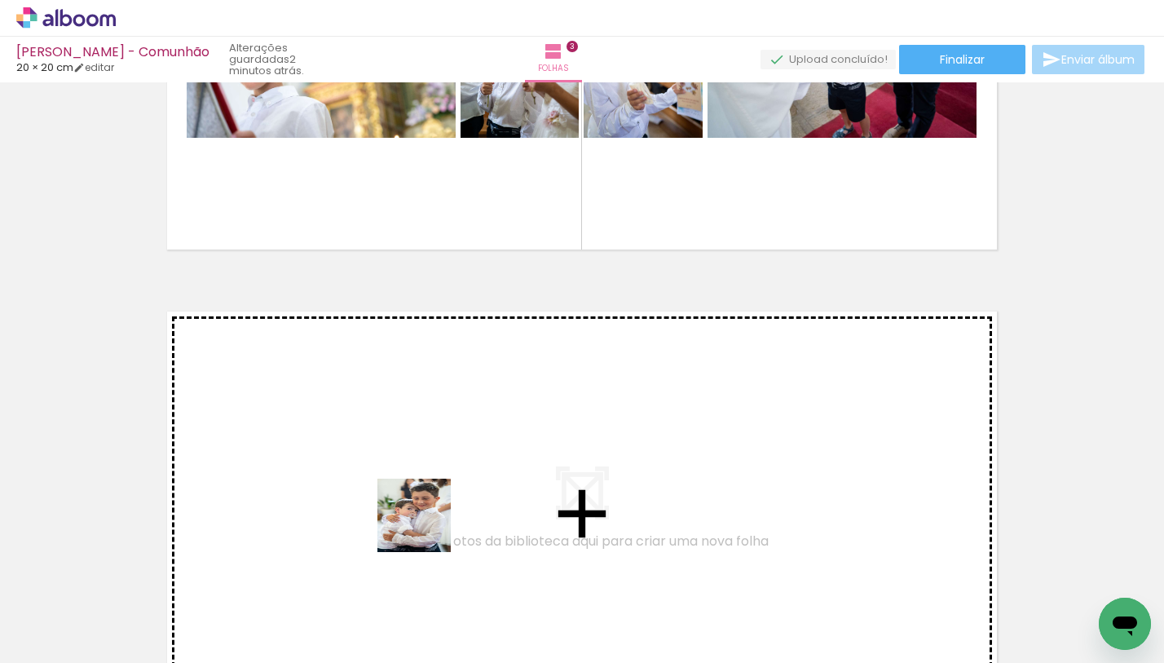
drag, startPoint x: 418, startPoint y: 592, endPoint x: 444, endPoint y: 441, distance: 153.1
click at [444, 441] on quentale-workspace at bounding box center [582, 331] width 1164 height 663
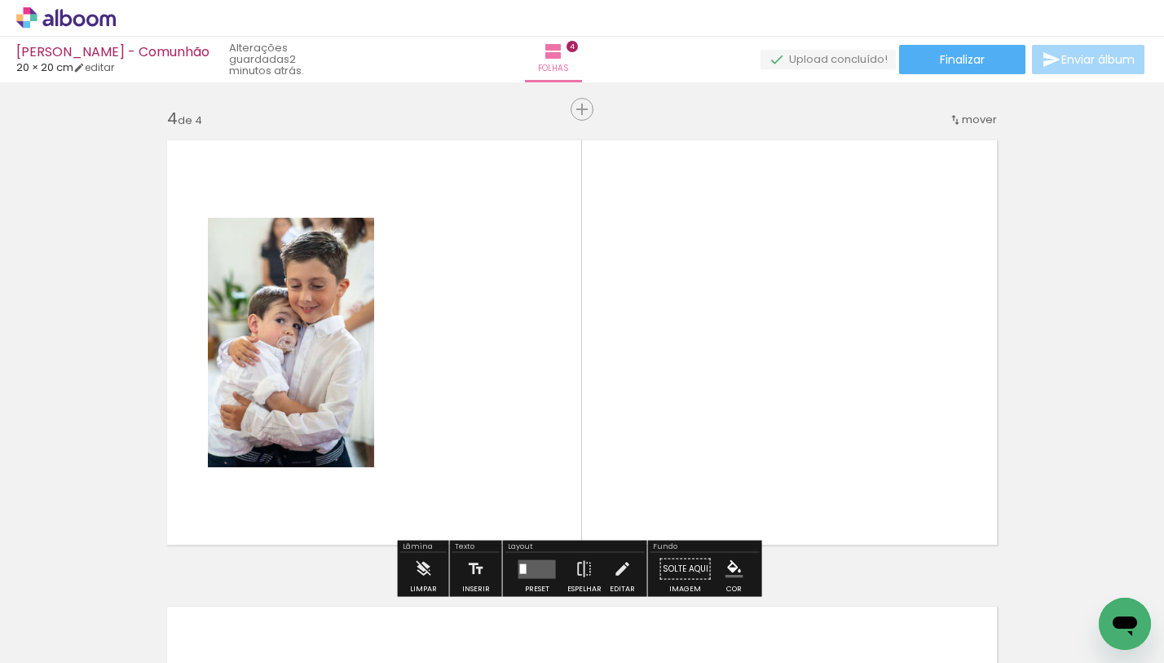
scroll to position [1420, 0]
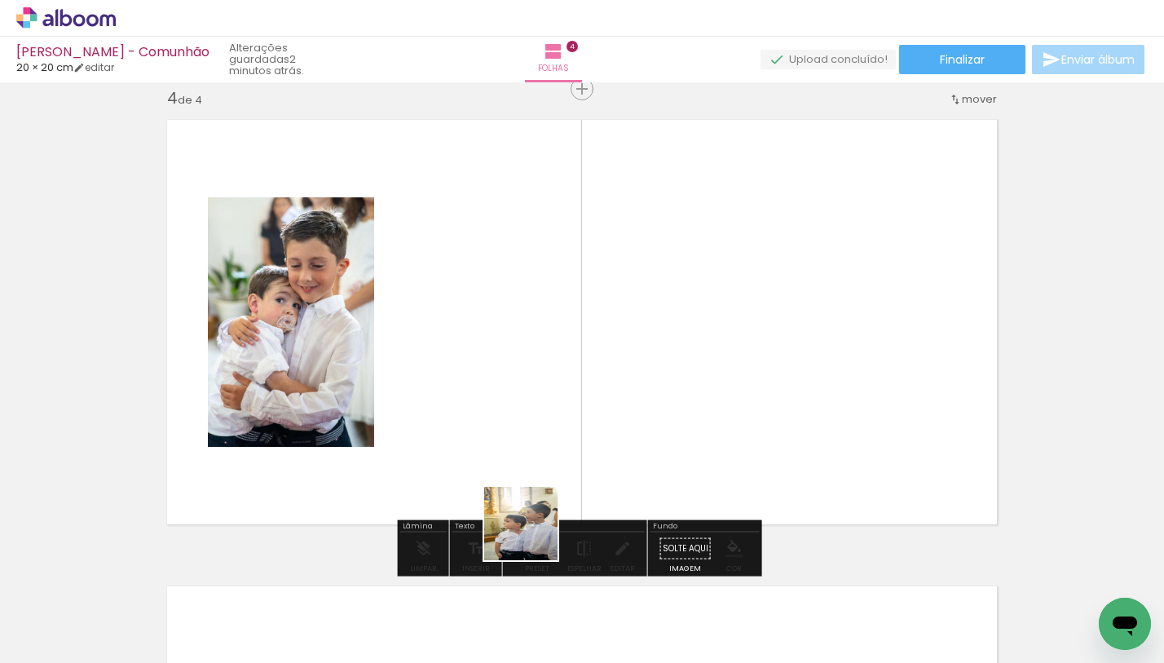
drag, startPoint x: 522, startPoint y: 594, endPoint x: 569, endPoint y: 391, distance: 209.3
click at [558, 387] on quentale-workspace at bounding box center [582, 331] width 1164 height 663
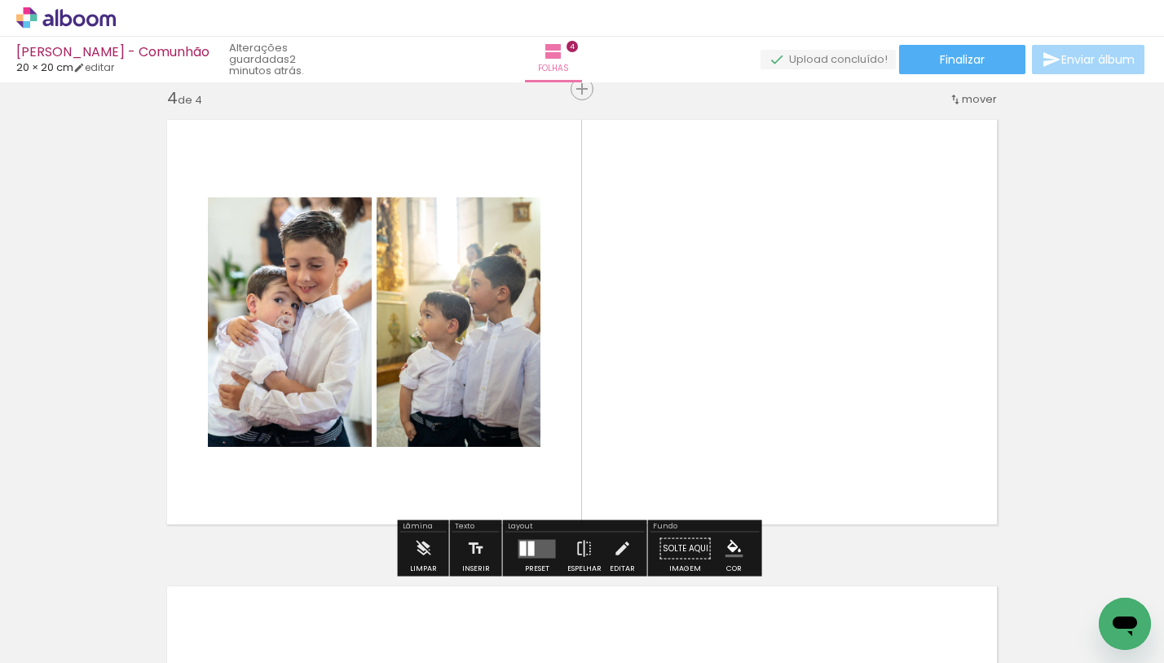
drag, startPoint x: 696, startPoint y: 551, endPoint x: 735, endPoint y: 441, distance: 116.6
click at [723, 430] on quentale-workspace at bounding box center [582, 331] width 1164 height 663
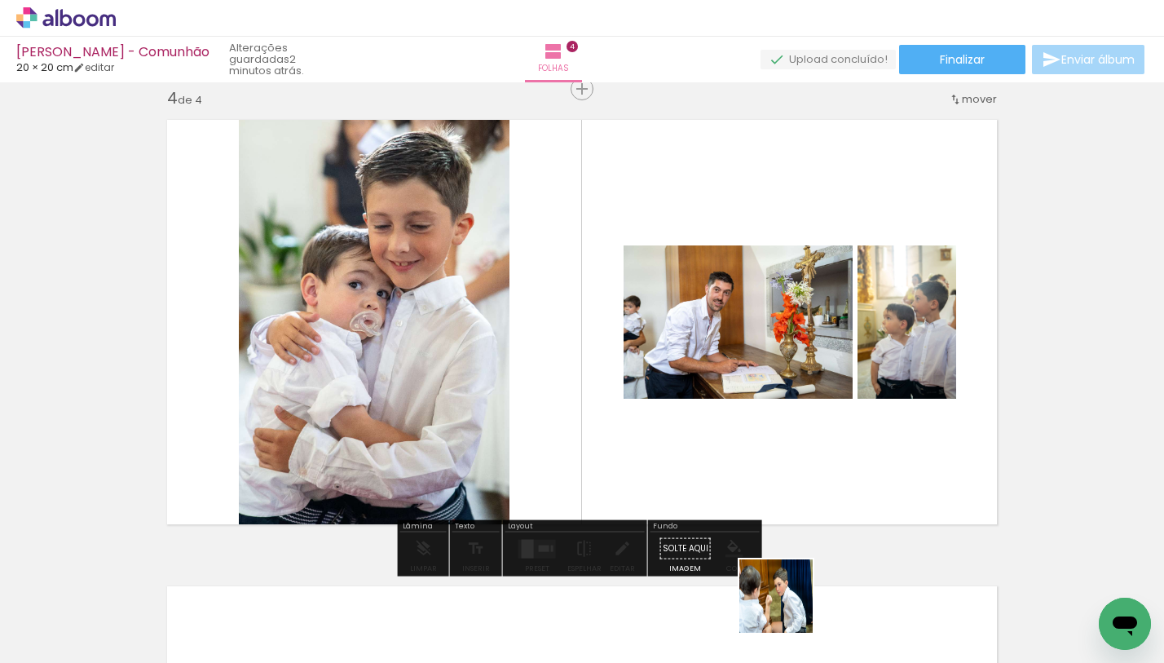
drag, startPoint x: 789, startPoint y: 608, endPoint x: 840, endPoint y: 454, distance: 162.5
click at [840, 454] on quentale-workspace at bounding box center [582, 331] width 1164 height 663
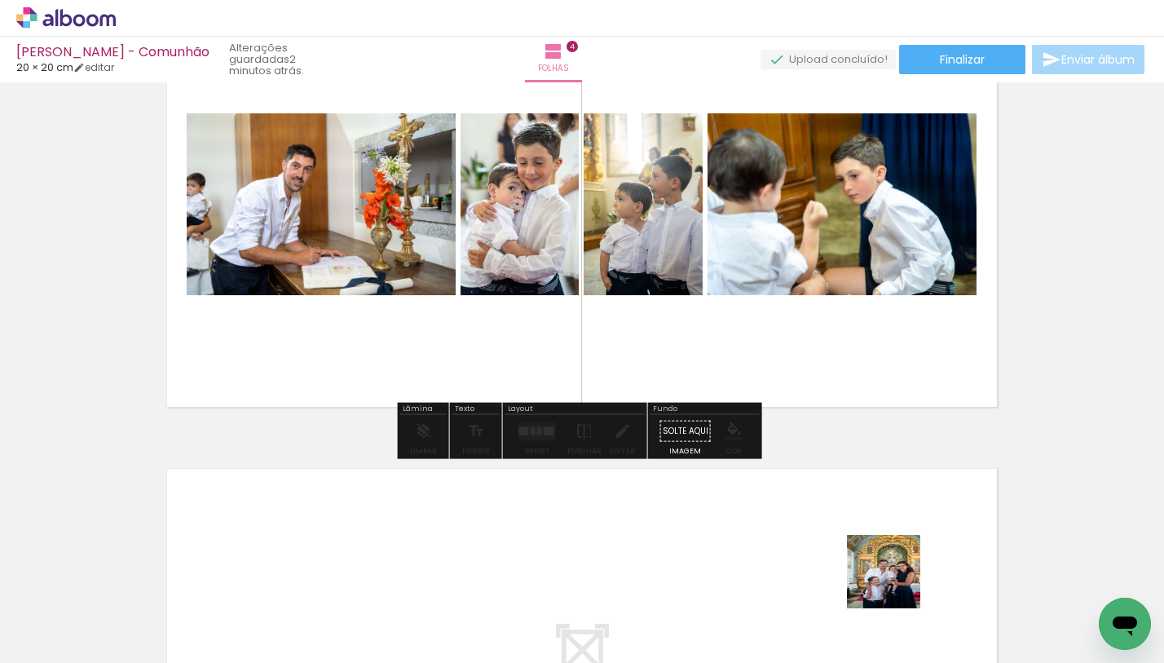
drag, startPoint x: 896, startPoint y: 584, endPoint x: 917, endPoint y: 501, distance: 85.8
click at [917, 501] on quentale-workspace at bounding box center [582, 331] width 1164 height 663
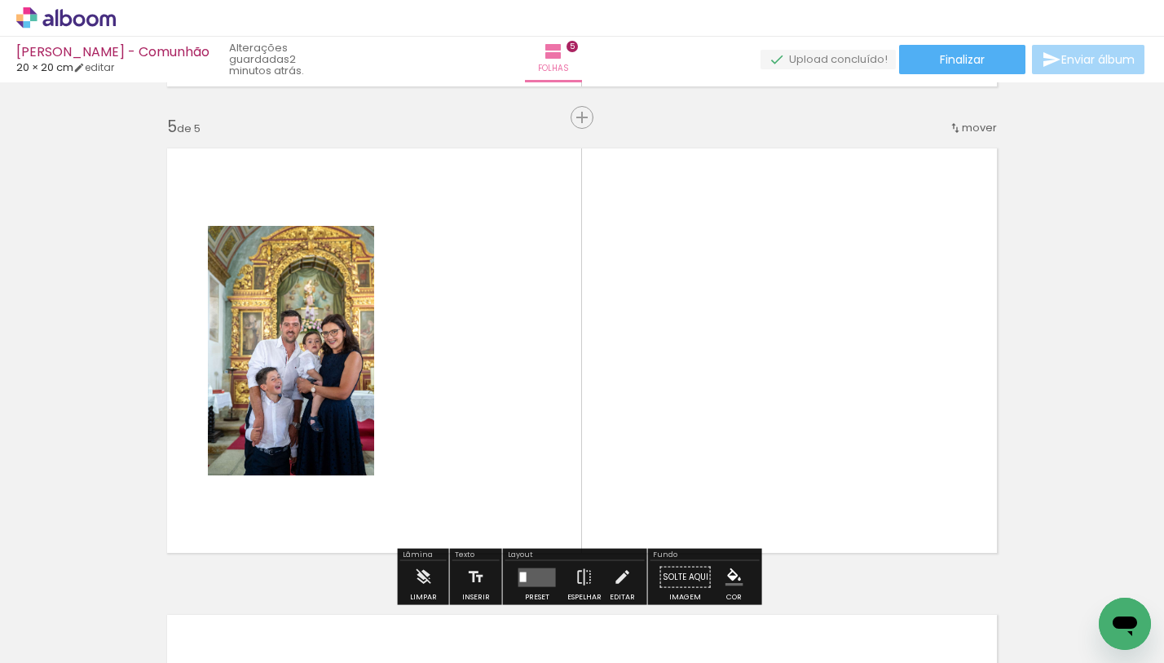
scroll to position [1886, 0]
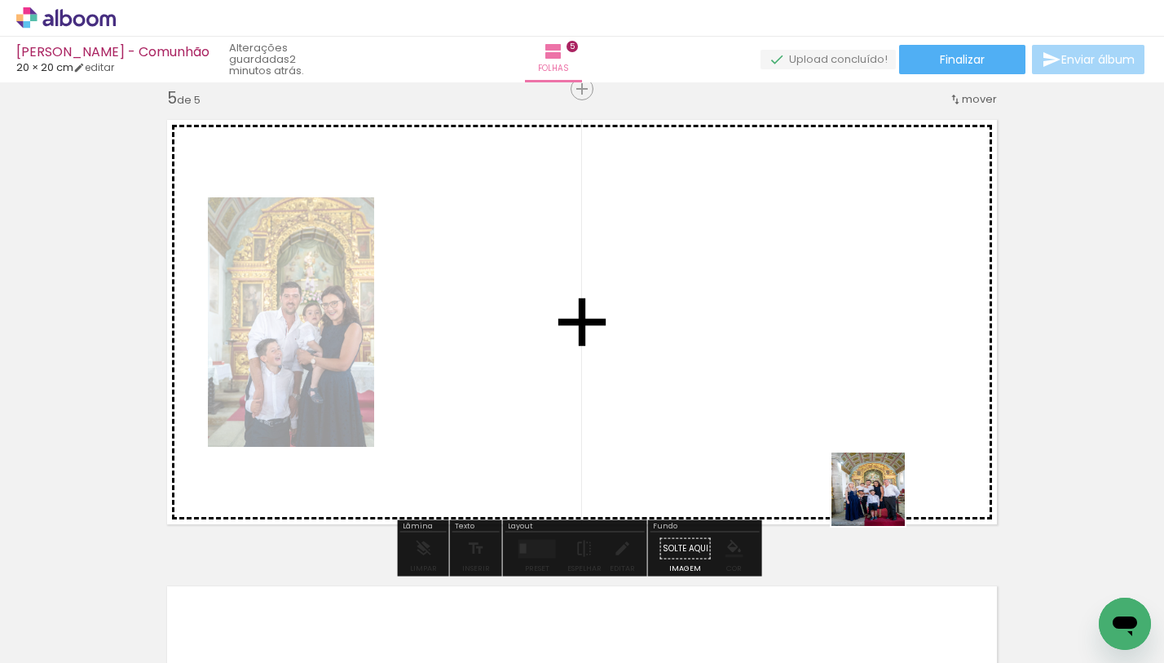
drag, startPoint x: 886, startPoint y: 508, endPoint x: 853, endPoint y: 432, distance: 82.6
click at [863, 462] on quentale-workspace at bounding box center [582, 331] width 1164 height 663
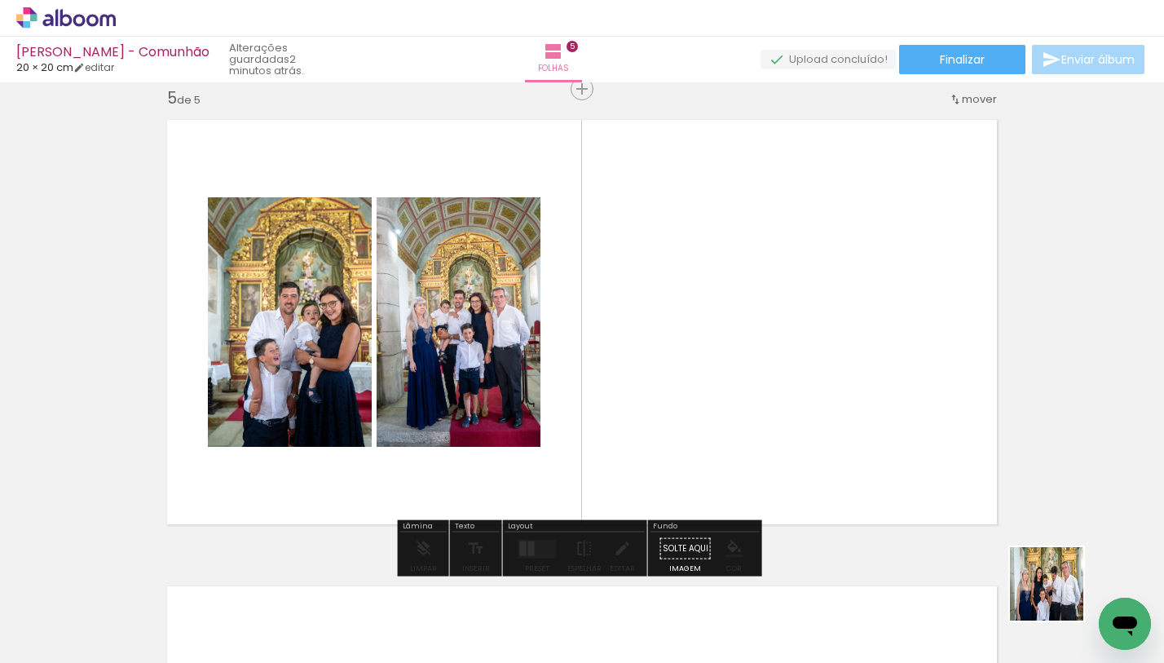
drag, startPoint x: 1059, startPoint y: 596, endPoint x: 853, endPoint y: 415, distance: 274.5
click at [853, 415] on quentale-workspace at bounding box center [582, 331] width 1164 height 663
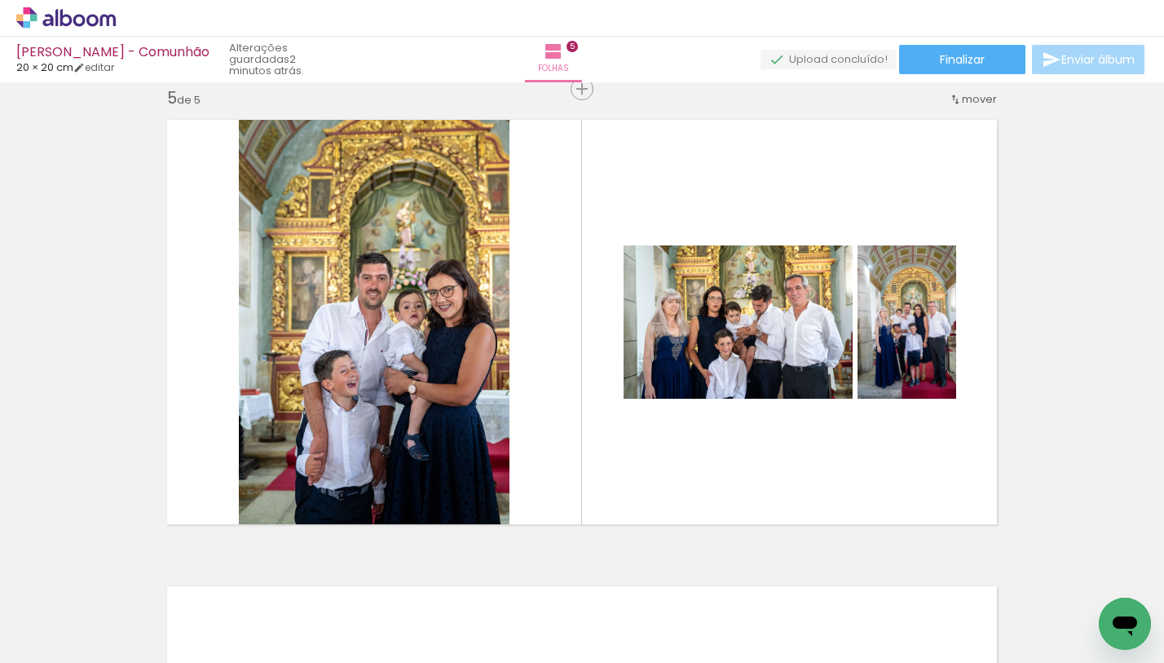
scroll to position [0, 1099]
drag, startPoint x: 549, startPoint y: 599, endPoint x: 546, endPoint y: 412, distance: 186.8
click at [548, 431] on quentale-workspace at bounding box center [582, 331] width 1164 height 663
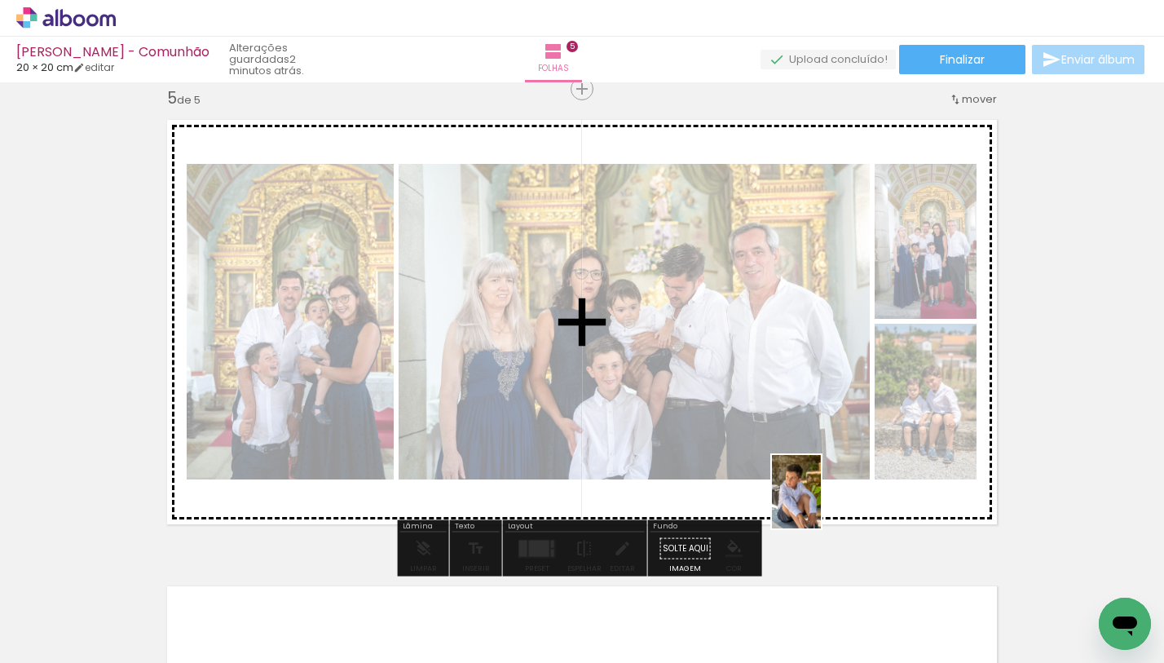
drag, startPoint x: 636, startPoint y: 586, endPoint x: 821, endPoint y: 504, distance: 202.6
click at [821, 504] on quentale-workspace at bounding box center [582, 331] width 1164 height 663
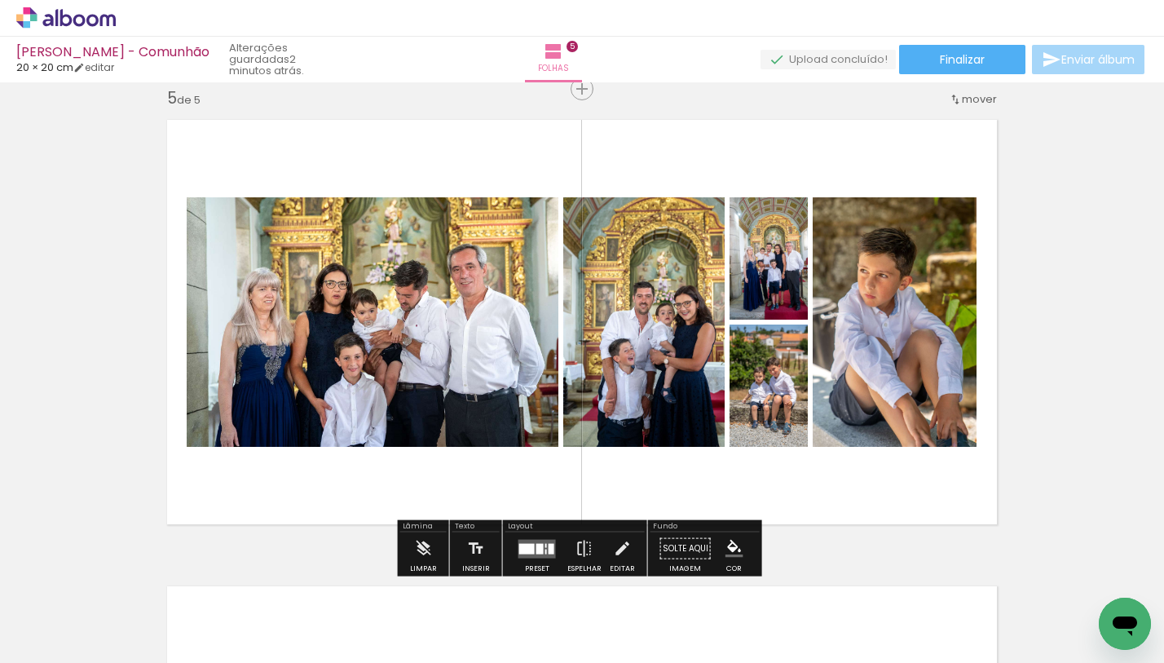
scroll to position [0, 1165]
drag, startPoint x: 955, startPoint y: 657, endPoint x: 24, endPoint y: 21, distance: 1127.7
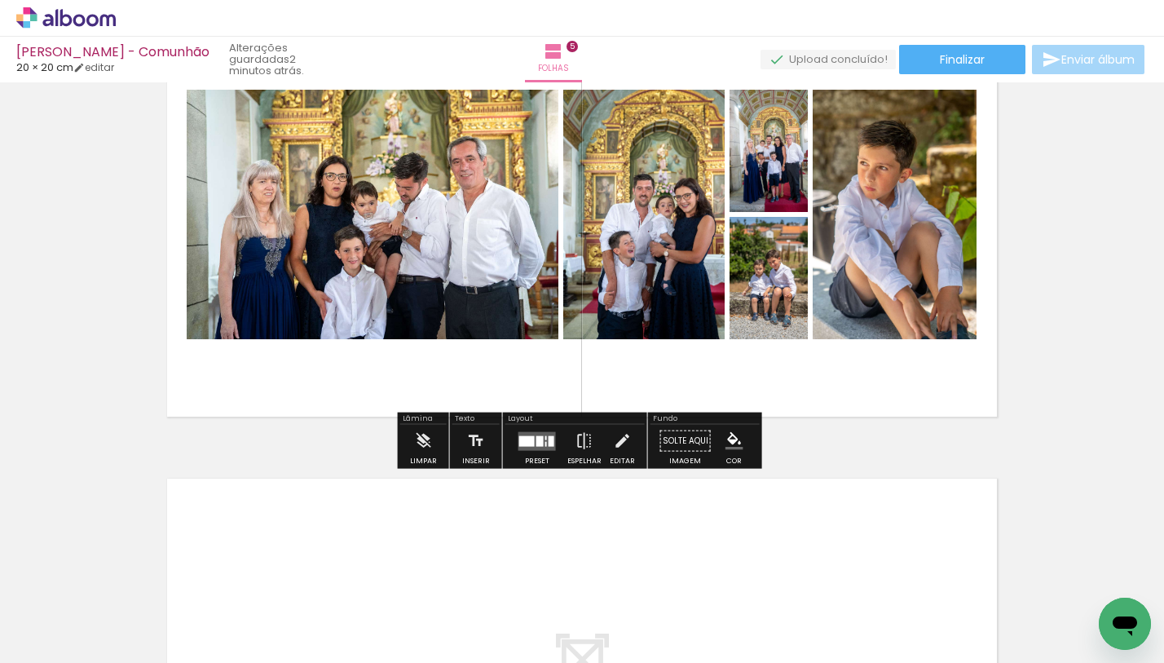
scroll to position [2036, 0]
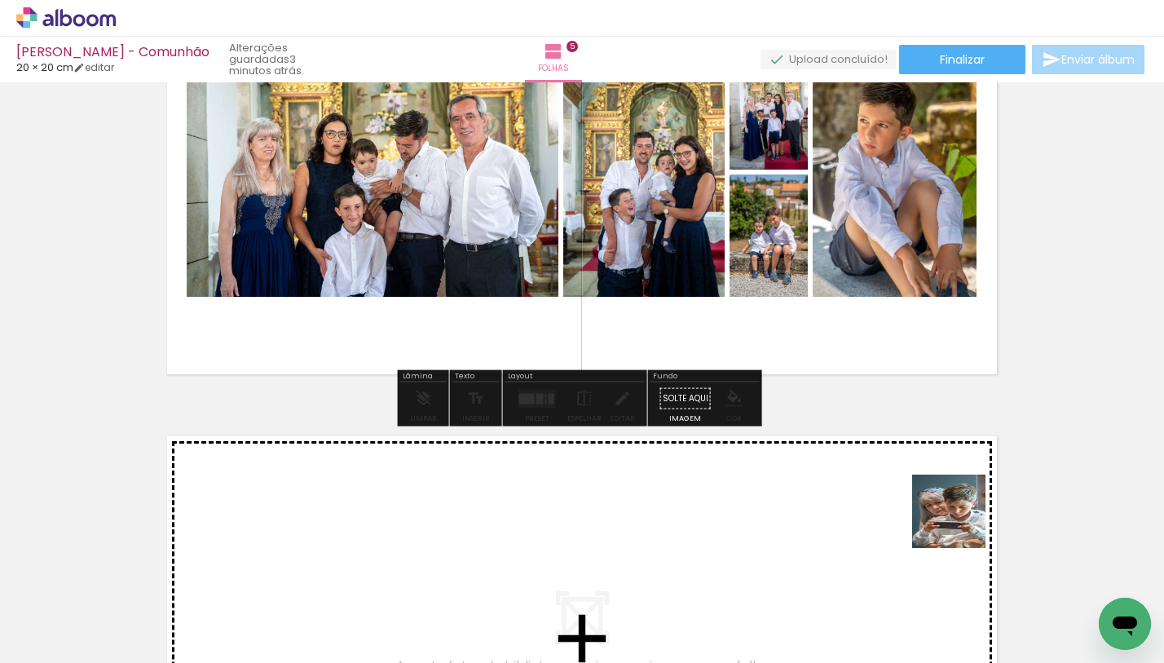
drag, startPoint x: 989, startPoint y: 540, endPoint x: 930, endPoint y: 514, distance: 64.2
click at [930, 514] on quentale-workspace at bounding box center [582, 331] width 1164 height 663
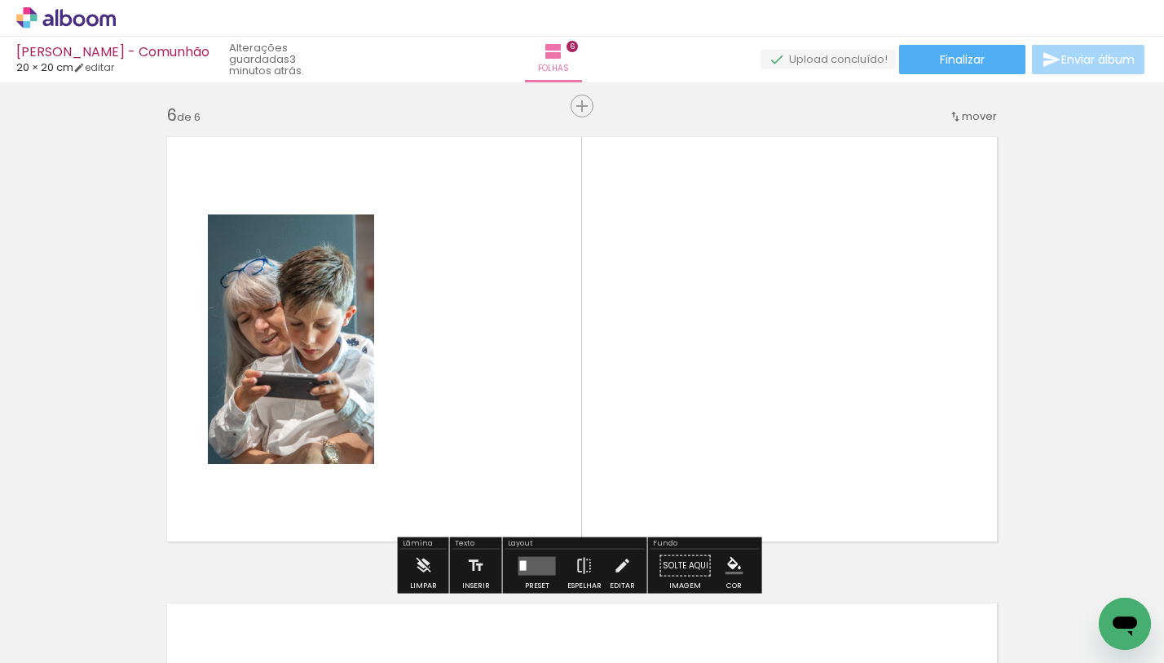
scroll to position [2353, 0]
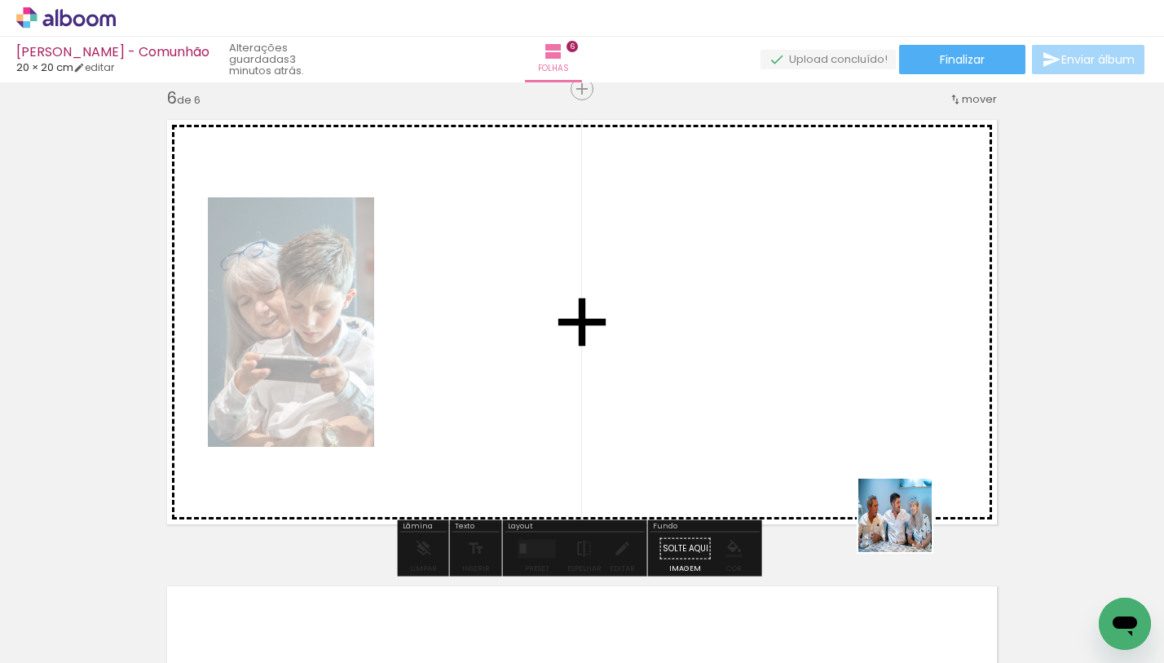
drag, startPoint x: 1013, startPoint y: 609, endPoint x: 855, endPoint y: 435, distance: 235.5
click at [855, 435] on quentale-workspace at bounding box center [582, 331] width 1164 height 663
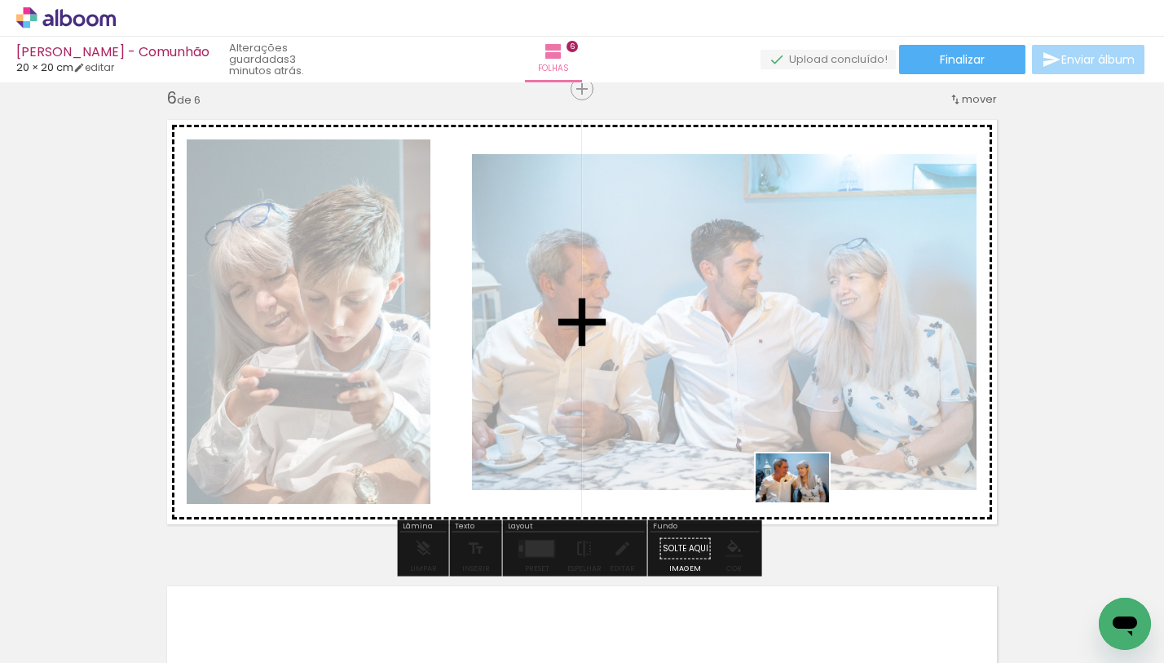
drag, startPoint x: 910, startPoint y: 588, endPoint x: 805, endPoint y: 501, distance: 136.1
click at [805, 501] on quentale-workspace at bounding box center [582, 331] width 1164 height 663
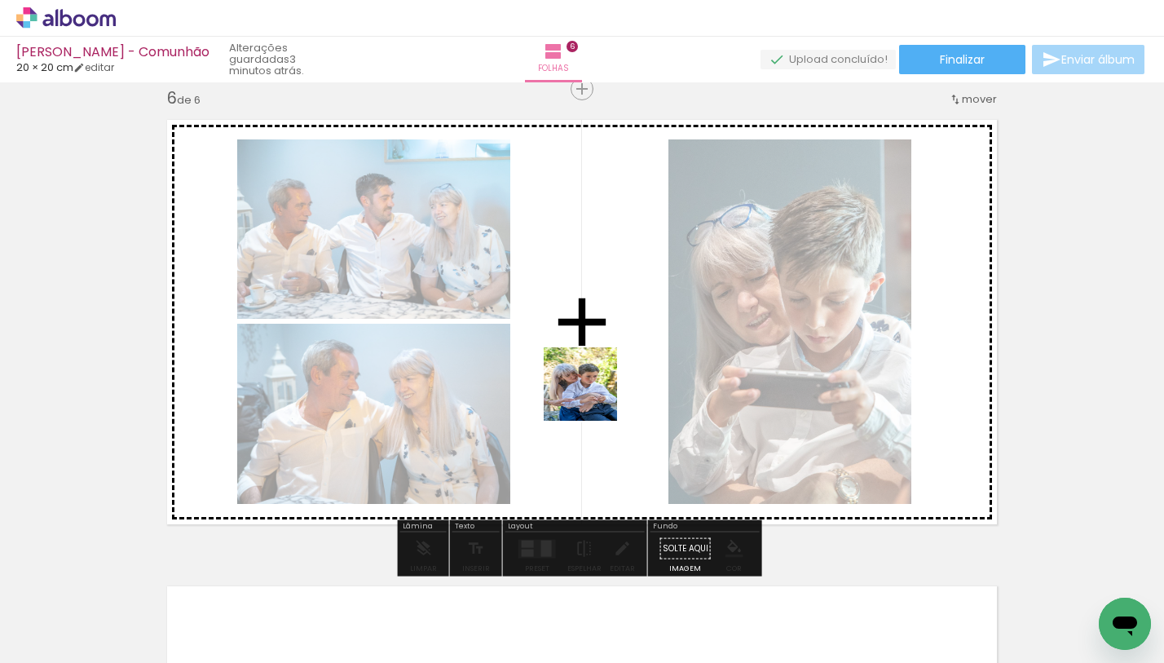
click at [581, 350] on quentale-workspace at bounding box center [582, 331] width 1164 height 663
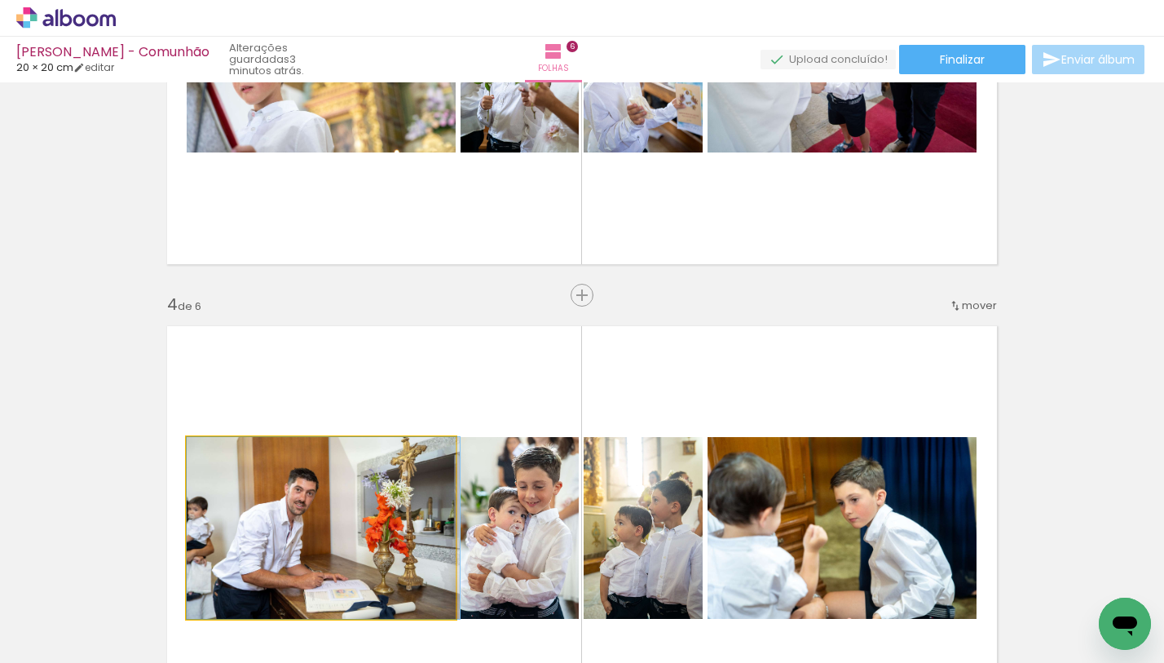
scroll to position [972, 0]
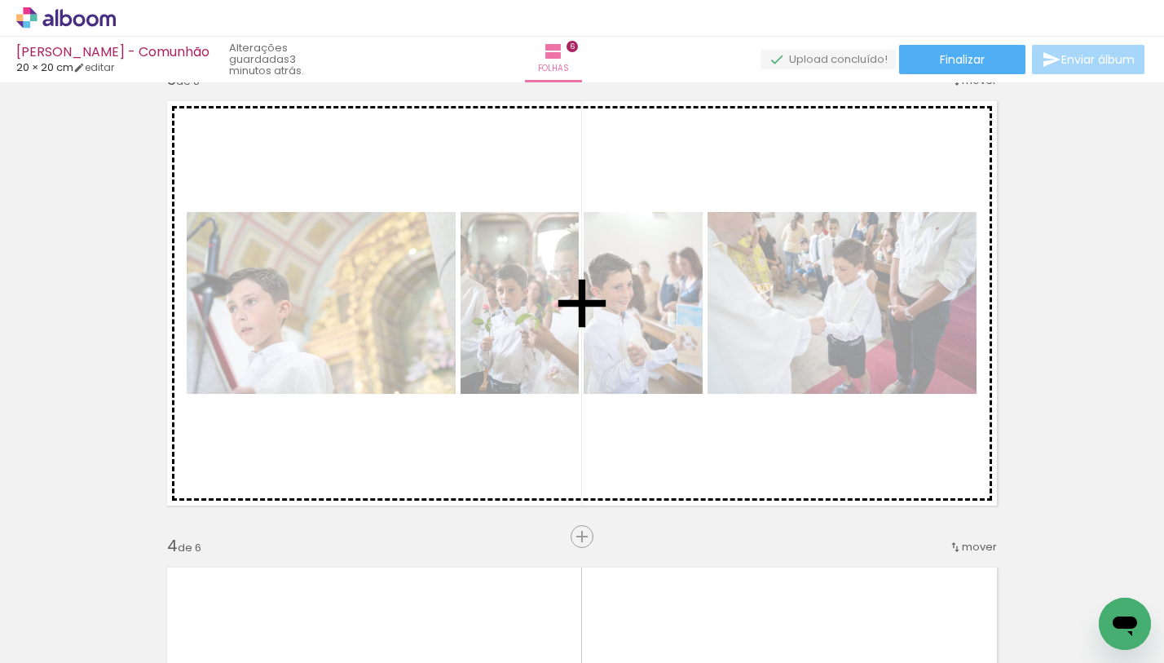
drag, startPoint x: 356, startPoint y: 388, endPoint x: 422, endPoint y: 418, distance: 72.3
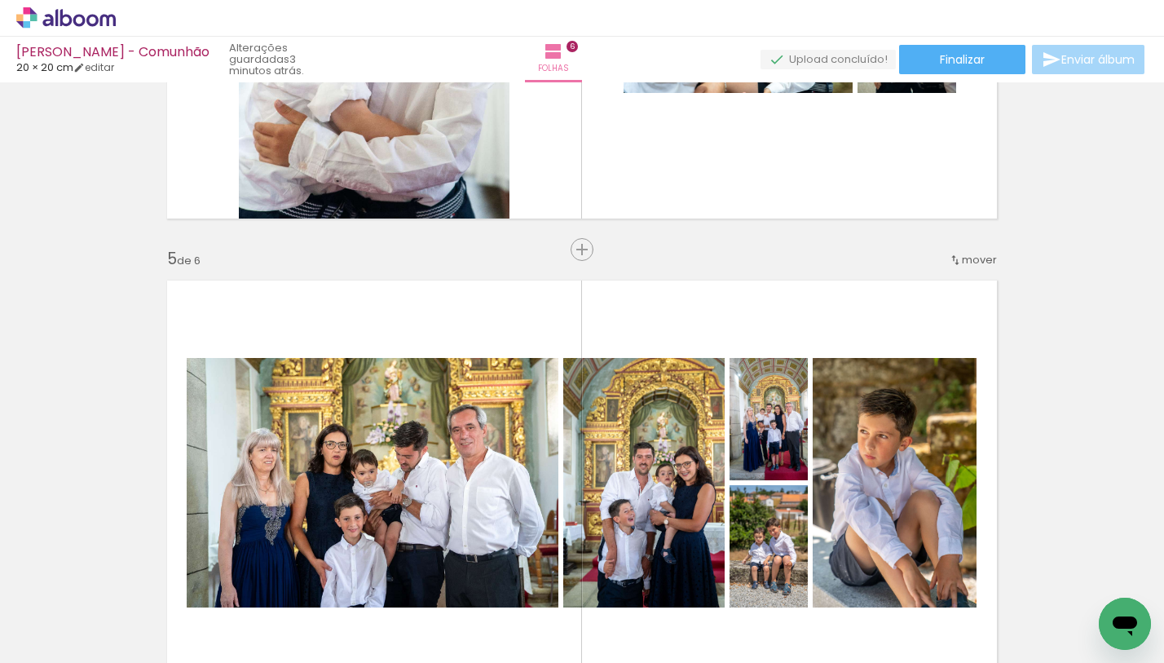
scroll to position [1734, 0]
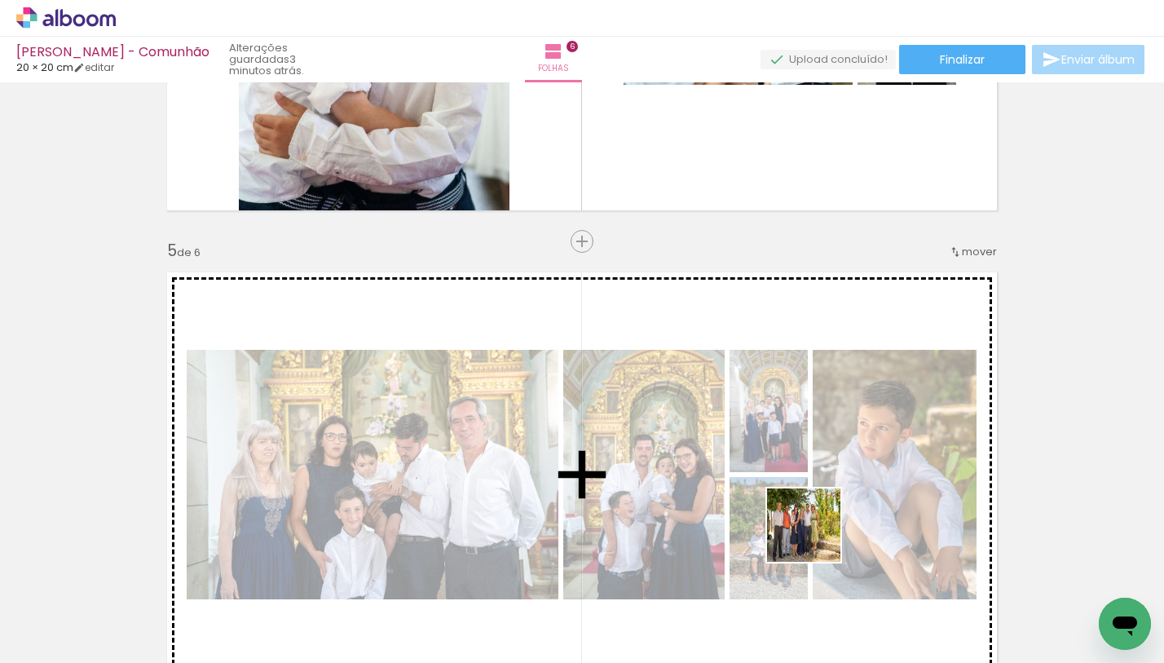
drag, startPoint x: 828, startPoint y: 590, endPoint x: 784, endPoint y: 555, distance: 55.8
click at [811, 528] on quentale-workspace at bounding box center [582, 331] width 1164 height 663
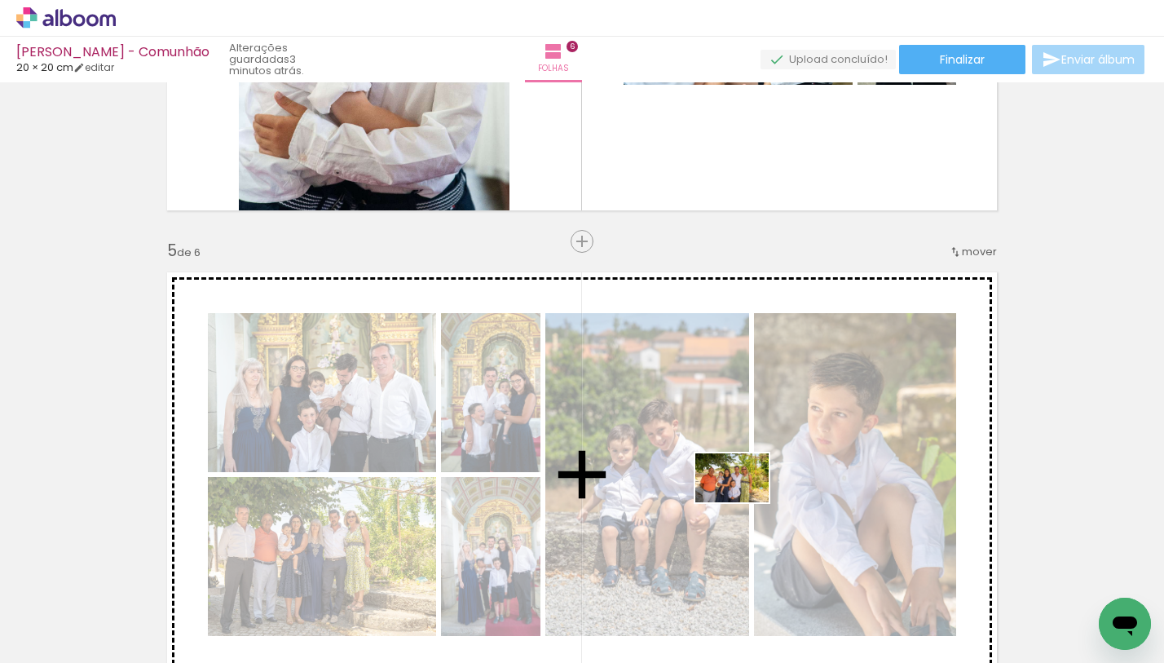
drag, startPoint x: 740, startPoint y: 598, endPoint x: 744, endPoint y: 502, distance: 95.5
click at [744, 502] on quentale-workspace at bounding box center [582, 331] width 1164 height 663
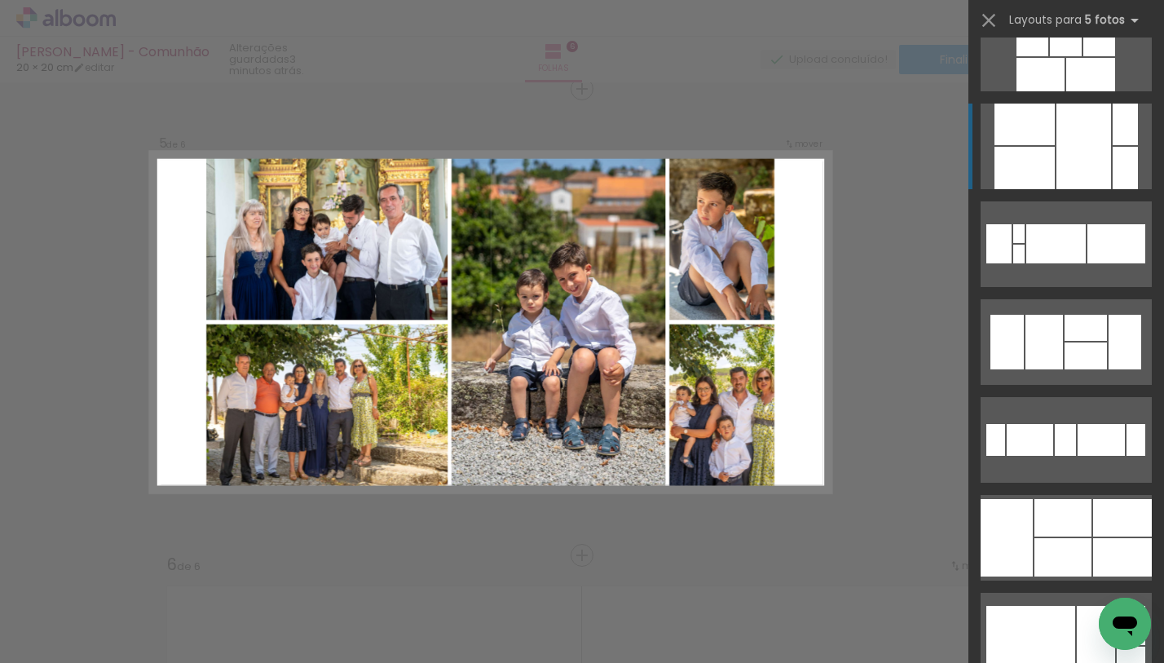
scroll to position [9735, 0]
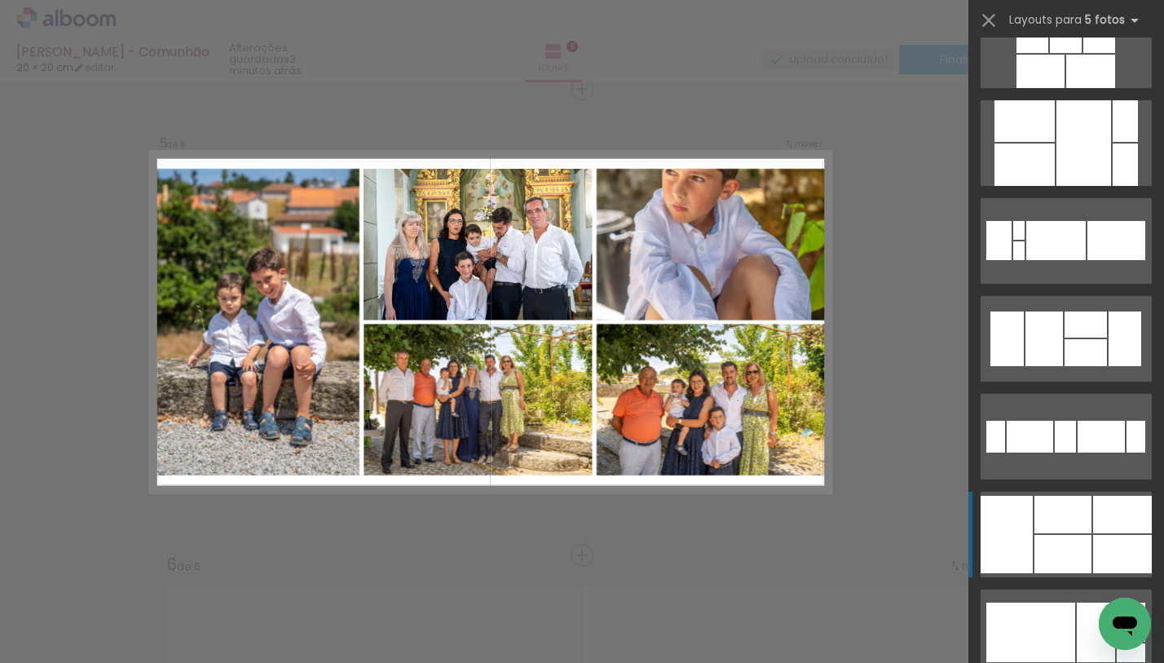
click at [1051, 551] on div at bounding box center [1063, 554] width 57 height 38
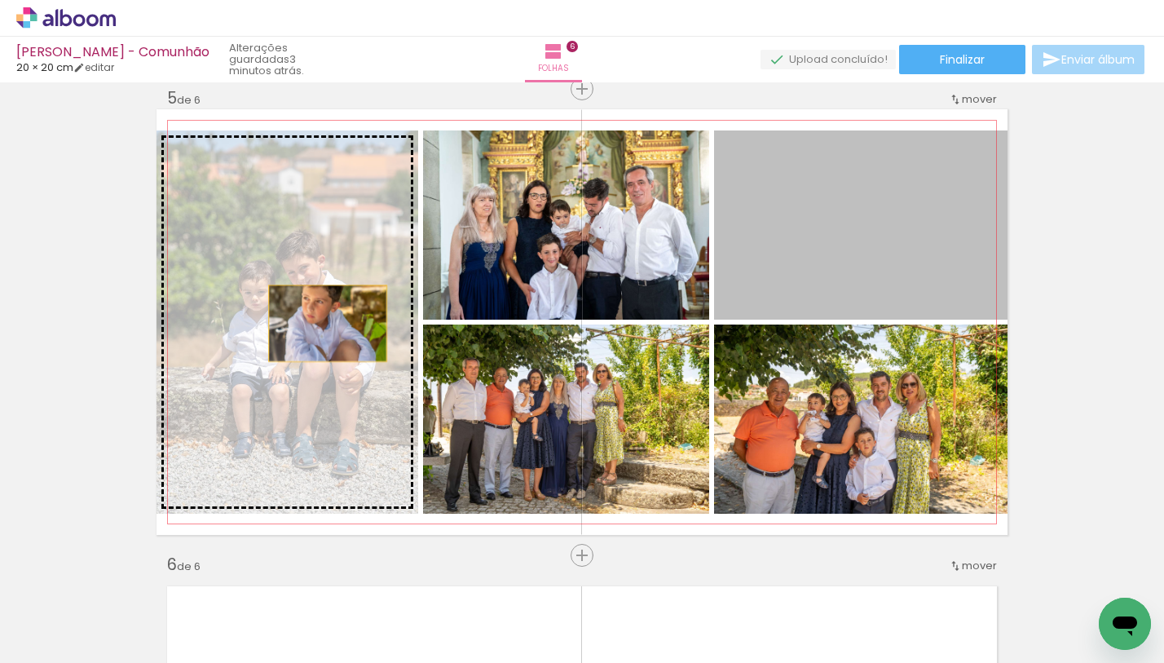
drag, startPoint x: 879, startPoint y: 237, endPoint x: 300, endPoint y: 318, distance: 584.6
click at [0, 0] on slot at bounding box center [0, 0] width 0 height 0
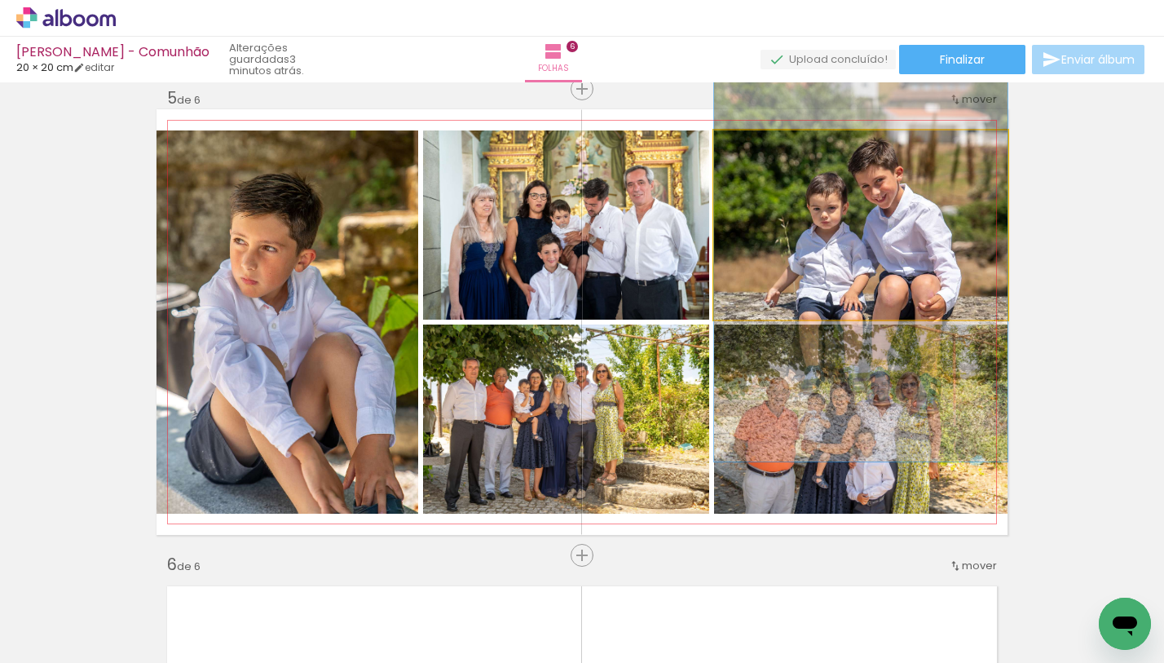
drag, startPoint x: 883, startPoint y: 209, endPoint x: 886, endPoint y: 225, distance: 16.5
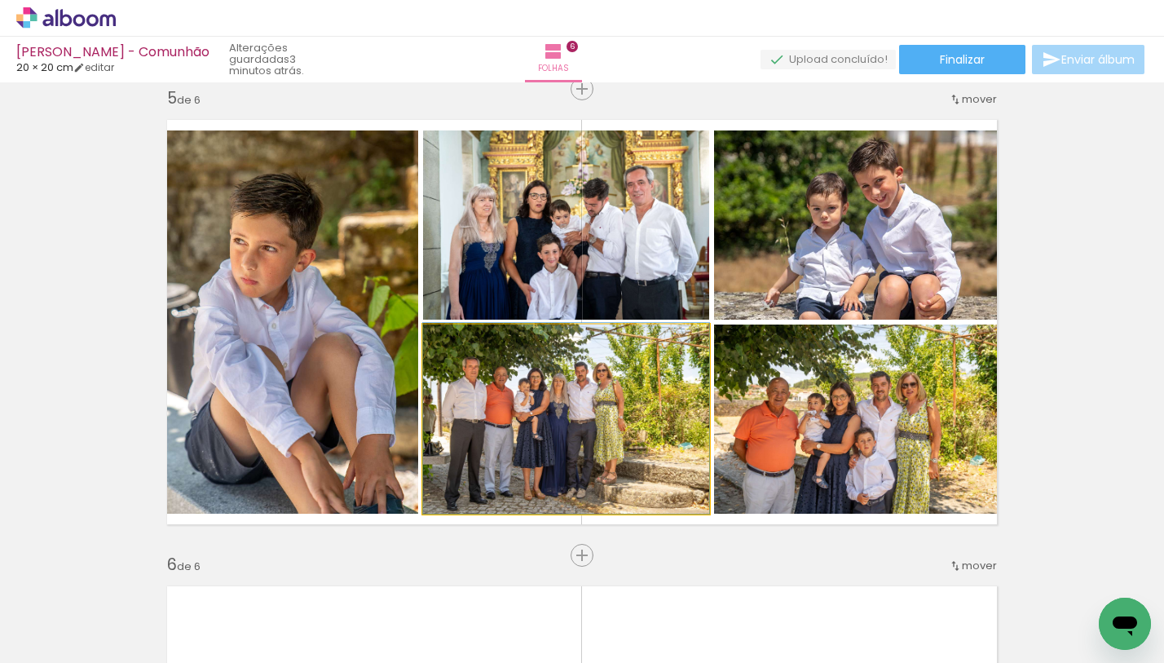
drag, startPoint x: 624, startPoint y: 405, endPoint x: 649, endPoint y: 402, distance: 25.5
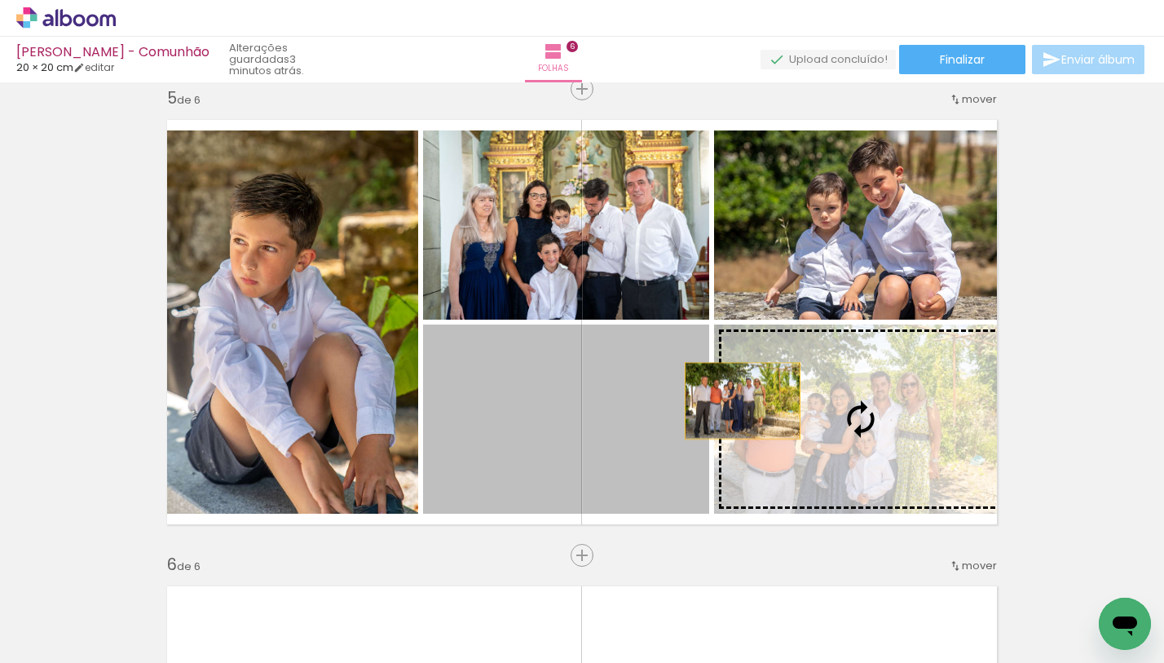
drag, startPoint x: 614, startPoint y: 404, endPoint x: 807, endPoint y: 395, distance: 193.5
click at [0, 0] on slot at bounding box center [0, 0] width 0 height 0
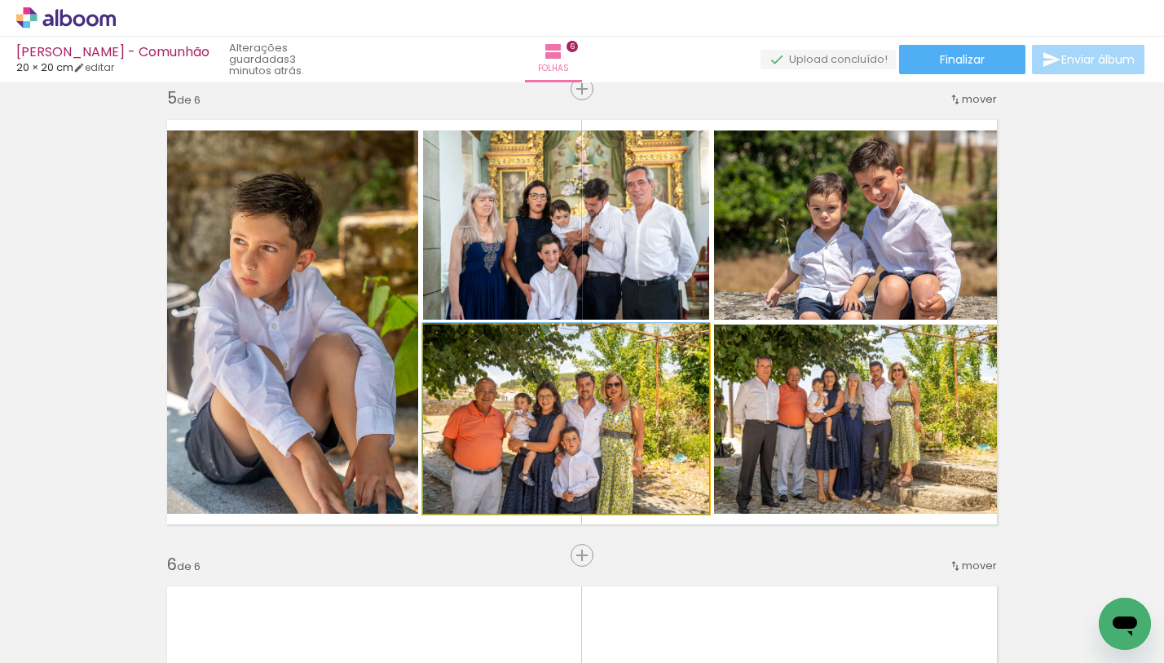
drag, startPoint x: 580, startPoint y: 422, endPoint x: 604, endPoint y: 417, distance: 24.9
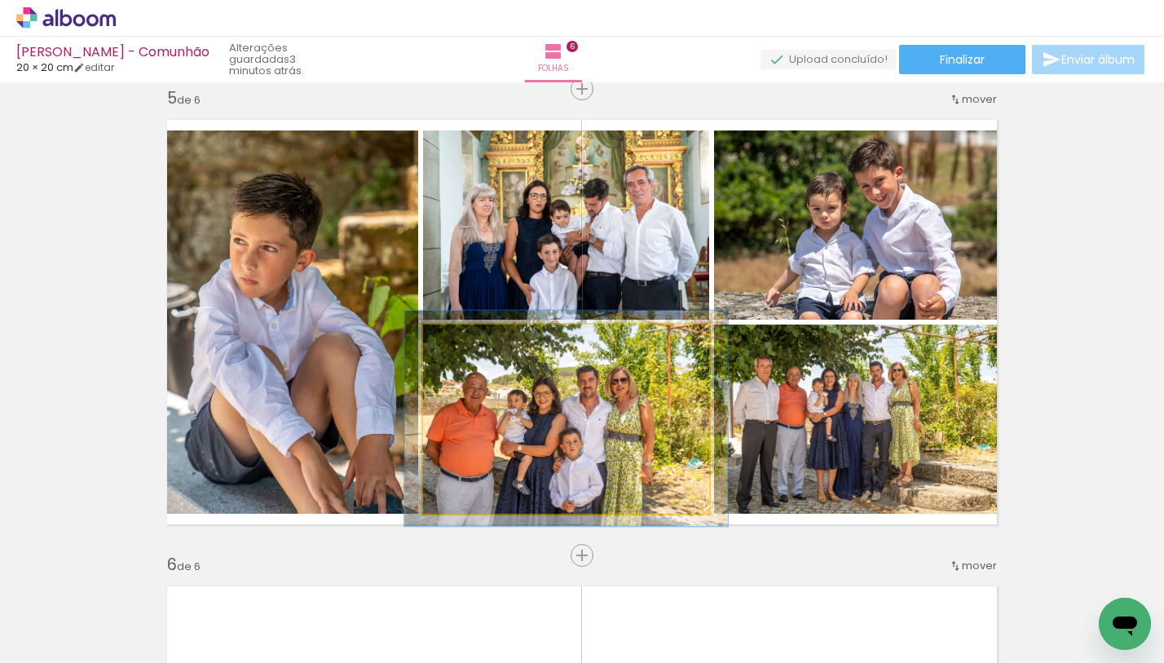
drag, startPoint x: 464, startPoint y: 342, endPoint x: 475, endPoint y: 342, distance: 11.4
type paper-slider "114"
click at [472, 339] on div at bounding box center [469, 342] width 26 height 26
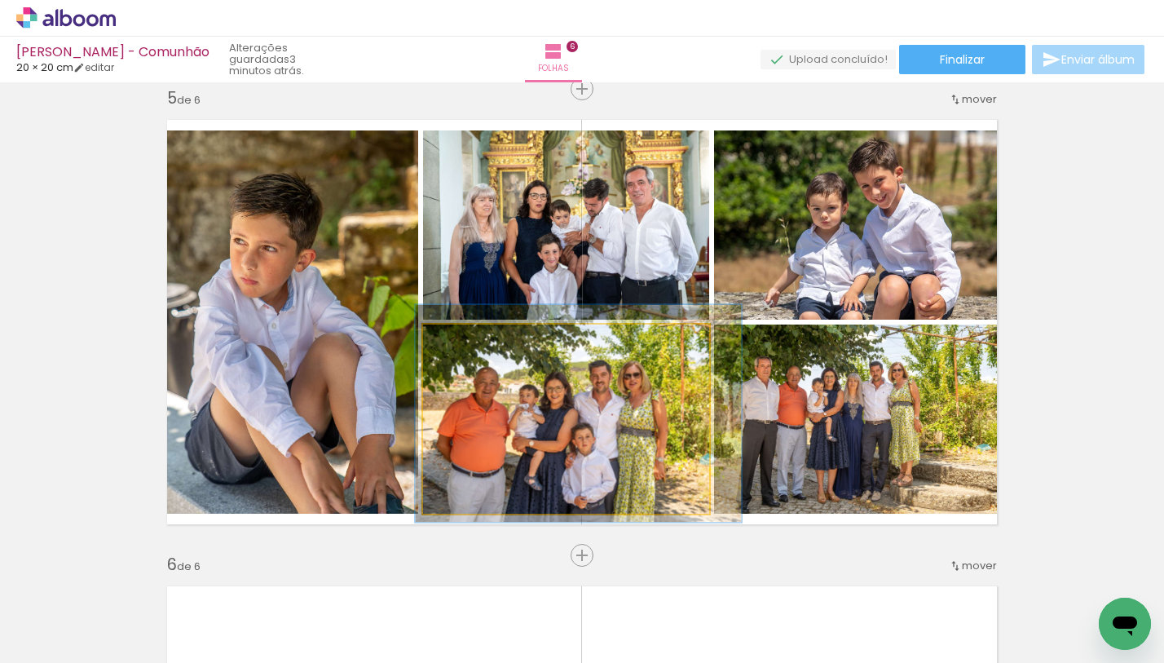
drag, startPoint x: 515, startPoint y: 375, endPoint x: 527, endPoint y: 370, distance: 12.4
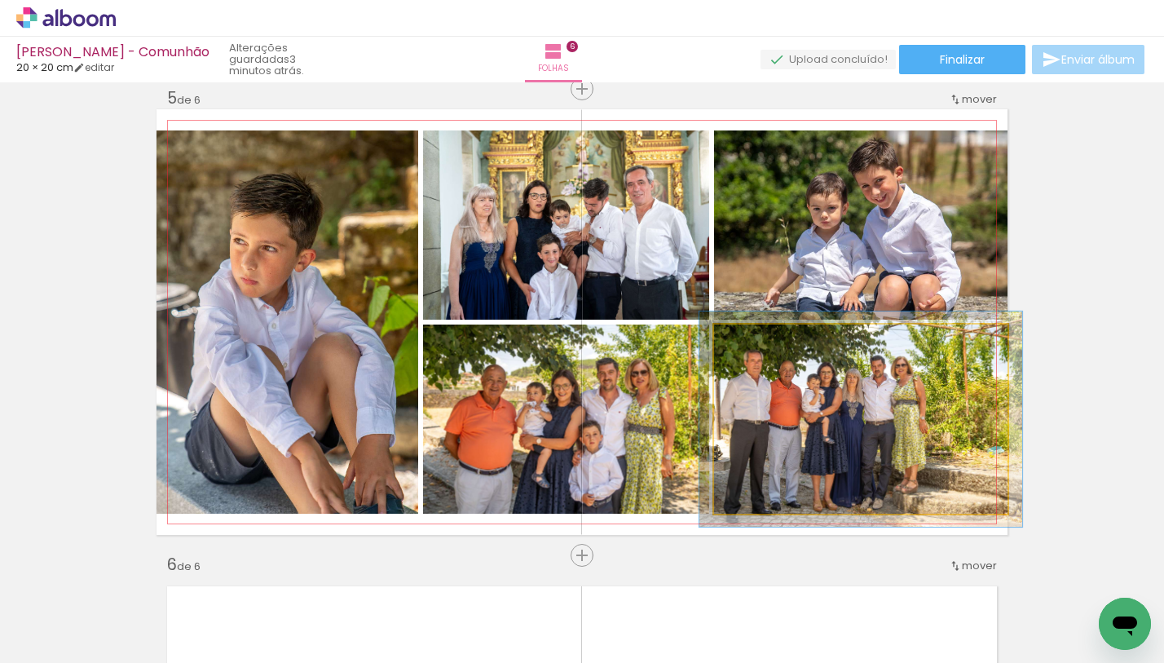
type paper-slider "110"
click at [752, 348] on div at bounding box center [758, 342] width 26 height 26
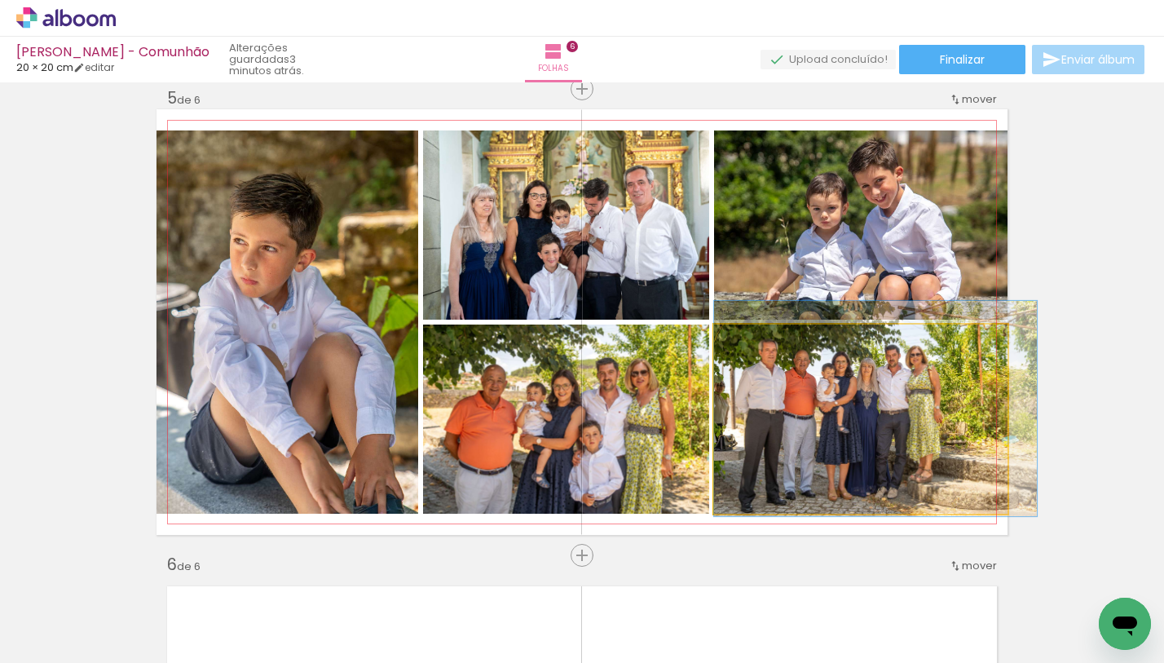
drag, startPoint x: 805, startPoint y: 395, endPoint x: 833, endPoint y: 384, distance: 30.7
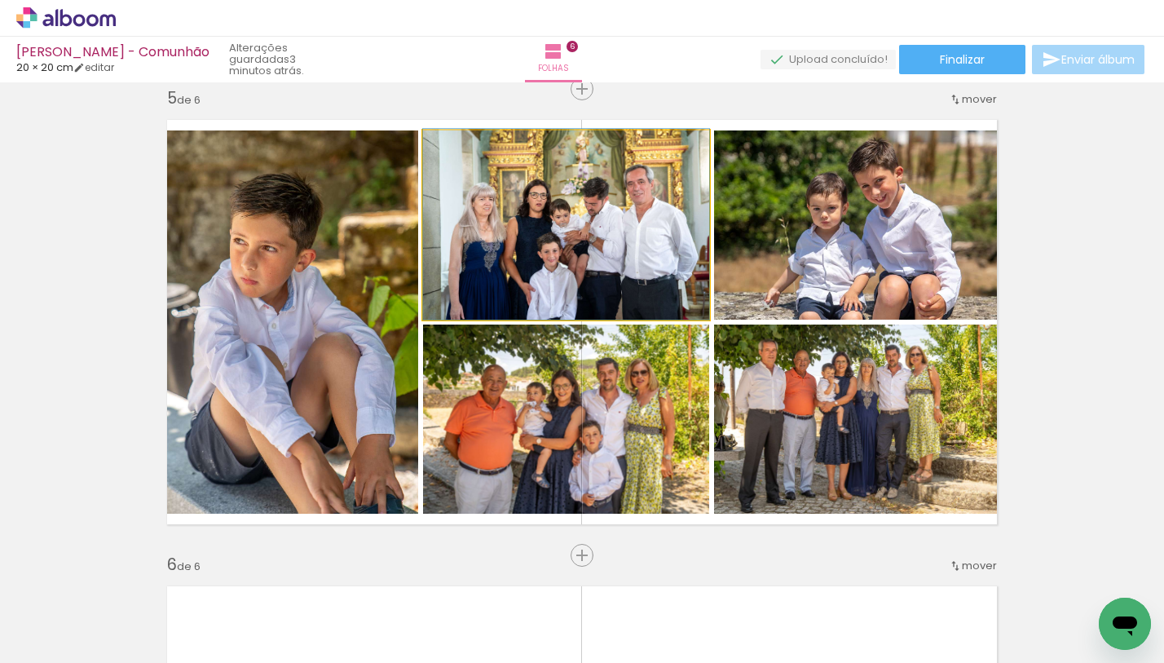
drag, startPoint x: 569, startPoint y: 232, endPoint x: 571, endPoint y: 221, distance: 10.7
